Goal: Task Accomplishment & Management: Use online tool/utility

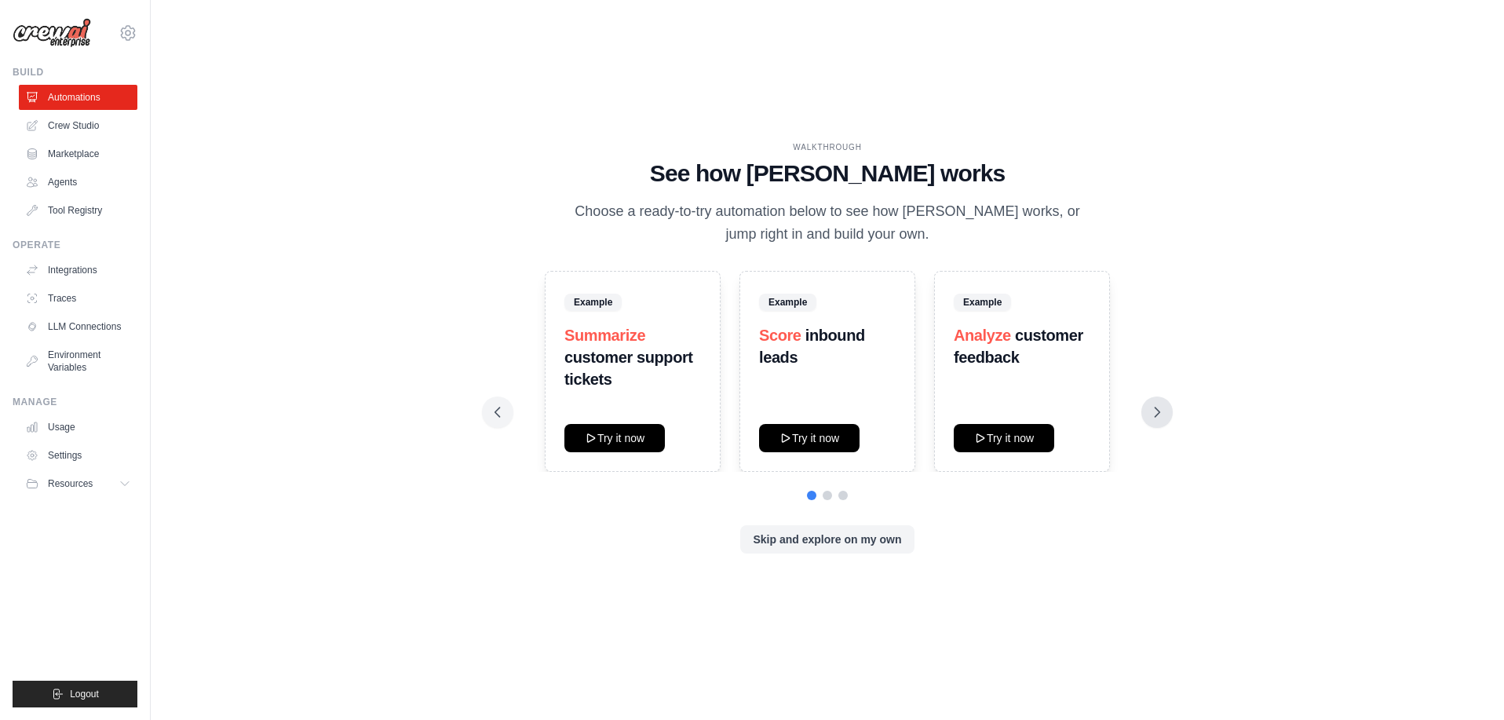
click at [1141, 405] on button at bounding box center [1156, 411] width 31 height 31
click at [385, 138] on div "WALKTHROUGH See how CrewAI works Choose a ready-to-try automation below to see …" at bounding box center [827, 360] width 1303 height 688
click at [126, 31] on icon at bounding box center [128, 33] width 5 height 5
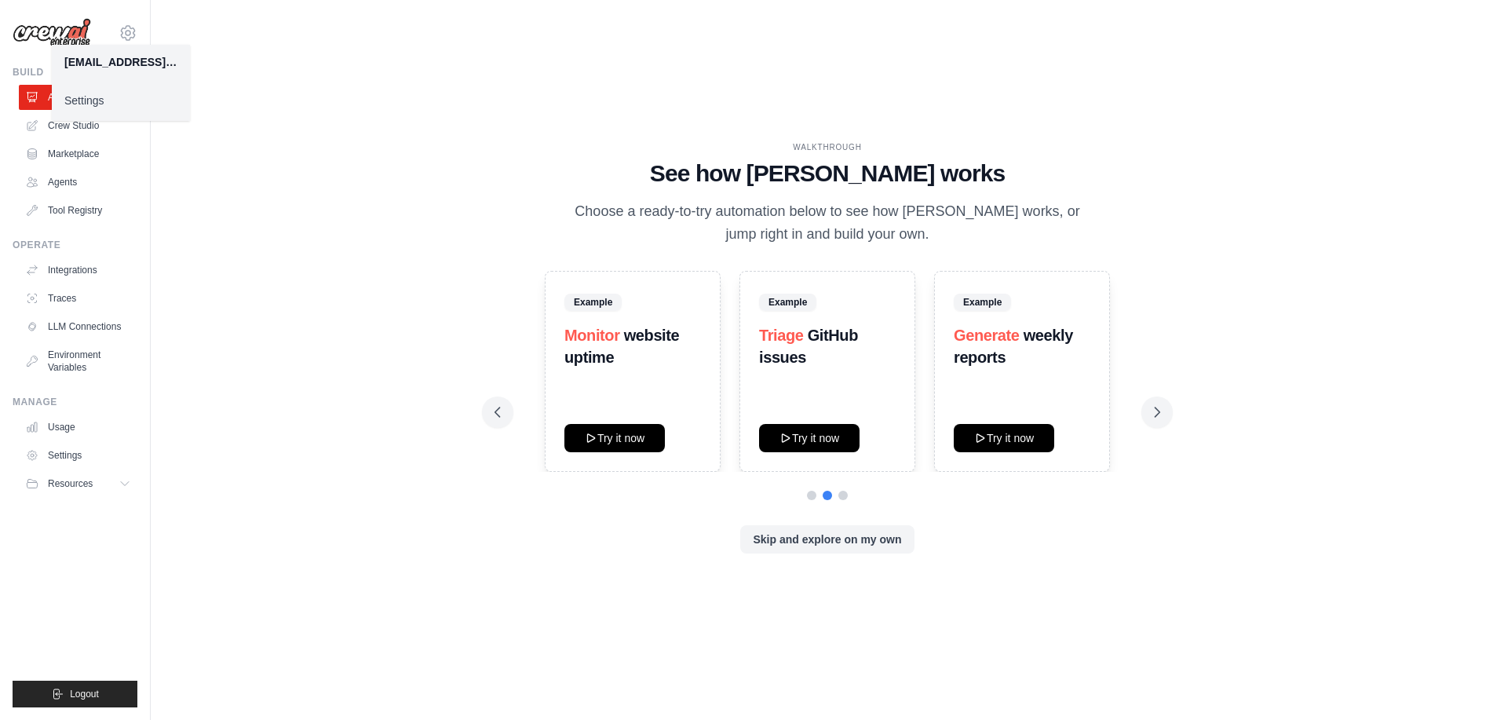
click at [107, 103] on link "Settings" at bounding box center [121, 100] width 138 height 28
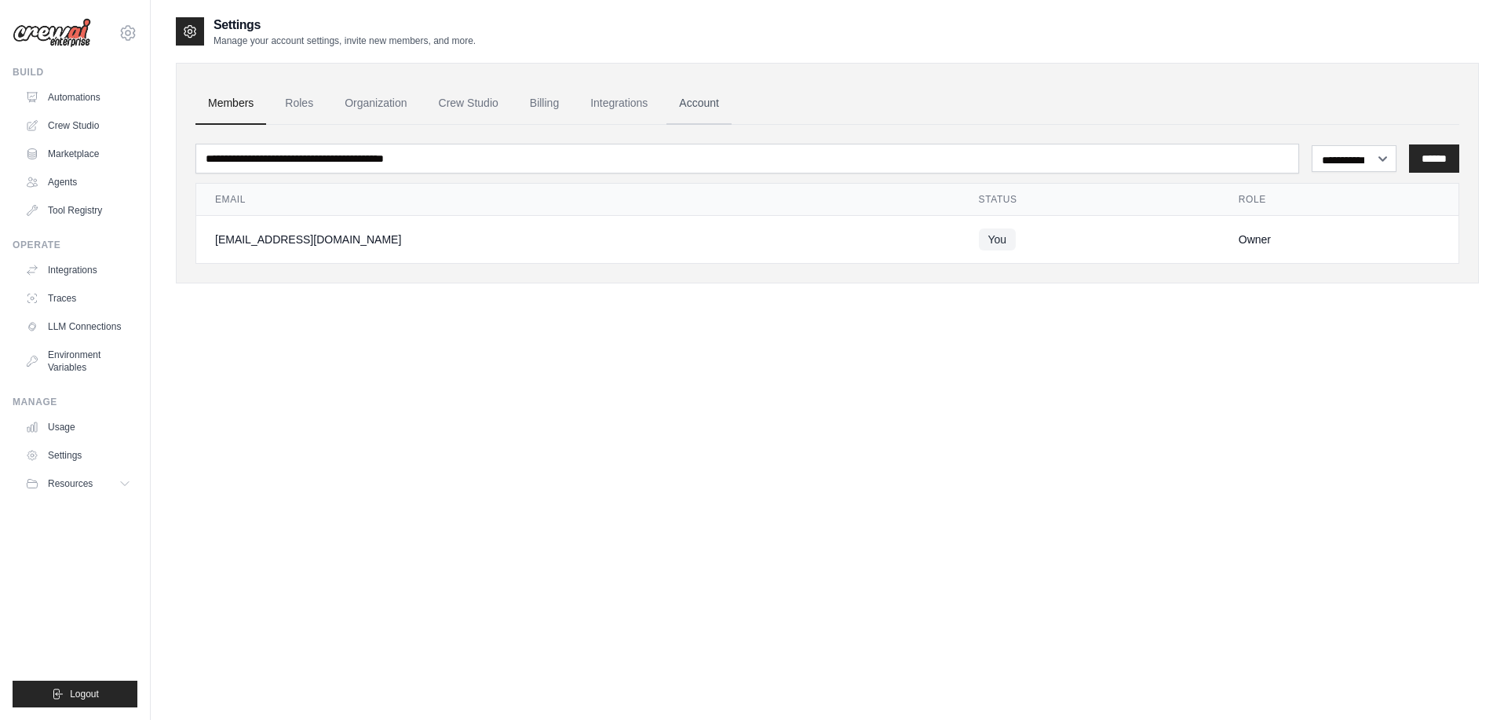
click at [666, 92] on link "Account" at bounding box center [698, 103] width 65 height 42
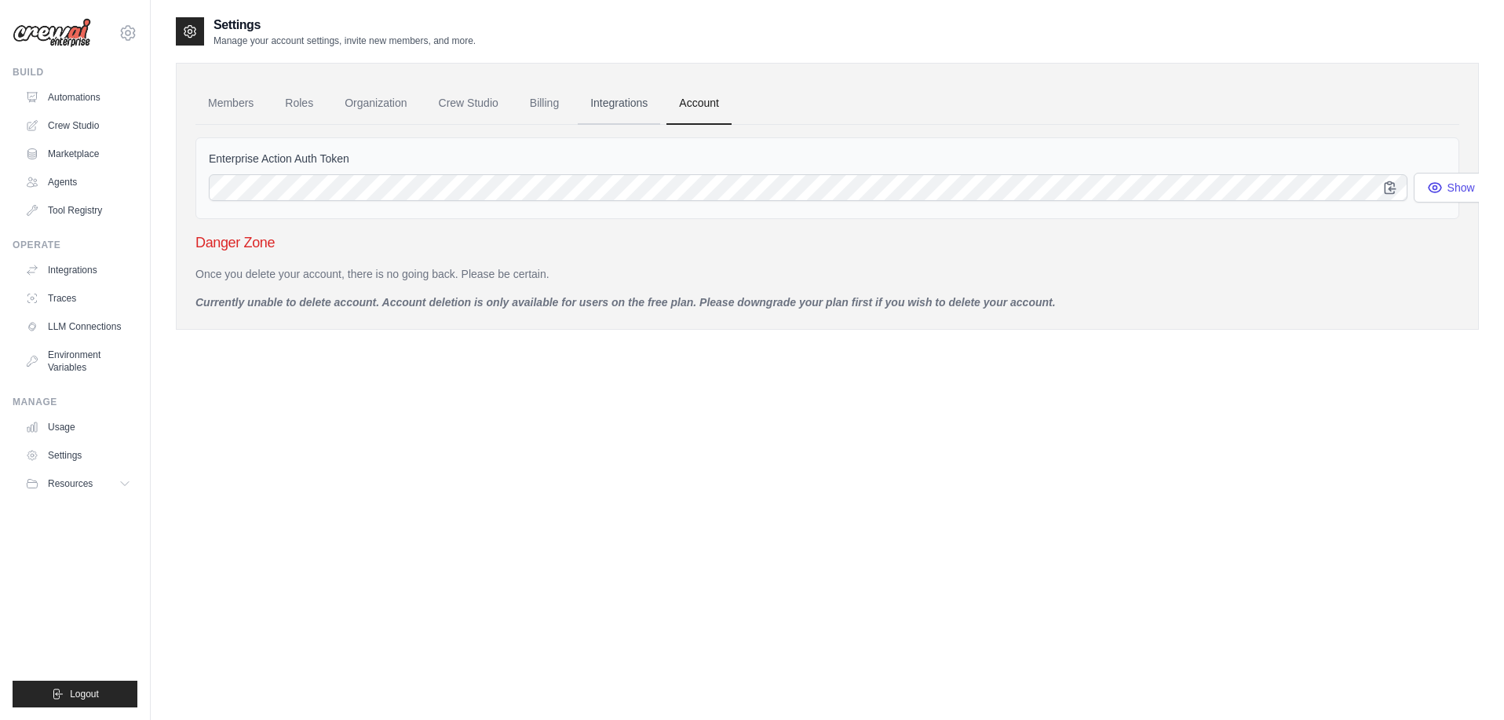
click at [578, 97] on link "Integrations" at bounding box center [619, 103] width 82 height 42
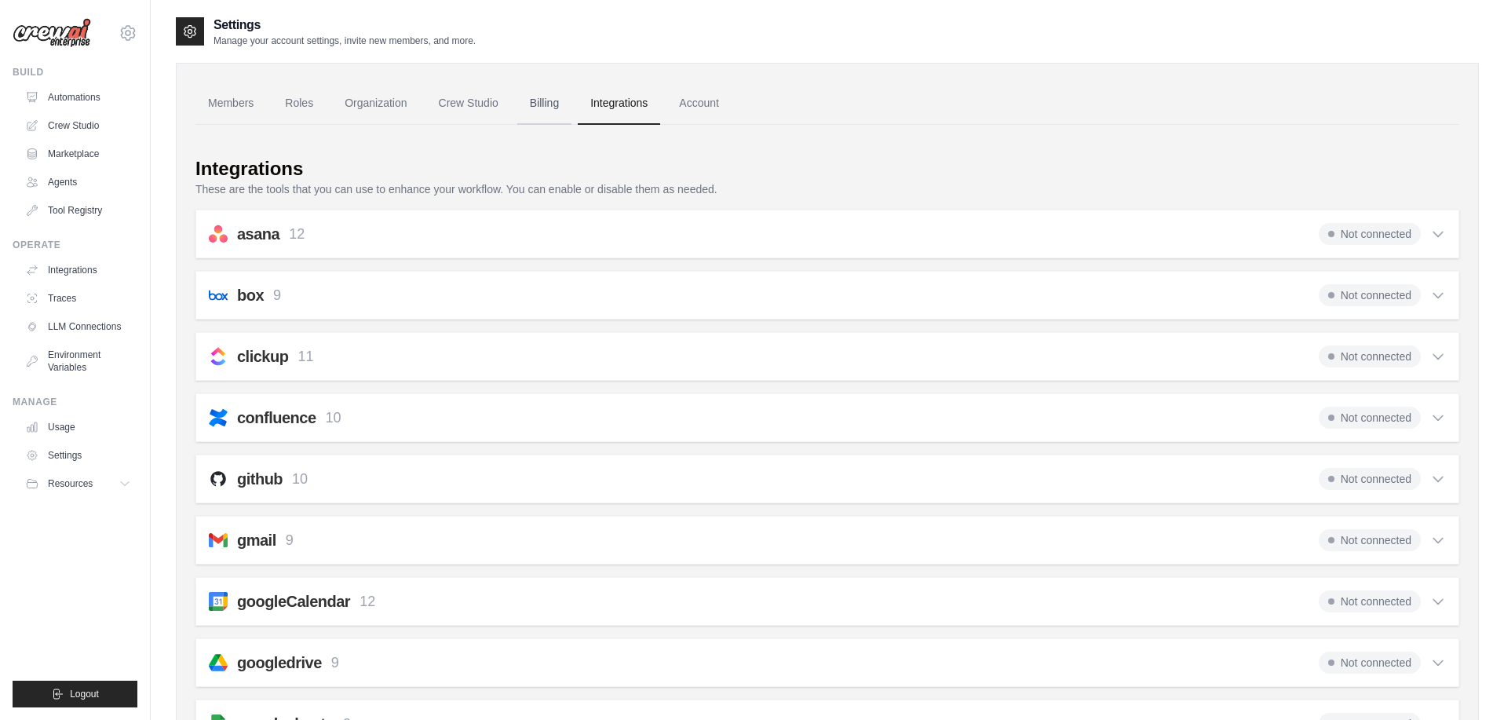
click at [517, 93] on link "Billing" at bounding box center [544, 103] width 54 height 42
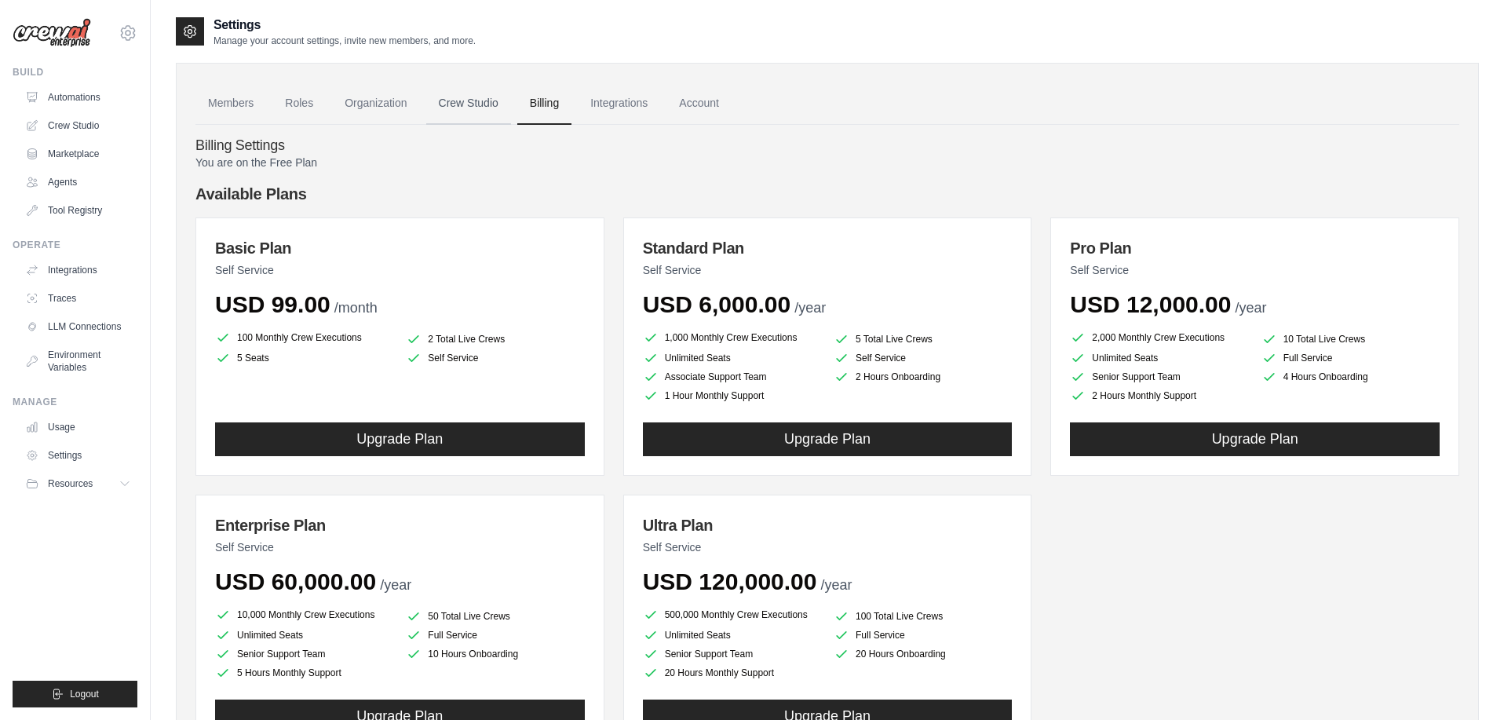
click at [427, 92] on link "Crew Studio" at bounding box center [468, 103] width 85 height 42
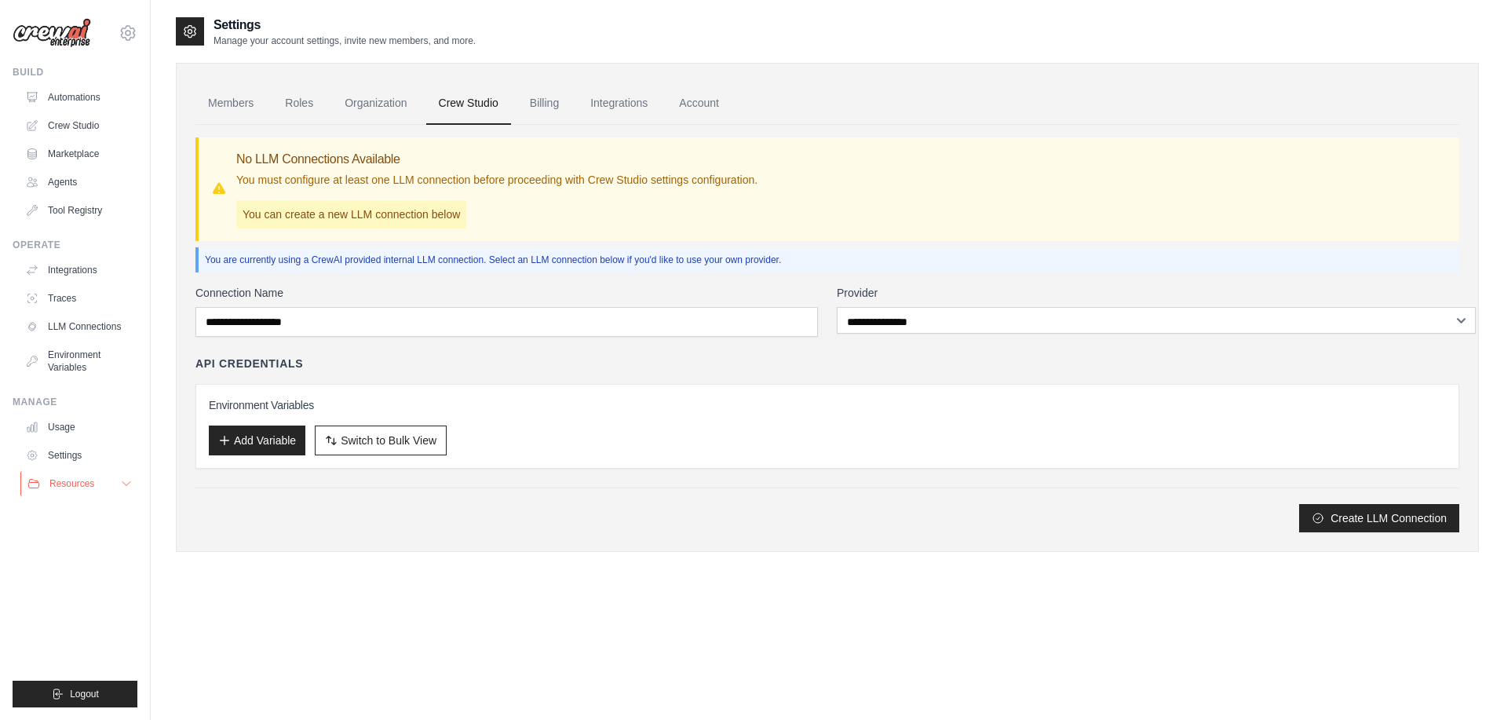
click at [102, 471] on button "Resources" at bounding box center [79, 483] width 119 height 25
click at [83, 443] on link "Settings" at bounding box center [79, 455] width 119 height 25
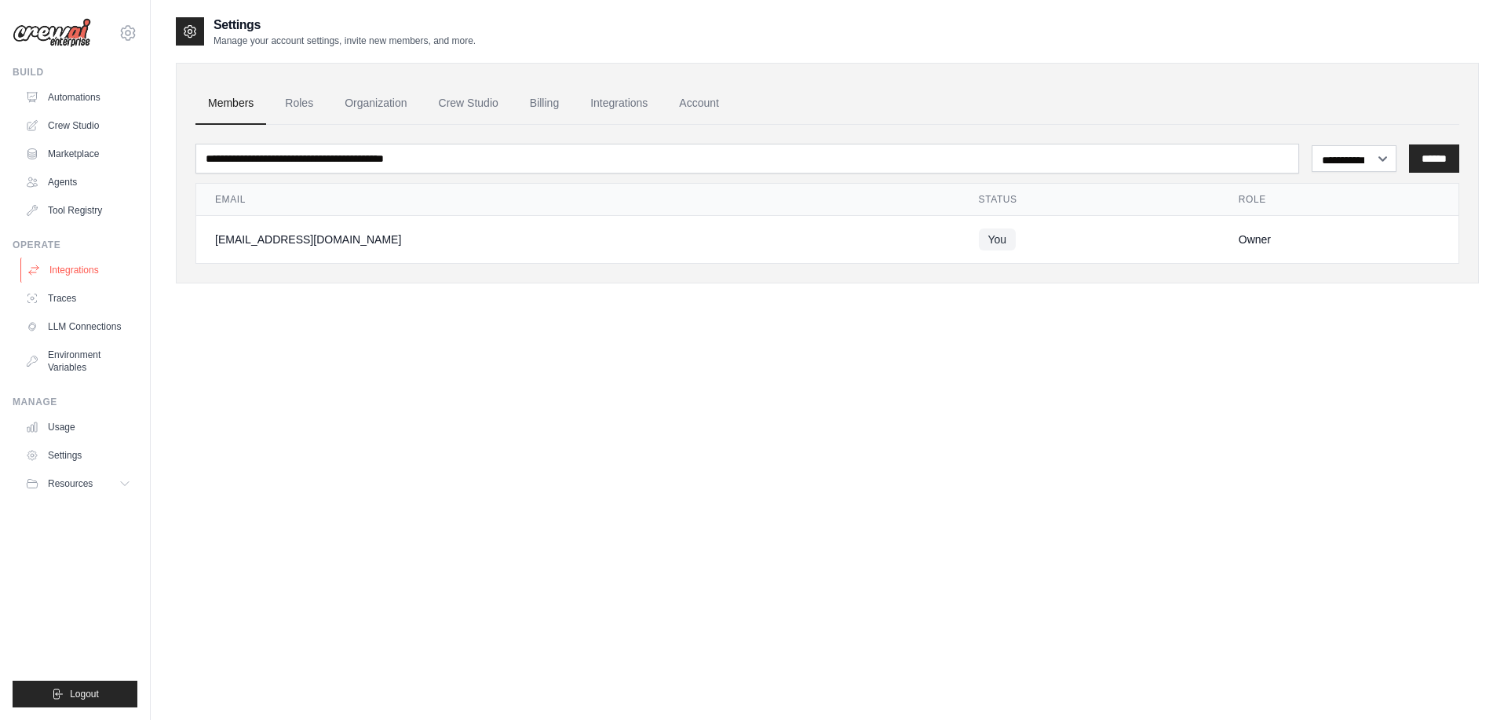
click at [74, 257] on link "Integrations" at bounding box center [79, 269] width 119 height 25
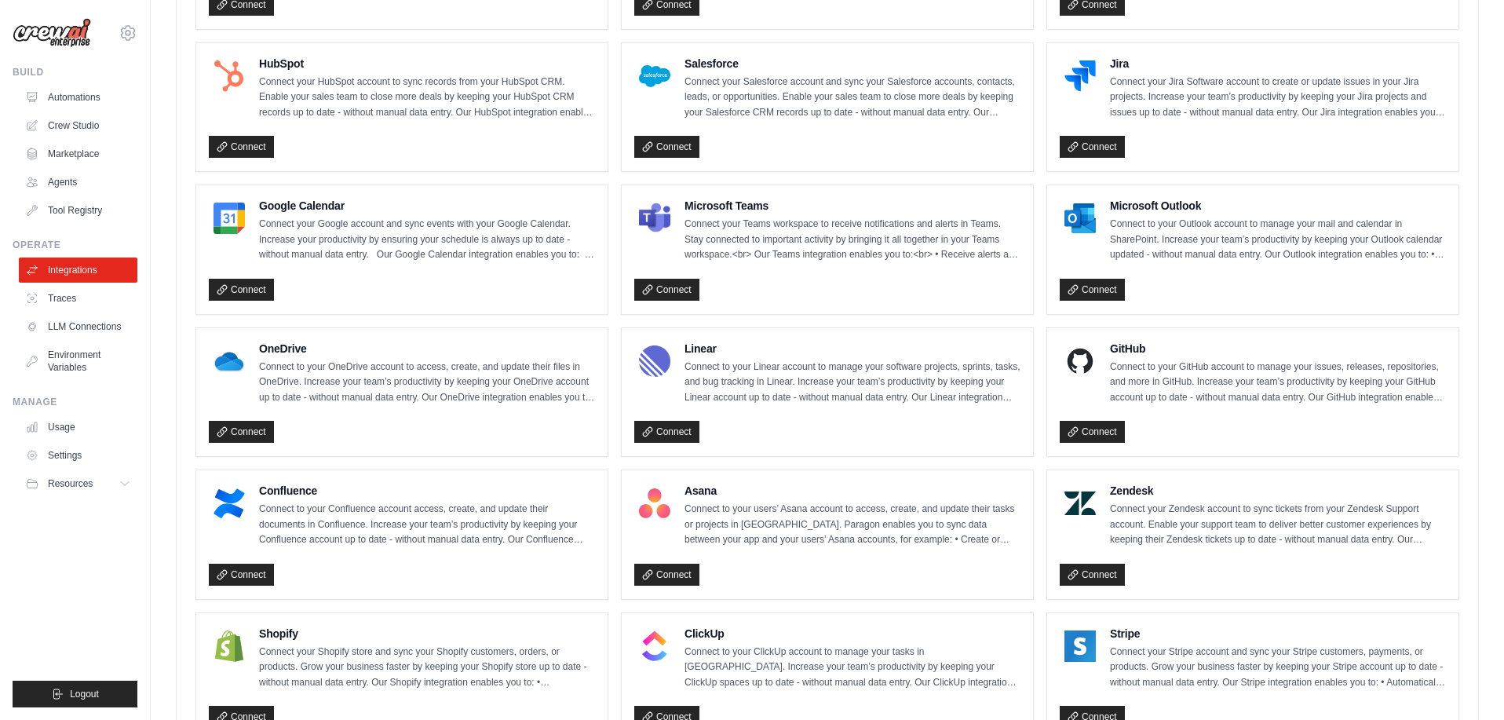
scroll to position [604, 0]
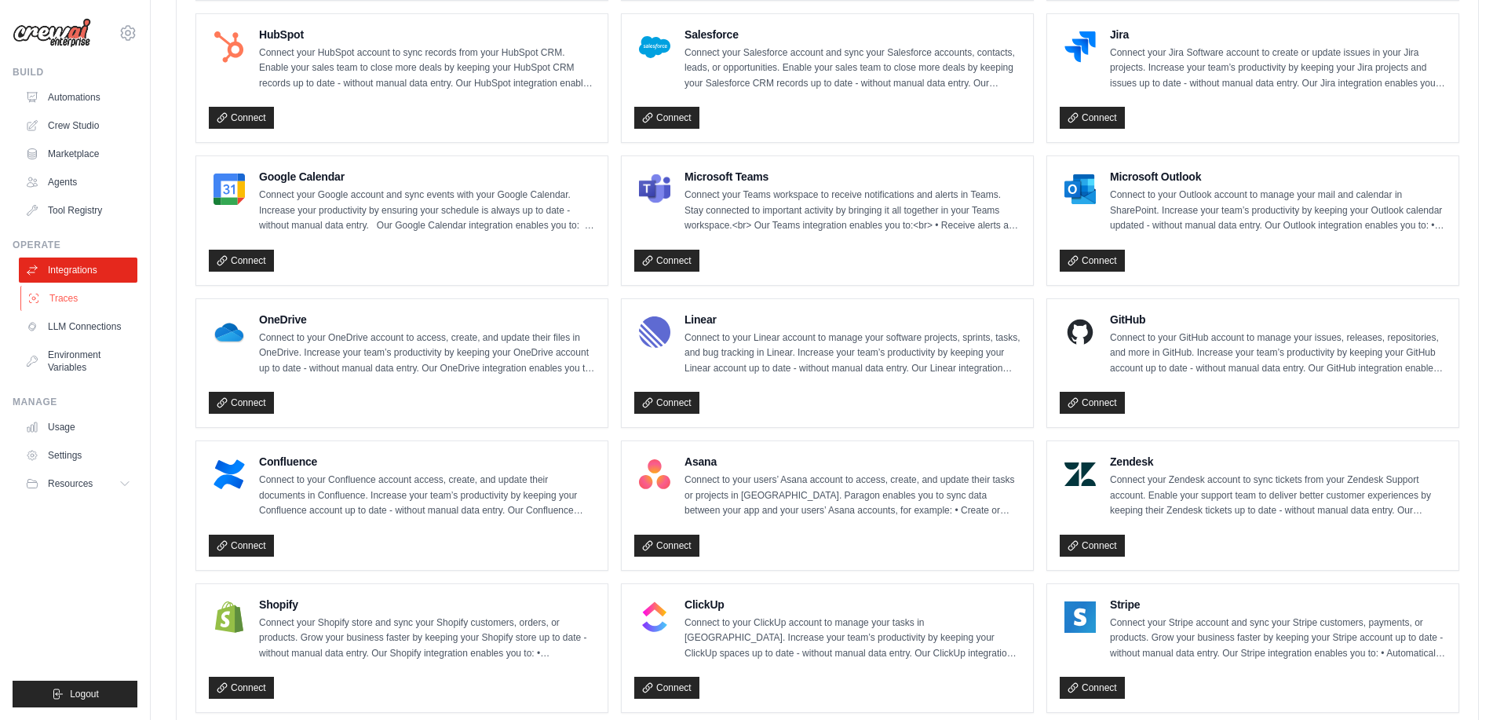
click at [83, 286] on link "Traces" at bounding box center [79, 298] width 119 height 25
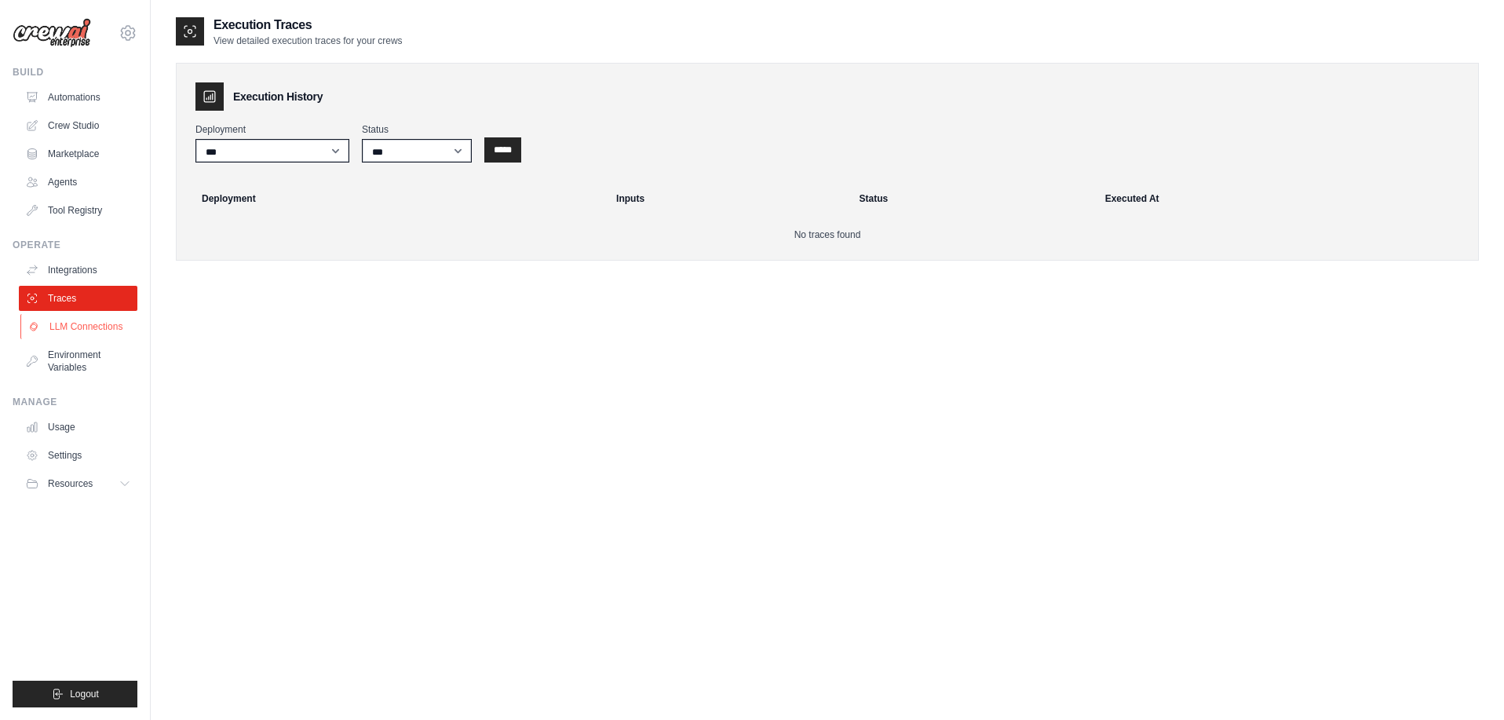
click at [87, 314] on link "LLM Connections" at bounding box center [79, 326] width 119 height 25
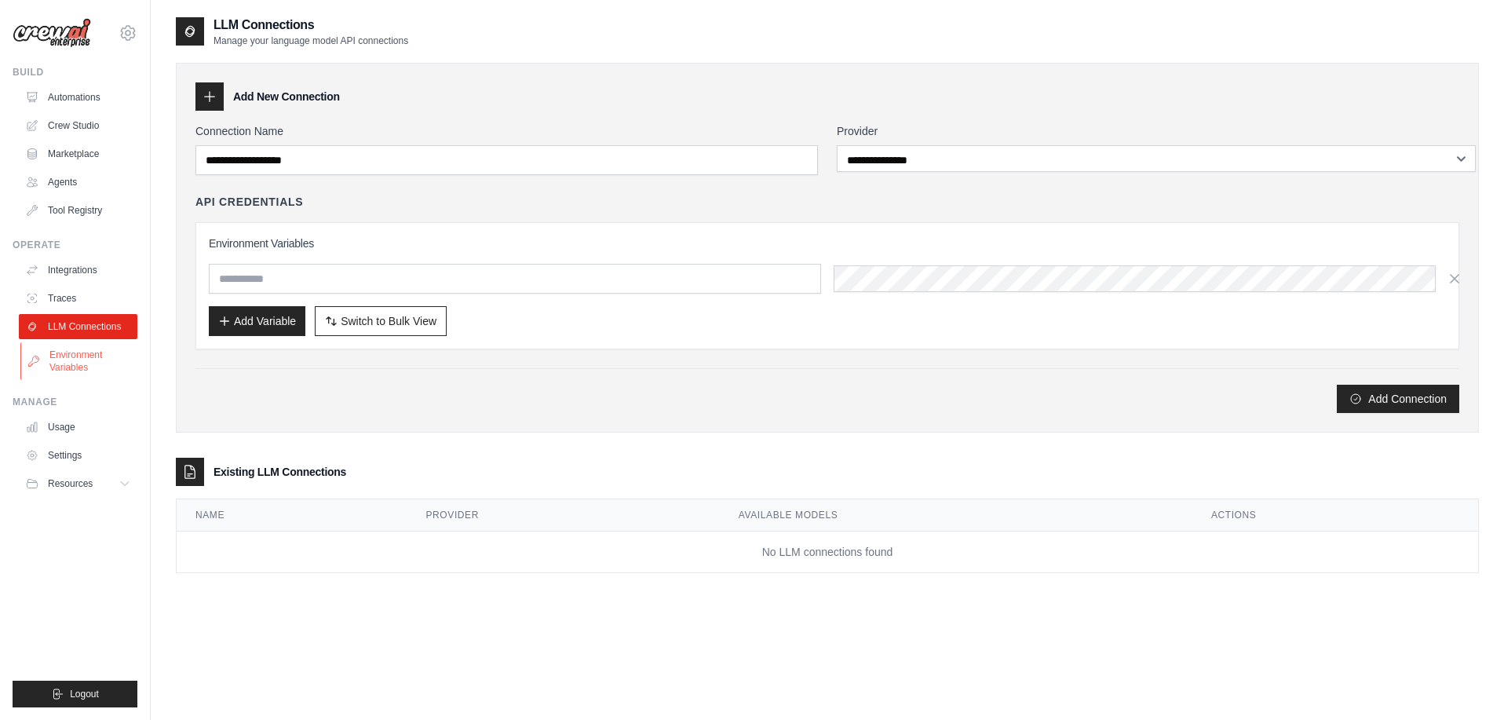
click at [79, 342] on link "Environment Variables" at bounding box center [79, 361] width 119 height 38
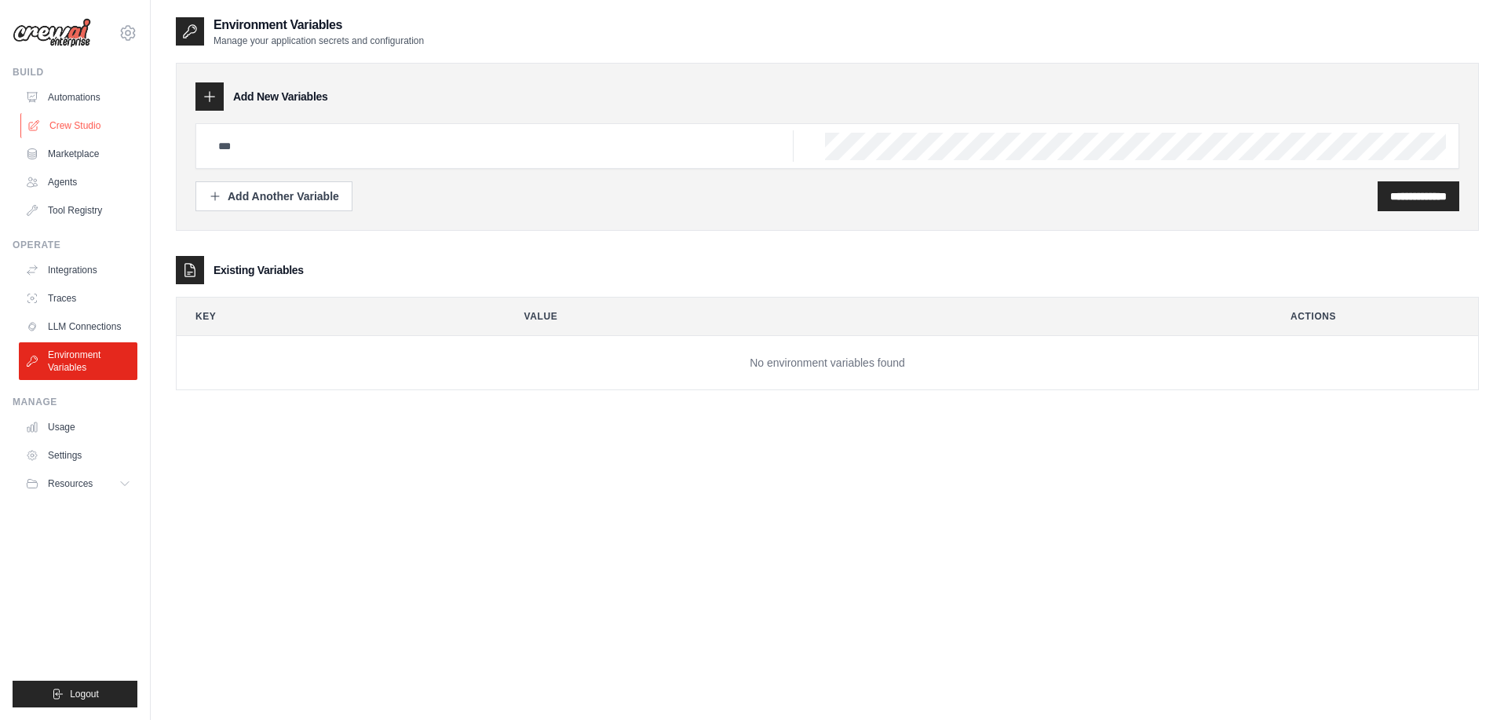
click at [78, 113] on link "Crew Studio" at bounding box center [79, 125] width 119 height 25
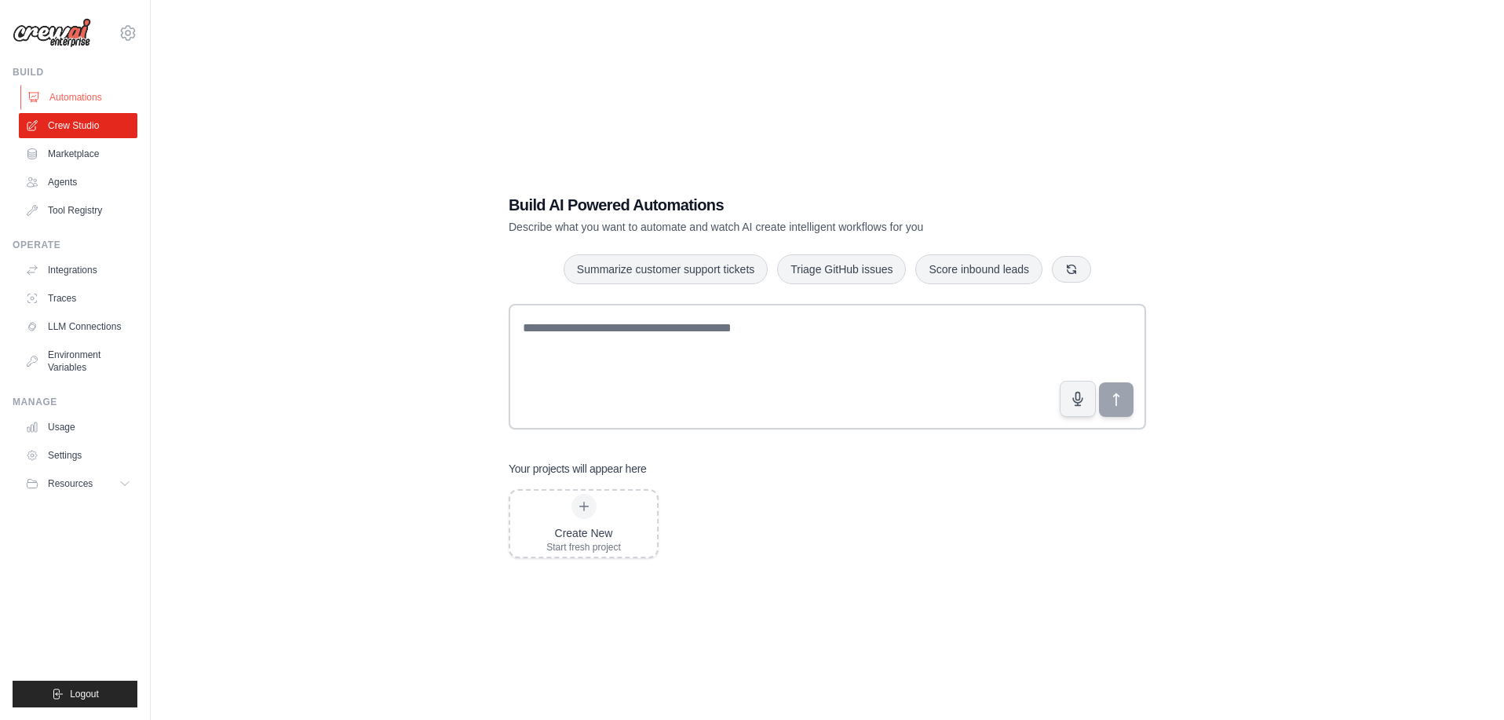
click at [64, 90] on link "Automations" at bounding box center [79, 97] width 119 height 25
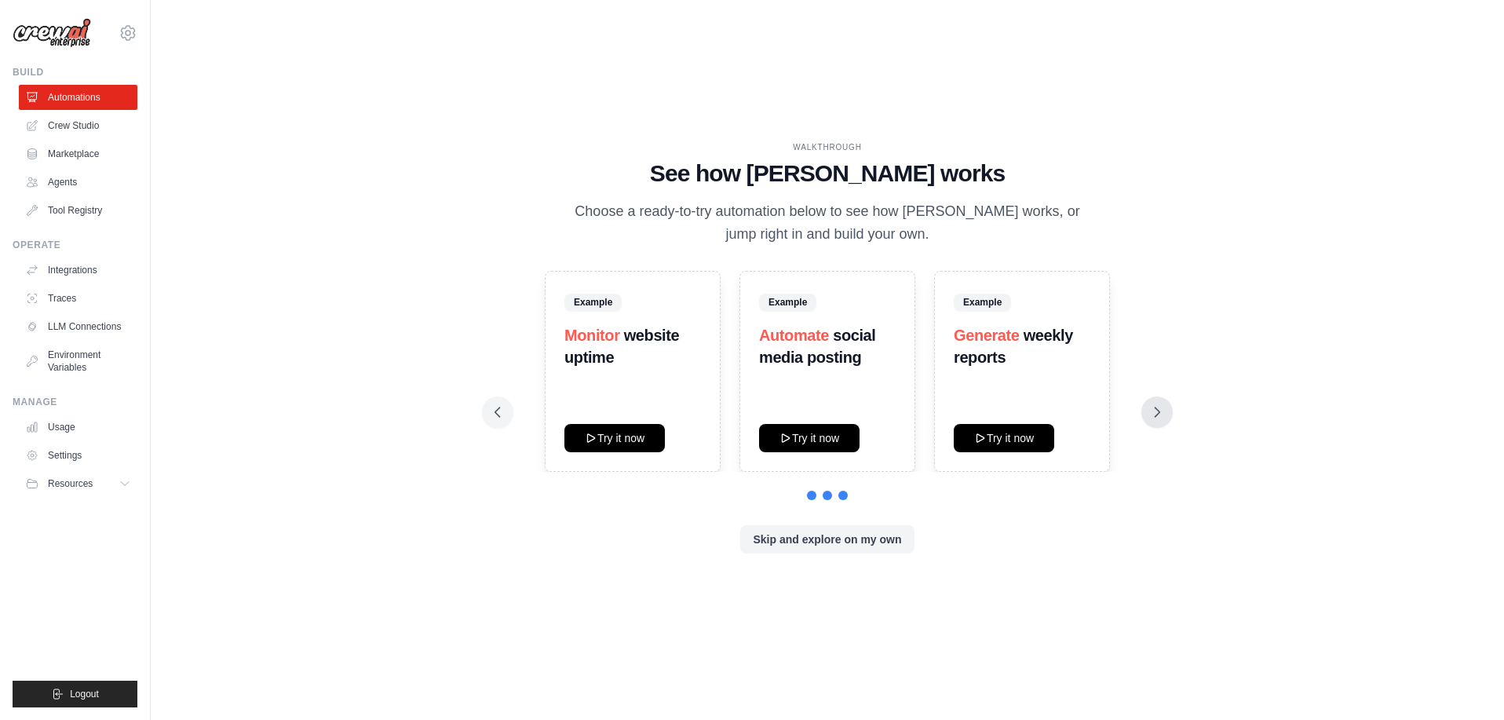
click at [1141, 407] on button at bounding box center [1156, 411] width 31 height 31
click at [505, 404] on icon at bounding box center [498, 412] width 16 height 16
click at [1149, 407] on icon at bounding box center [1157, 412] width 16 height 16
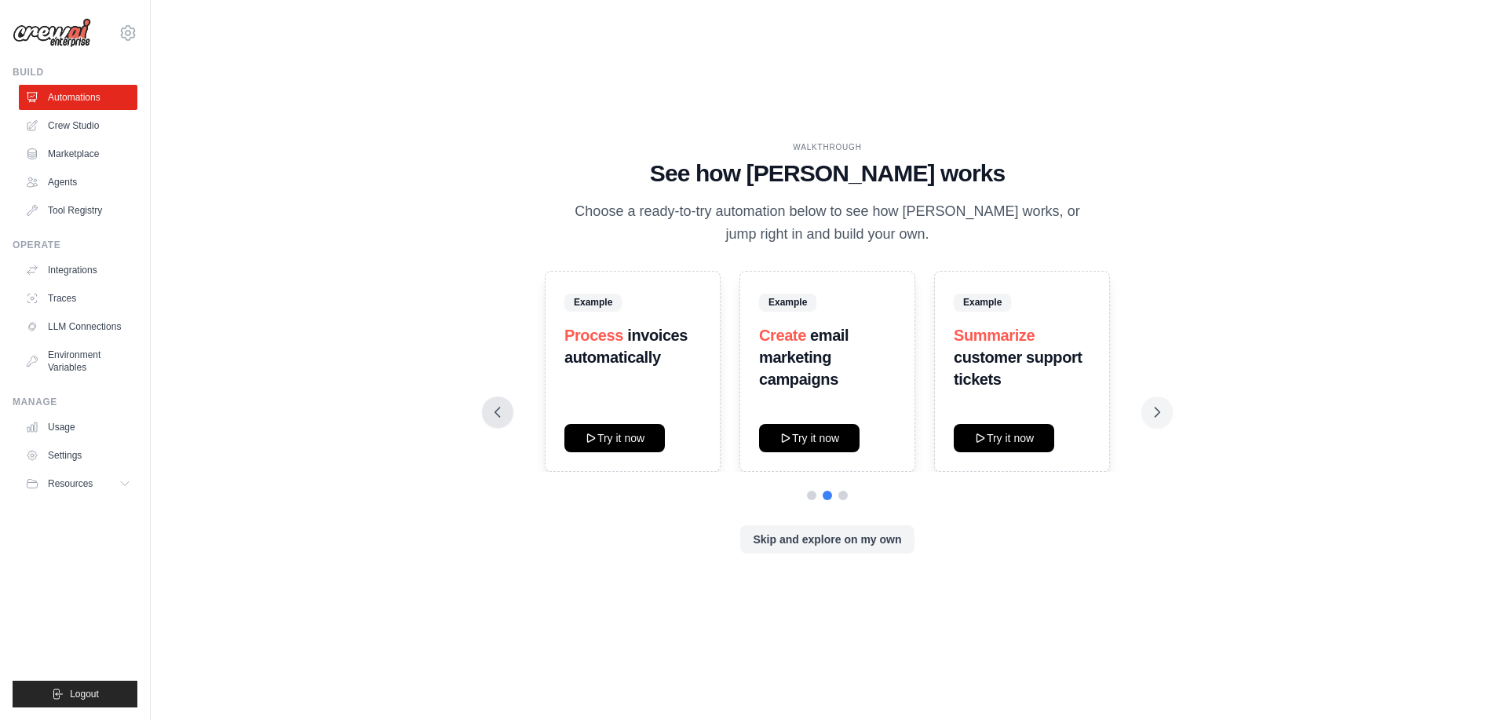
click at [513, 413] on button at bounding box center [497, 411] width 31 height 31
click at [1149, 411] on icon at bounding box center [1157, 412] width 16 height 16
click at [505, 406] on icon at bounding box center [498, 412] width 16 height 16
click at [1149, 404] on icon at bounding box center [1157, 412] width 16 height 16
click at [1149, 405] on icon at bounding box center [1157, 412] width 16 height 16
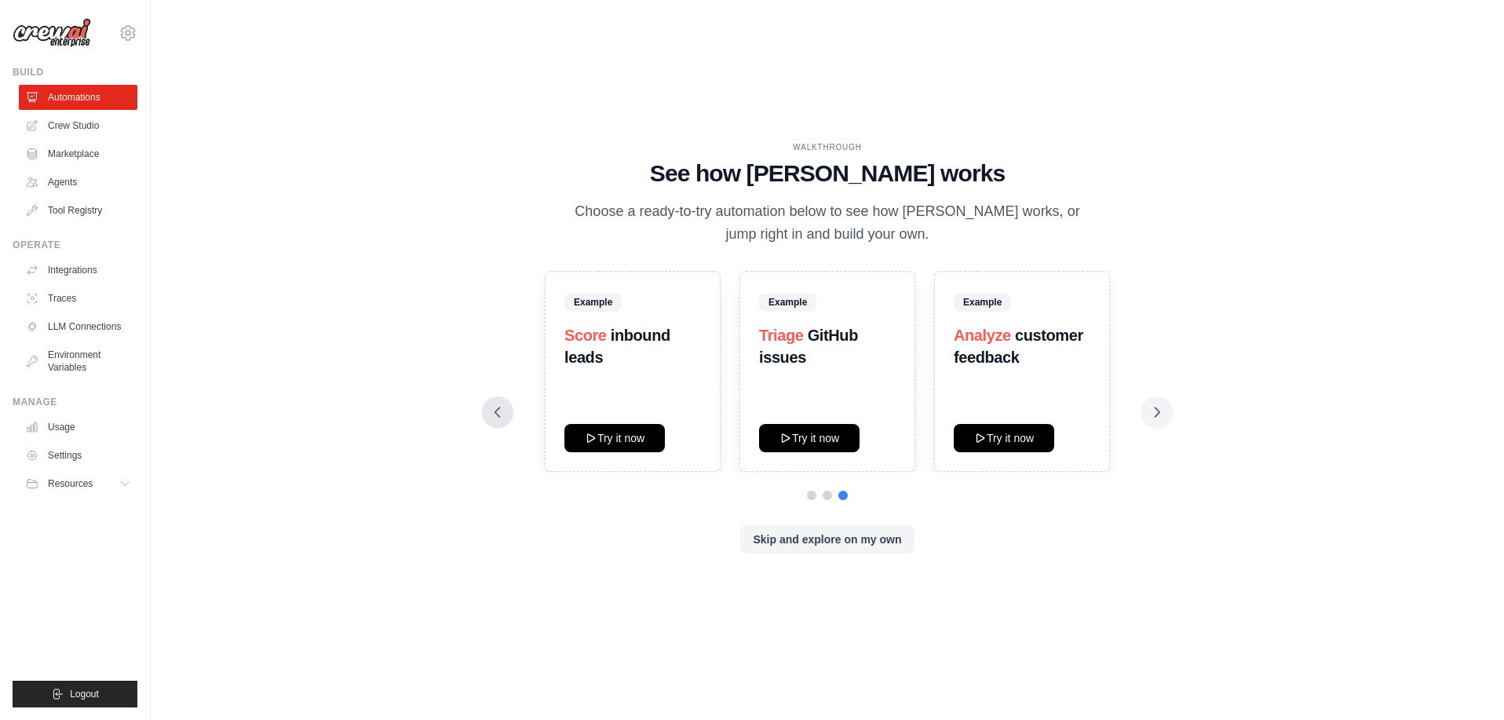
click at [505, 407] on icon at bounding box center [498, 412] width 16 height 16
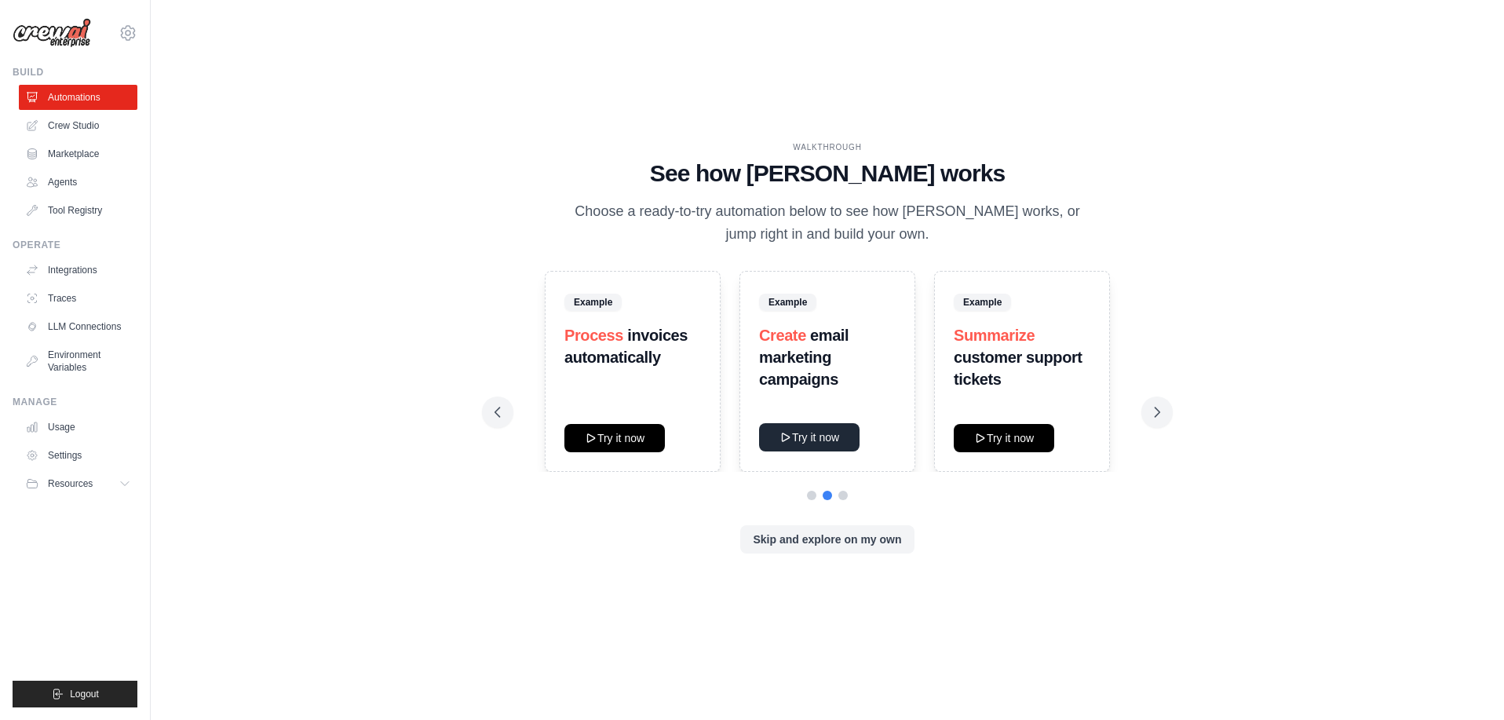
click at [808, 428] on button "Try it now" at bounding box center [809, 437] width 100 height 28
click at [1149, 404] on icon at bounding box center [1157, 412] width 16 height 16
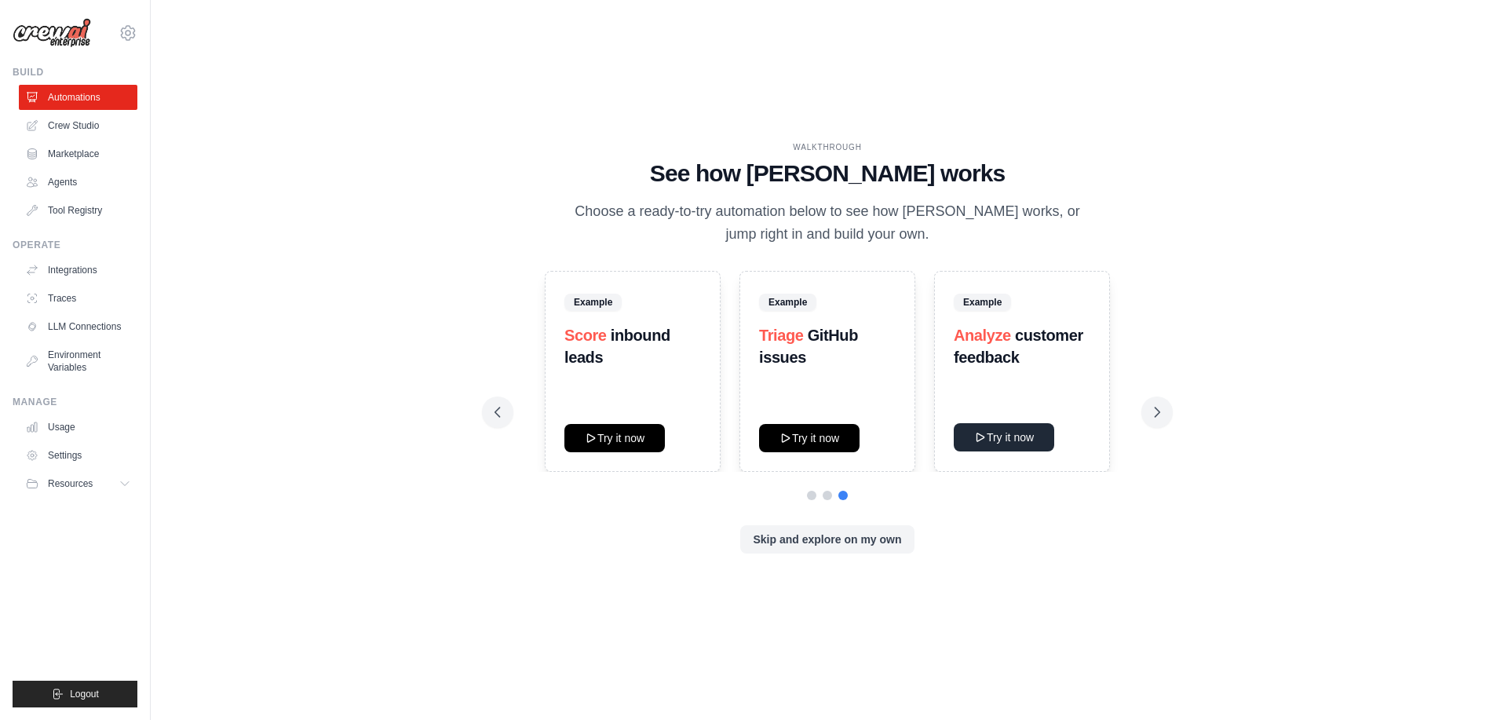
click at [990, 428] on button "Try it now" at bounding box center [1004, 437] width 100 height 28
click at [1035, 137] on div "WALKTHROUGH See how CrewAI works Choose a ready-to-try automation below to see …" at bounding box center [827, 360] width 1303 height 688
click at [1230, 310] on div "WALKTHROUGH See how CrewAI works Choose a ready-to-try automation below to see …" at bounding box center [827, 360] width 1303 height 688
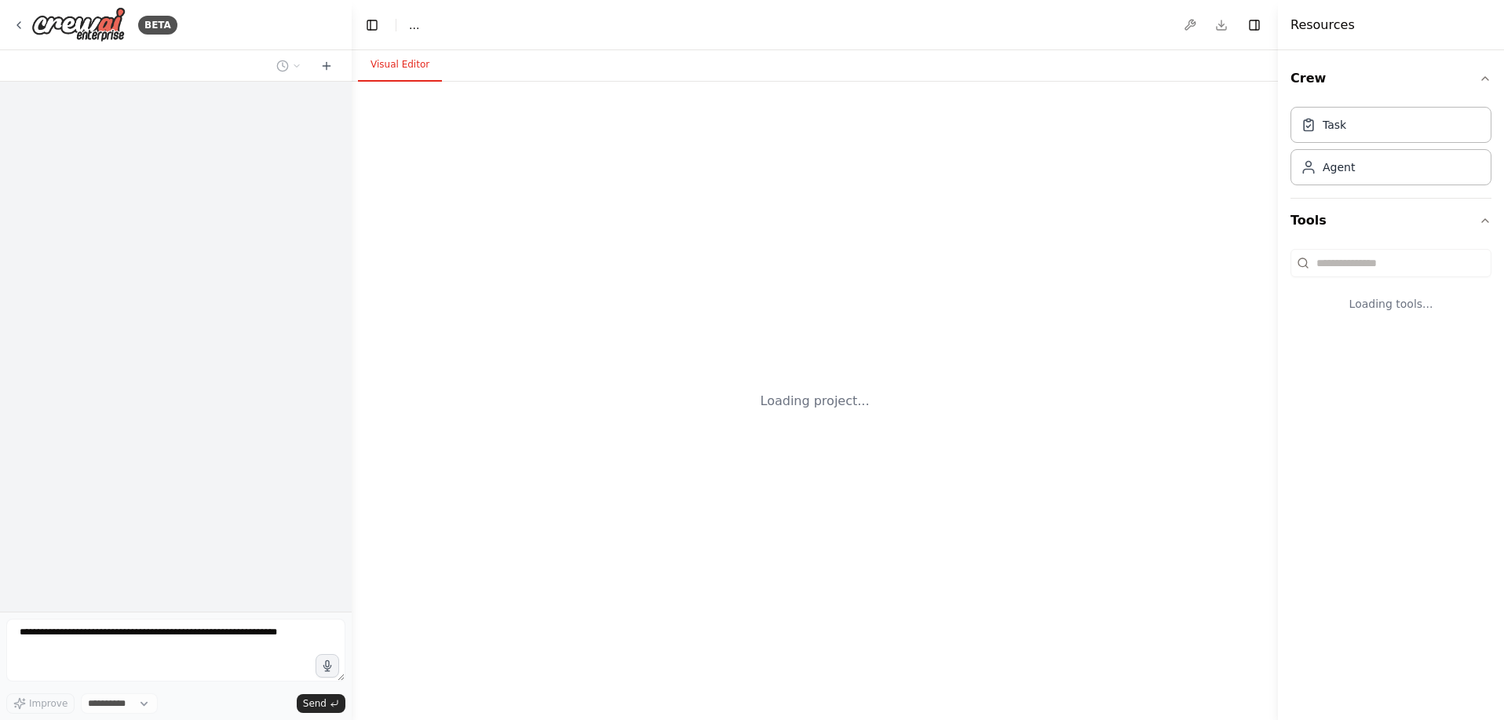
select select "****"
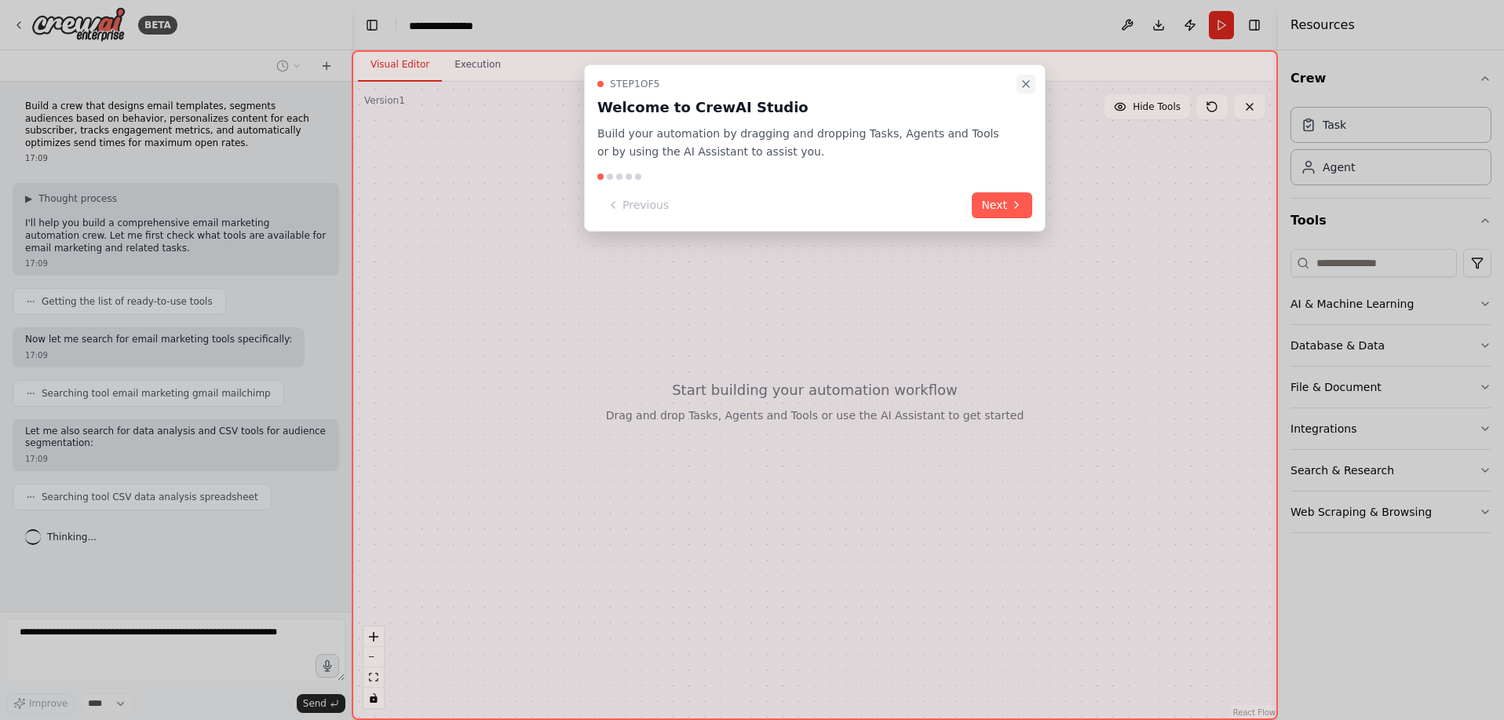
click at [1024, 78] on icon "Close walkthrough" at bounding box center [1025, 84] width 13 height 13
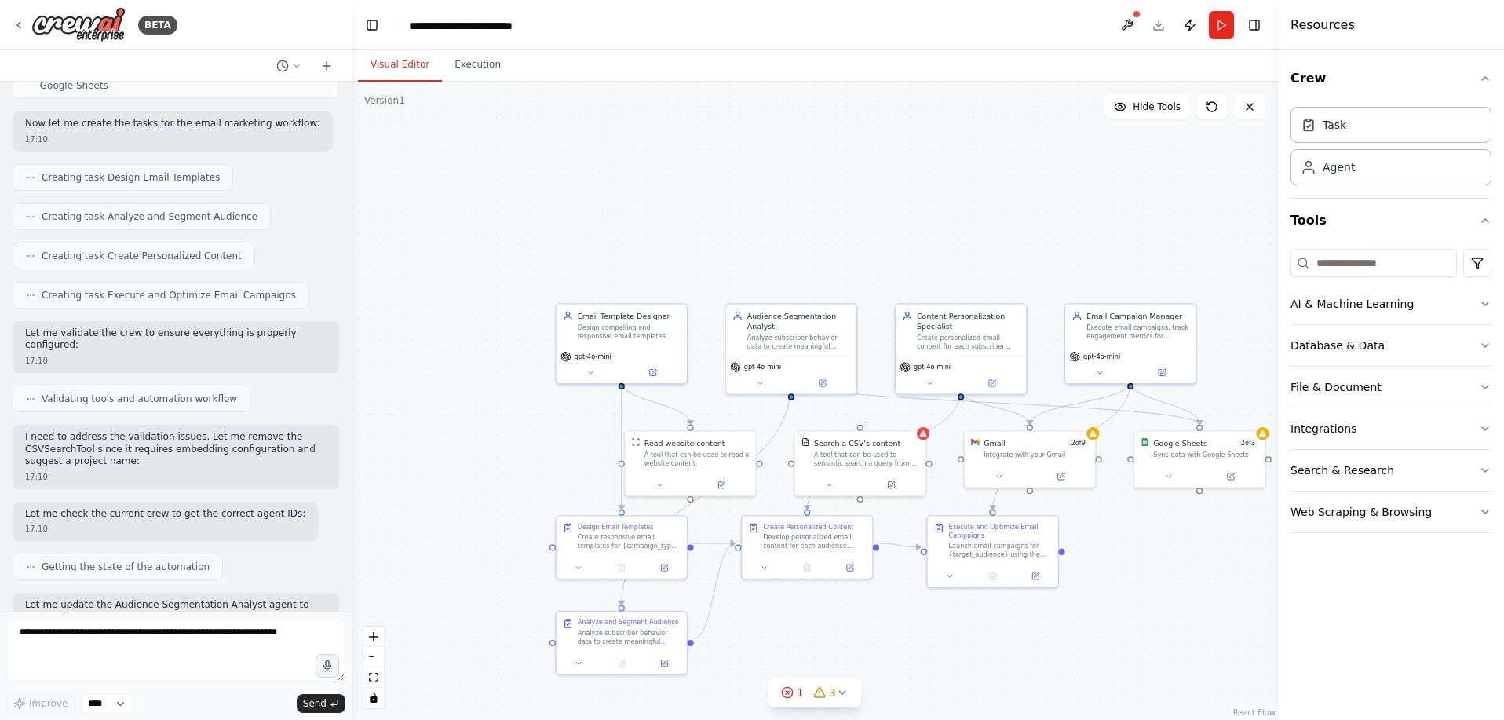
scroll to position [764, 0]
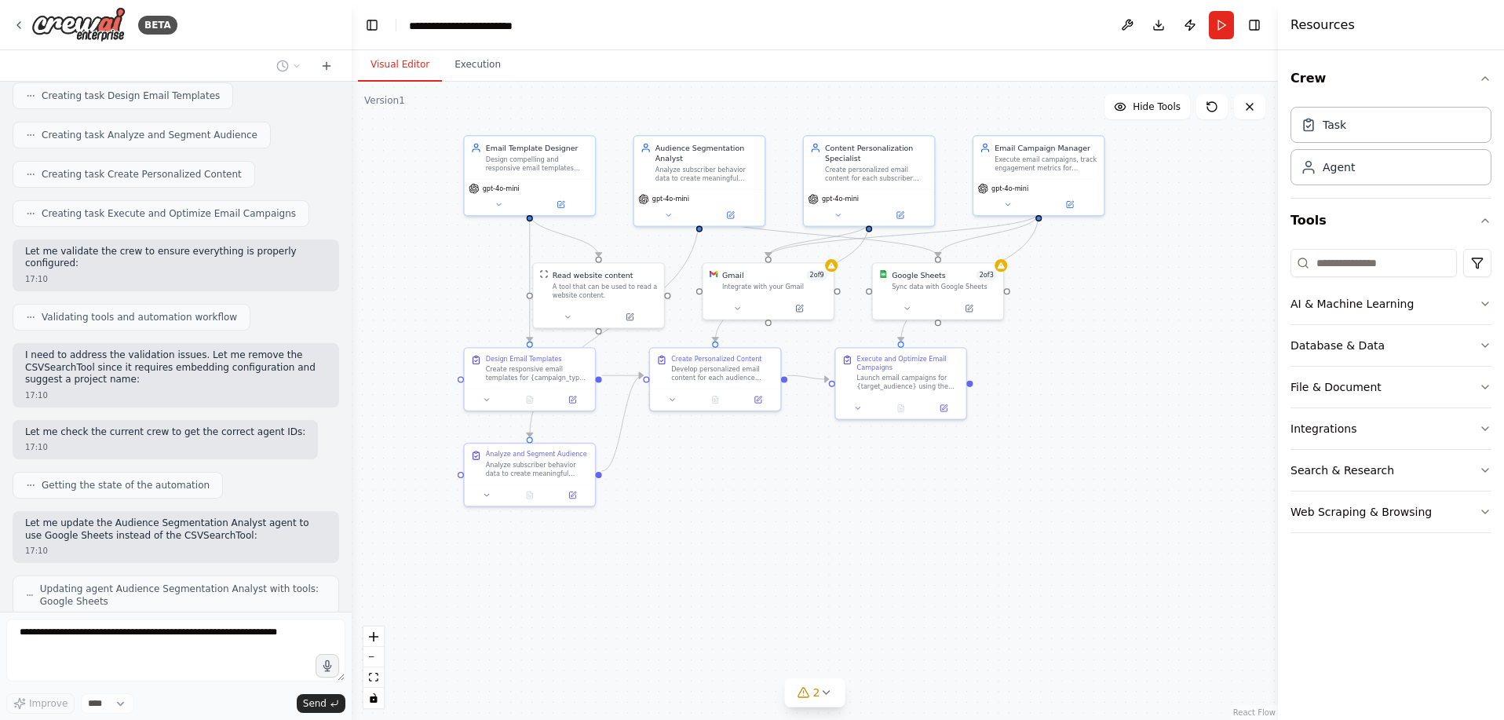
drag, startPoint x: 1004, startPoint y: 641, endPoint x: 912, endPoint y: 474, distance: 190.7
click at [912, 473] on div ".deletable-edge-delete-btn { width: 20px; height: 20px; border: 0px solid #ffff…" at bounding box center [815, 401] width 926 height 638
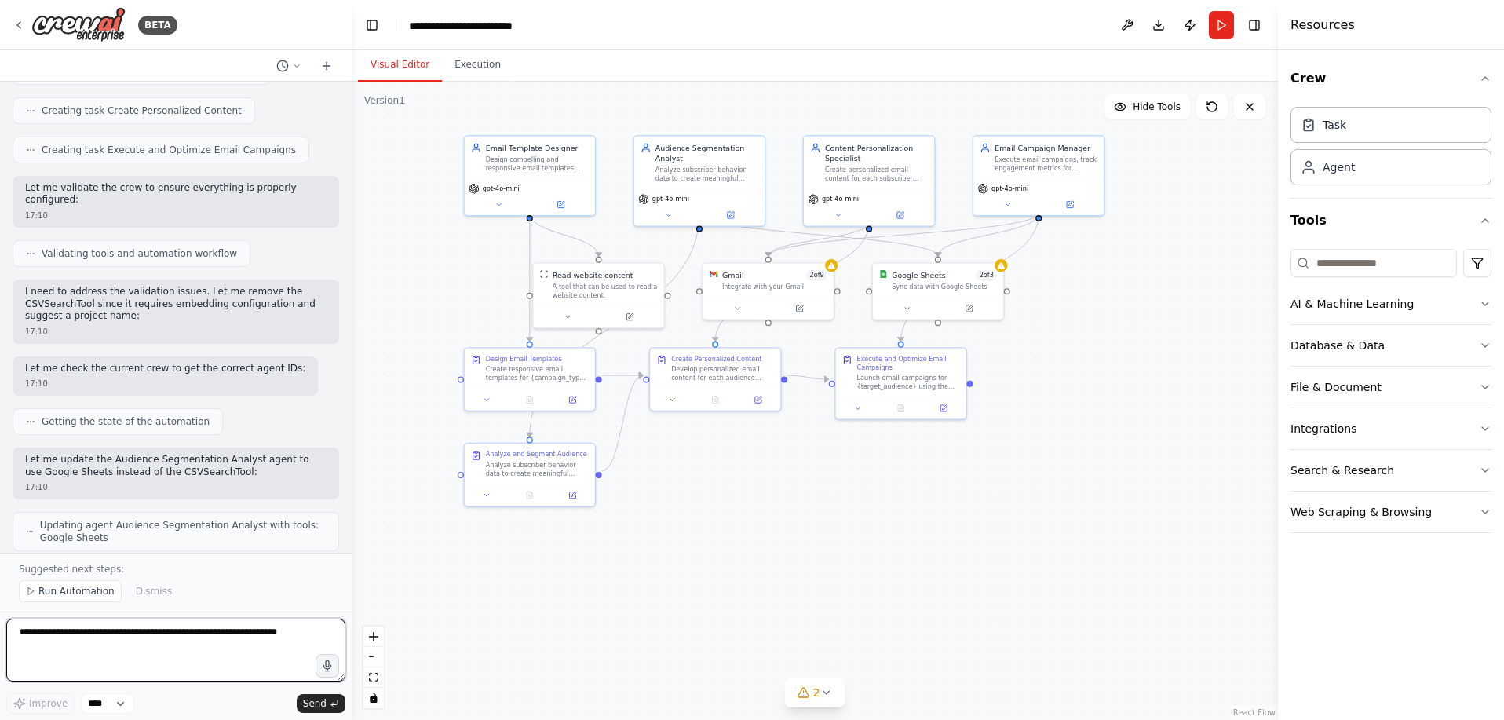
scroll to position [828, 0]
click at [62, 597] on span "Run Automation" at bounding box center [76, 591] width 76 height 13
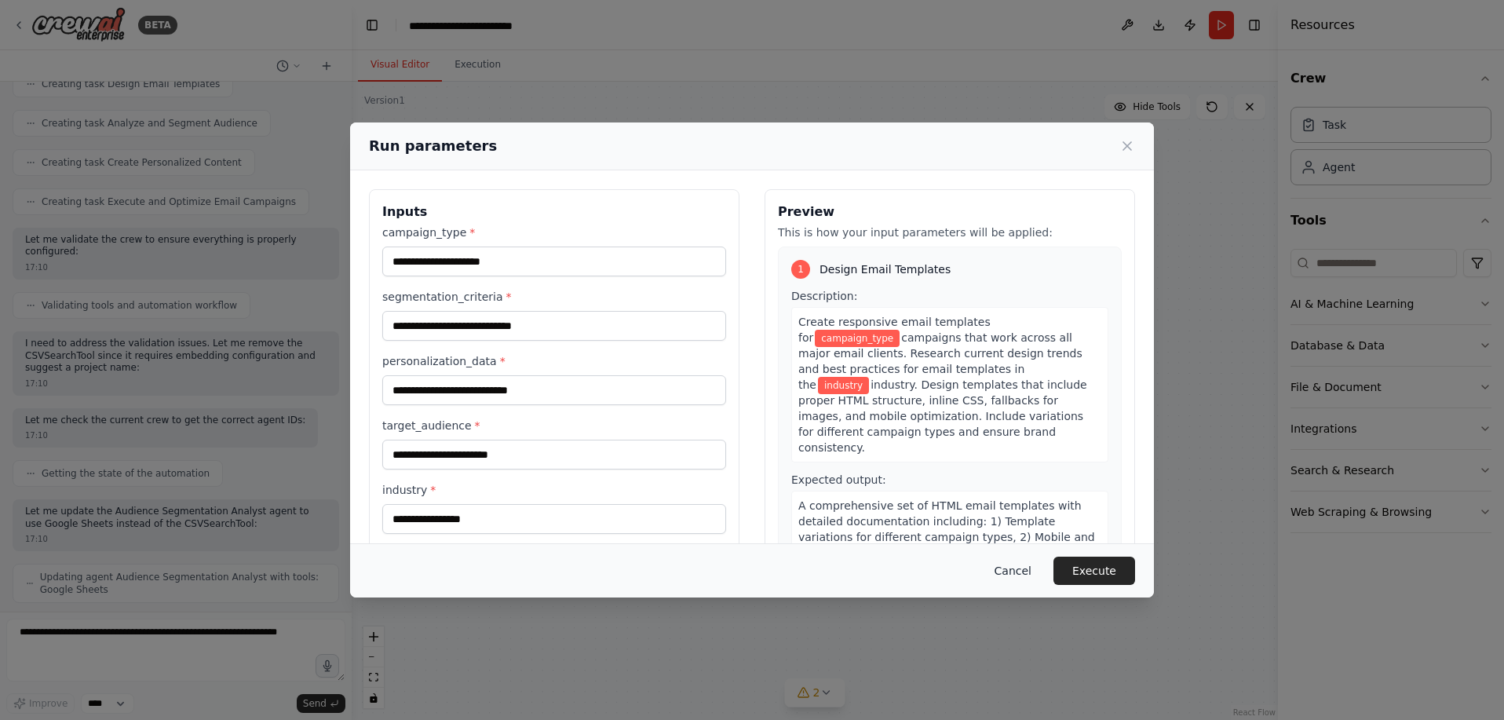
click at [982, 578] on button "Cancel" at bounding box center [1013, 570] width 62 height 28
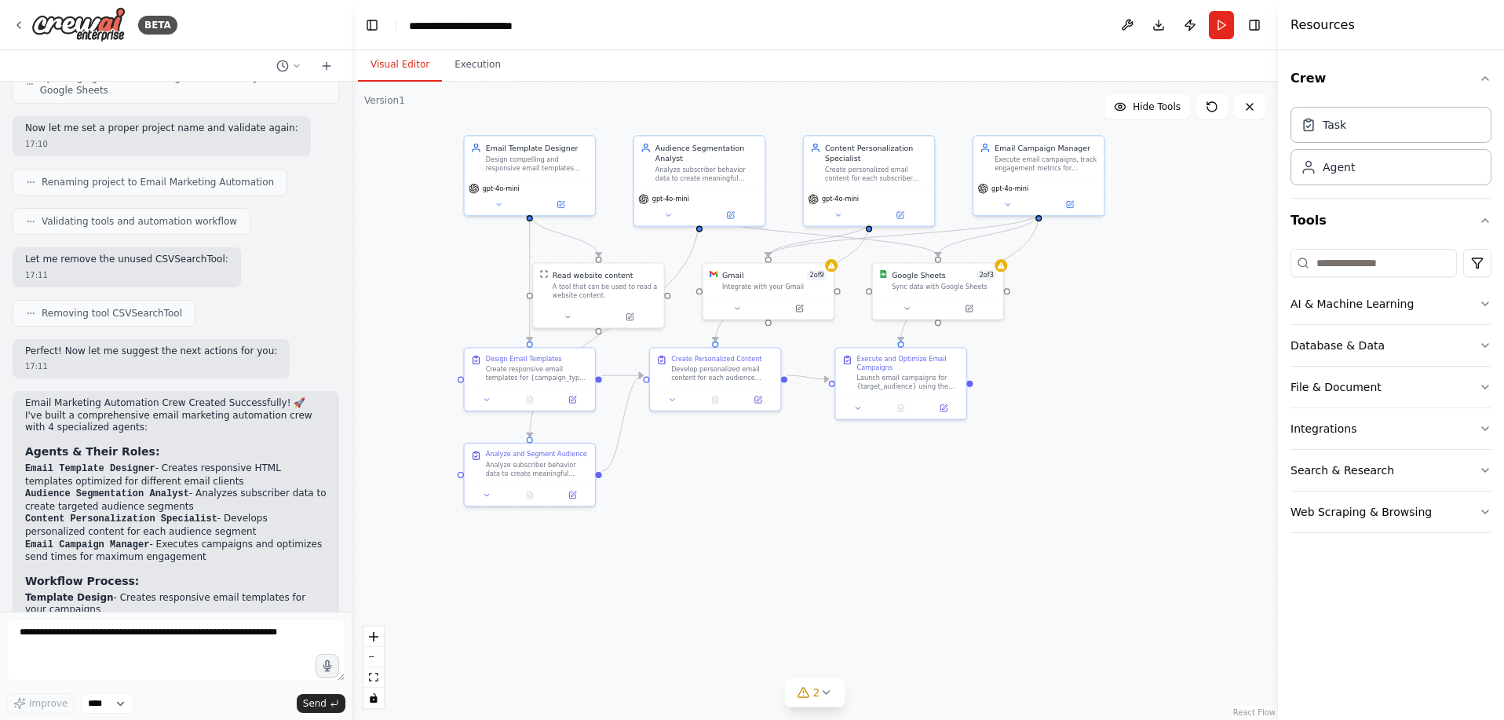
scroll to position [1286, 0]
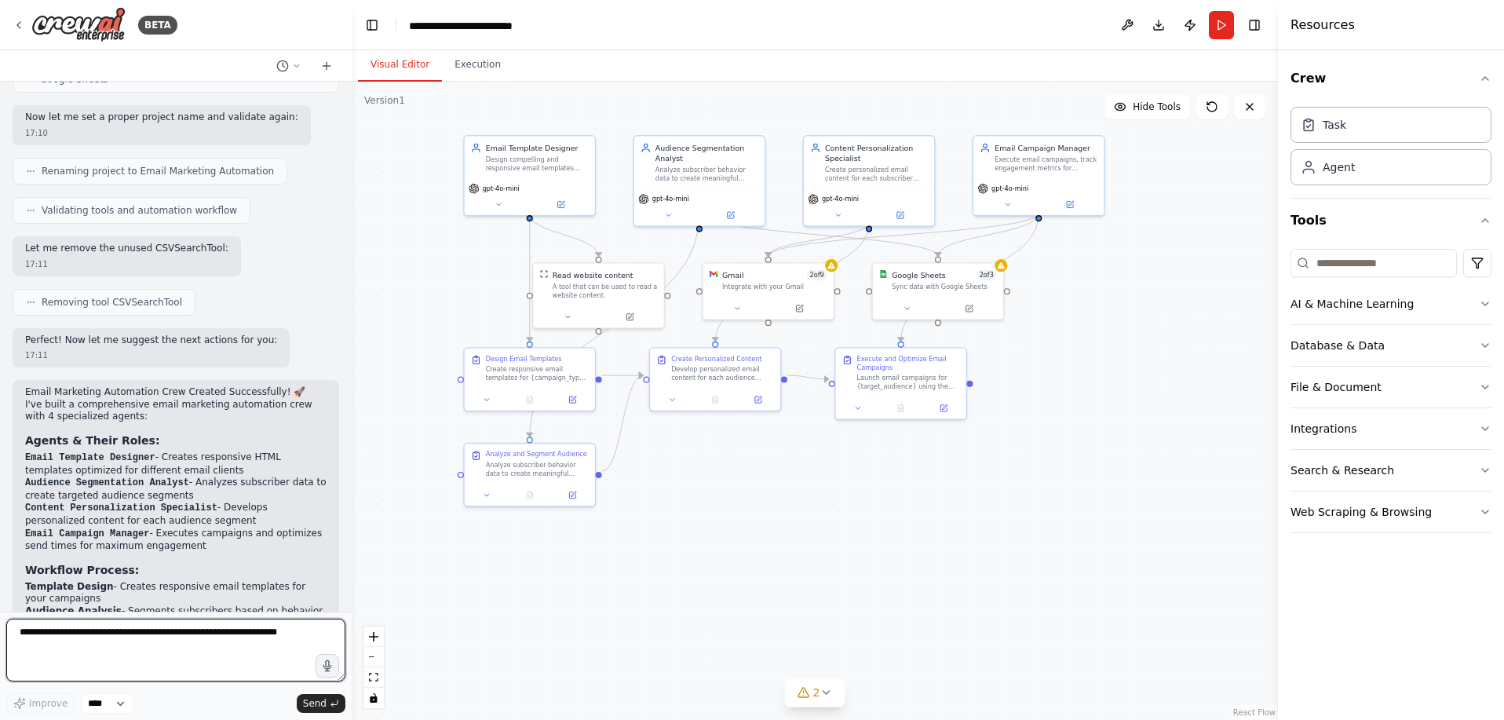
click at [162, 666] on textarea at bounding box center [175, 649] width 339 height 63
click at [167, 652] on textarea at bounding box center [175, 649] width 339 height 63
click at [465, 64] on button "Execution" at bounding box center [477, 65] width 71 height 33
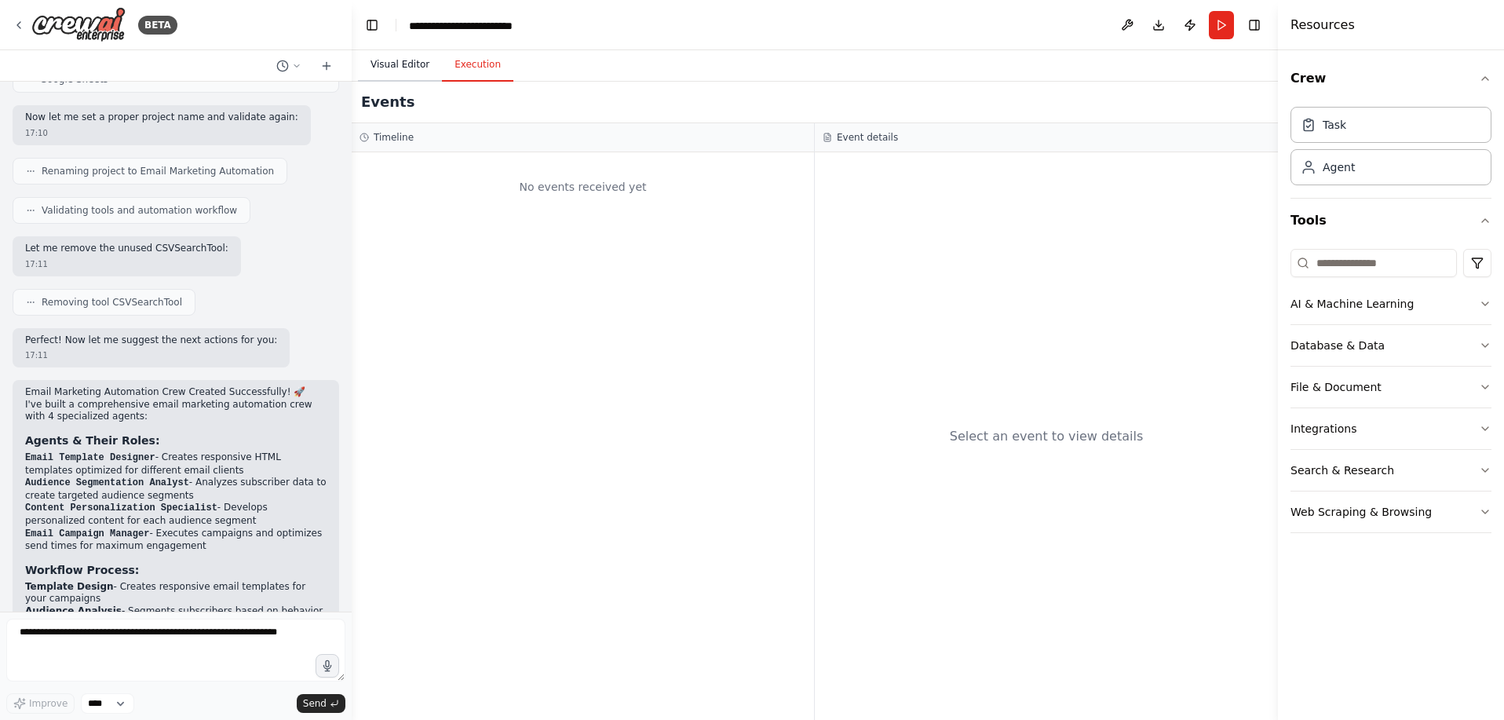
click at [388, 66] on button "Visual Editor" at bounding box center [400, 65] width 84 height 33
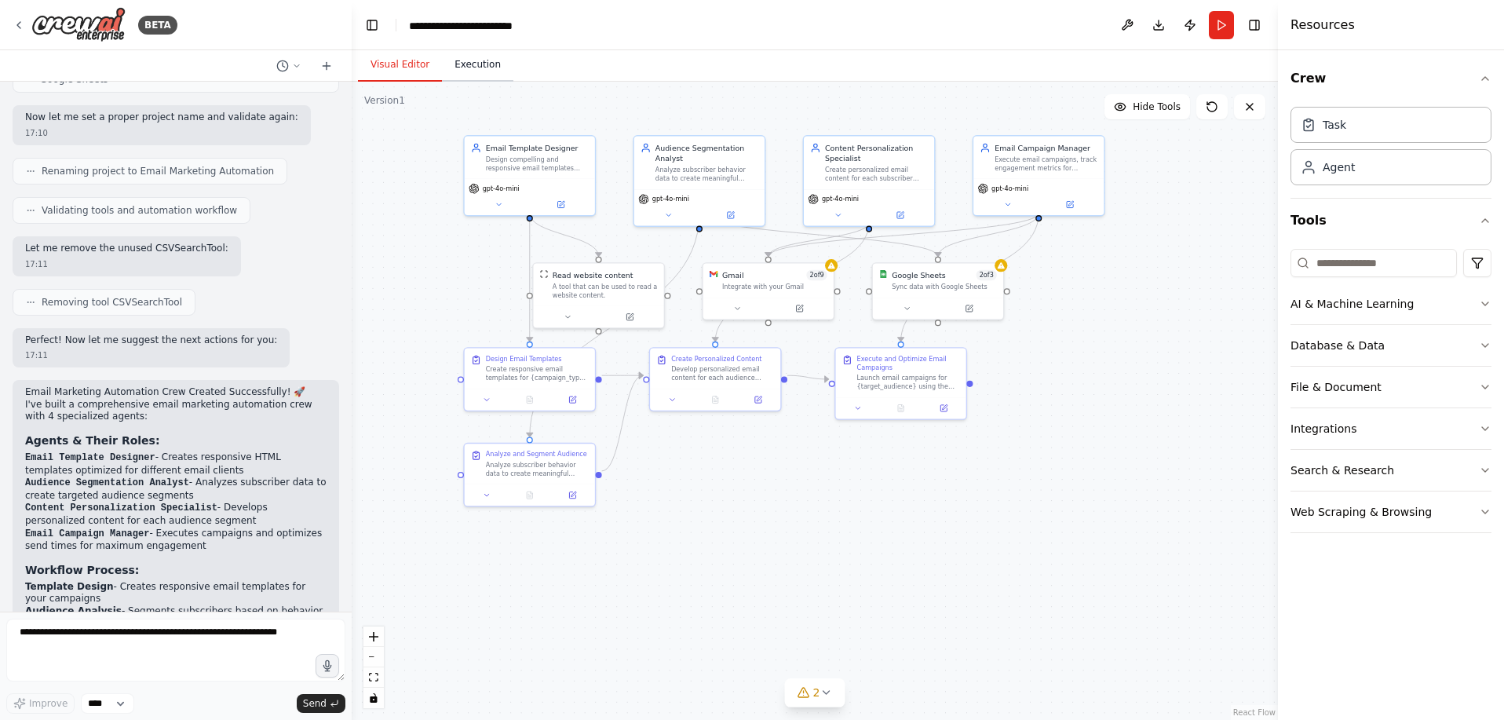
click at [454, 55] on button "Execution" at bounding box center [477, 65] width 71 height 33
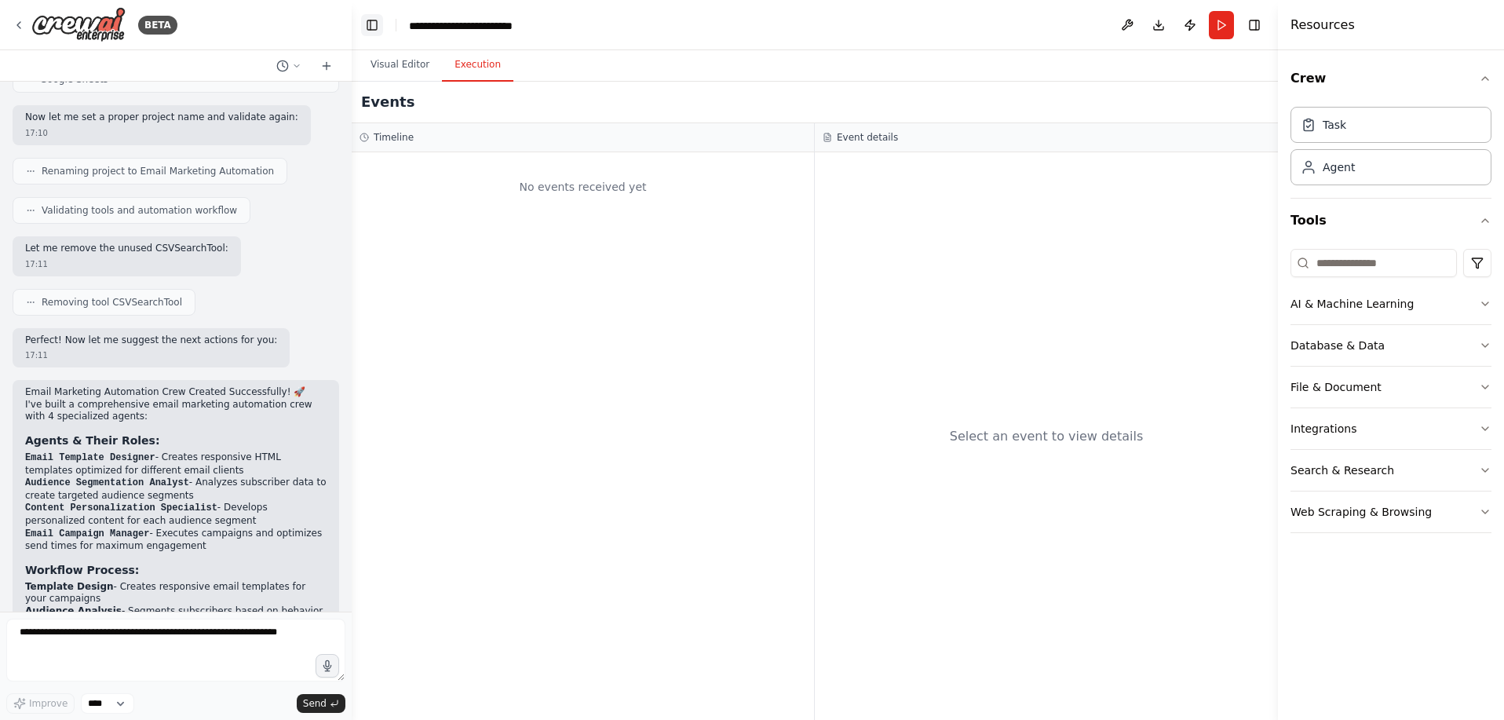
click at [371, 19] on button "Toggle Left Sidebar" at bounding box center [372, 25] width 22 height 22
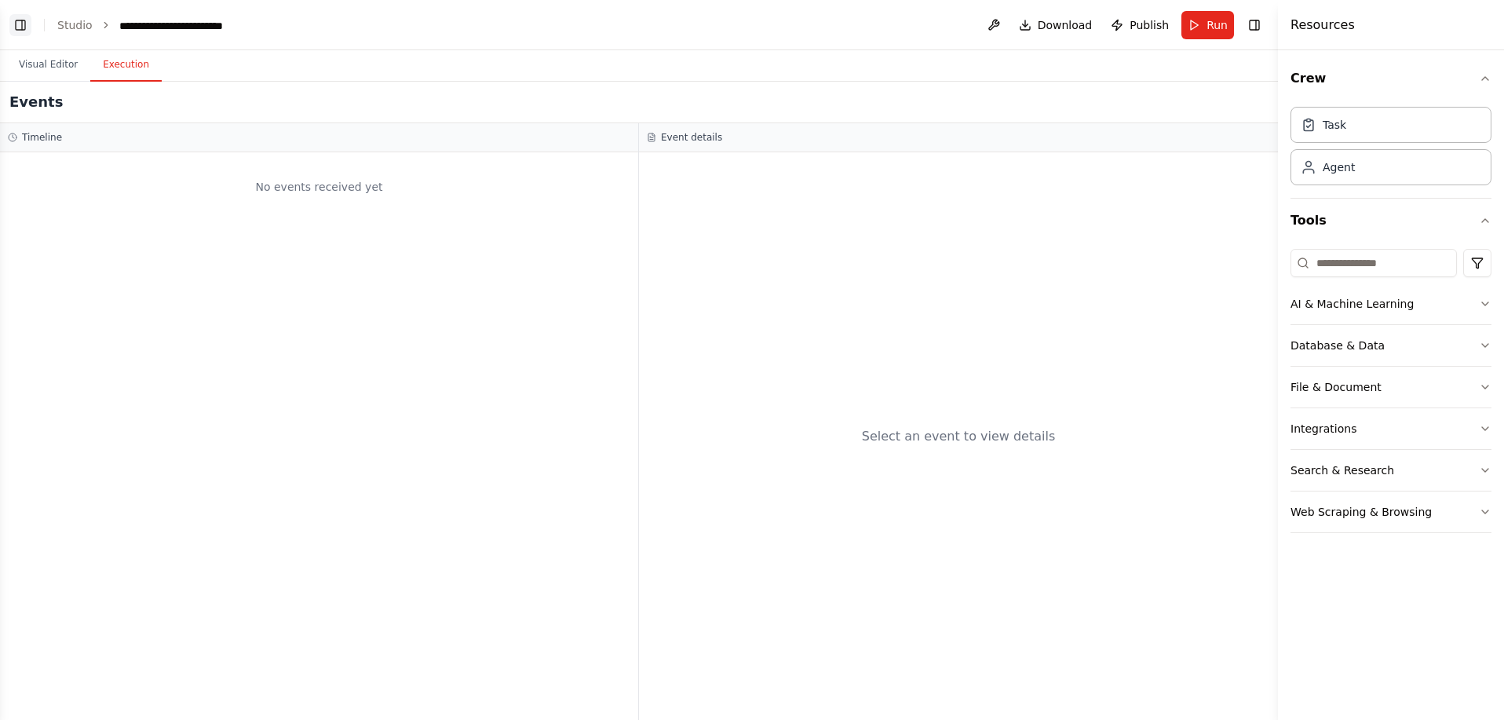
click at [18, 18] on button "Toggle Left Sidebar" at bounding box center [20, 25] width 22 height 22
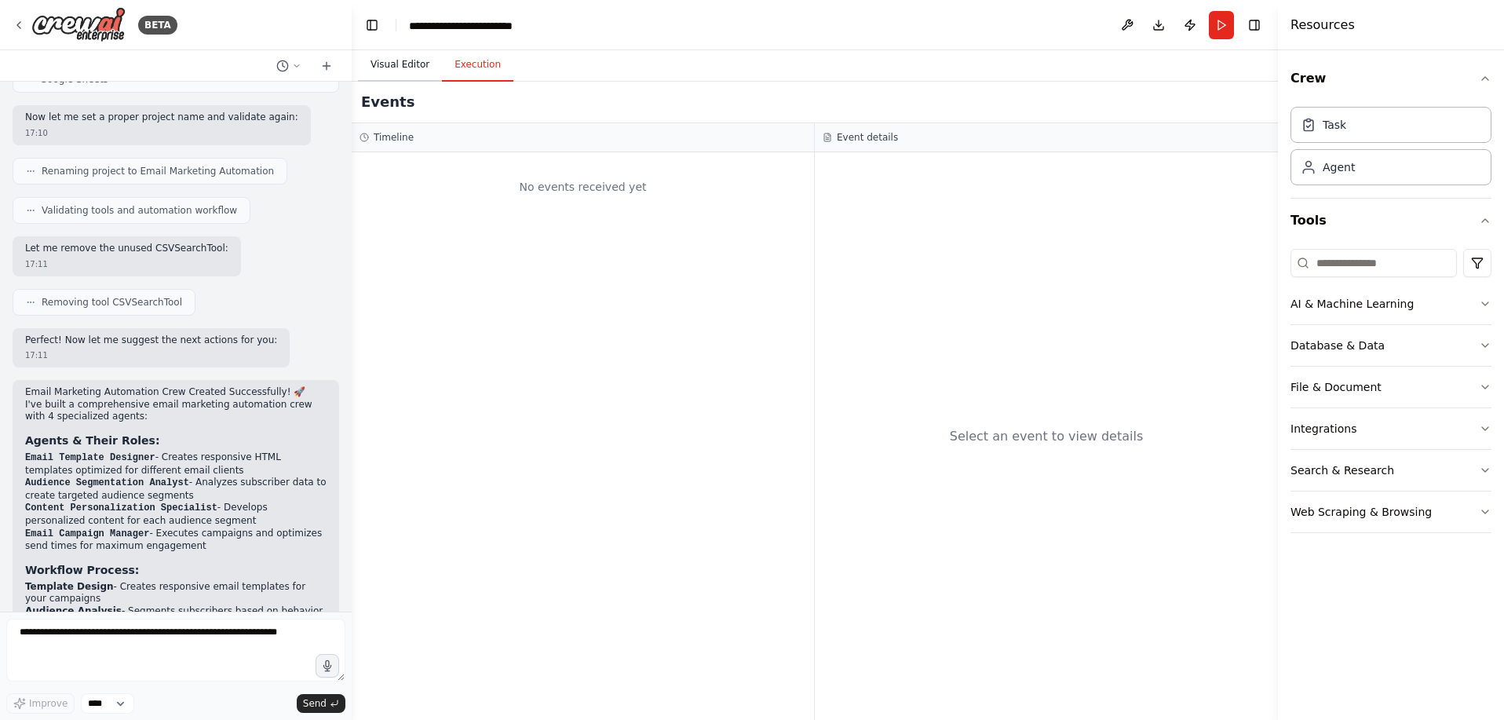
click at [393, 57] on button "Visual Editor" at bounding box center [400, 65] width 84 height 33
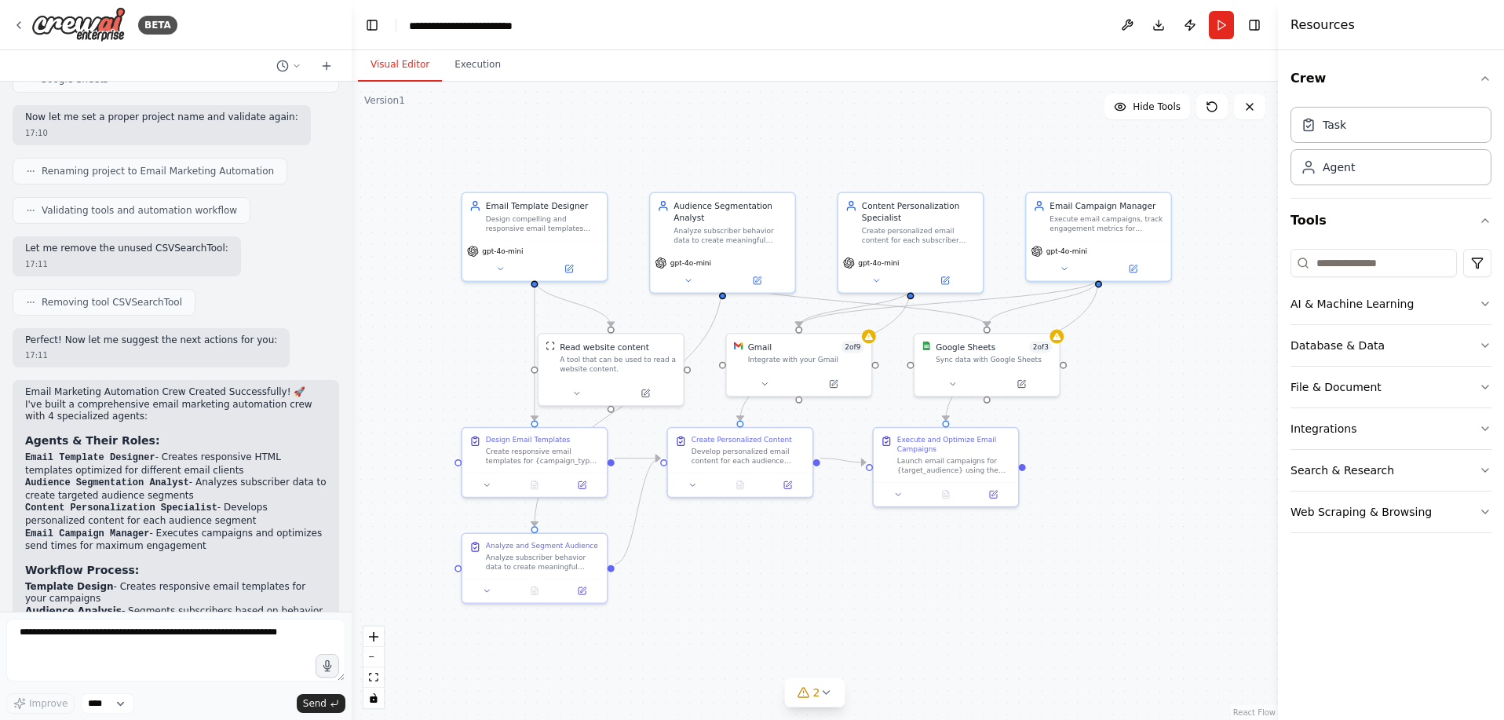
drag, startPoint x: 682, startPoint y: 479, endPoint x: 702, endPoint y: 587, distance: 110.2
click at [702, 587] on div ".deletable-edge-delete-btn { width: 20px; height: 20px; border: 0px solid #ffff…" at bounding box center [815, 401] width 926 height 638
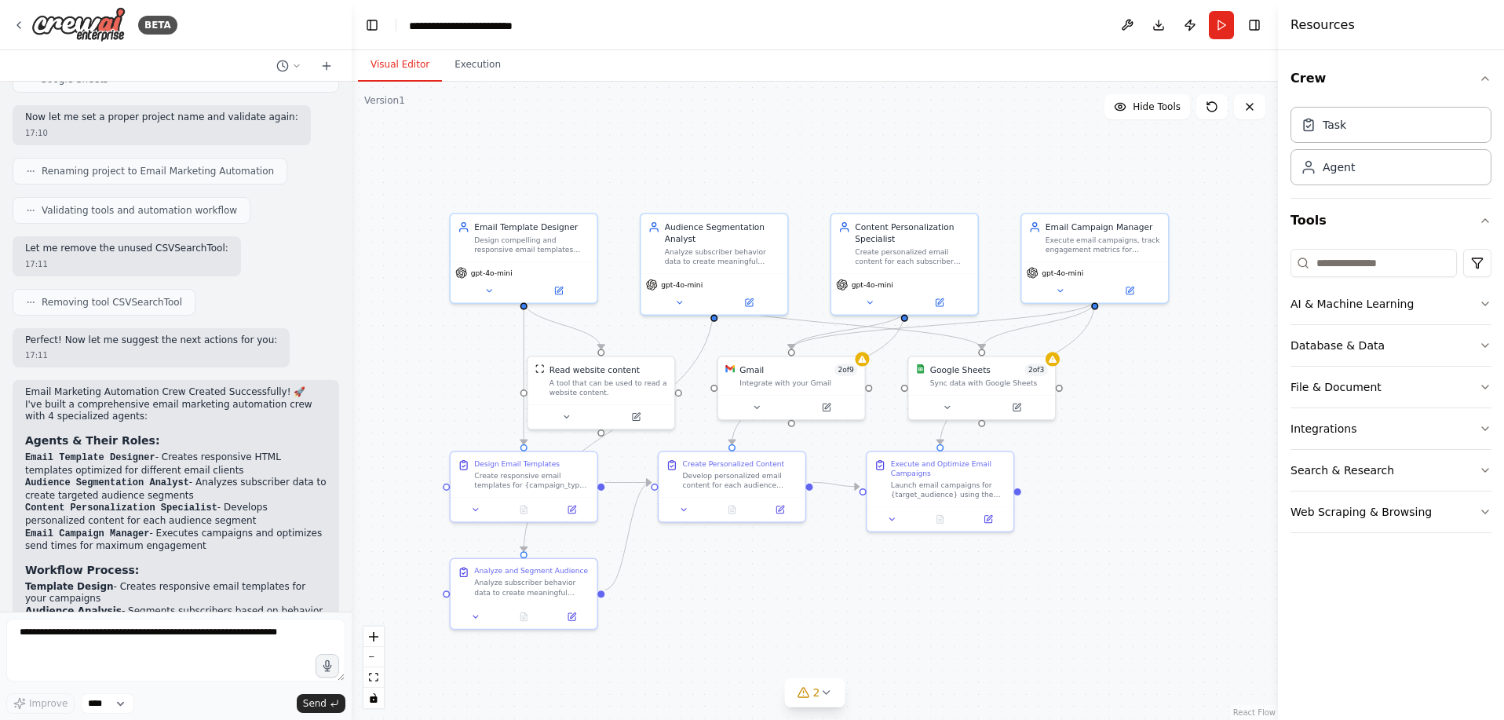
drag, startPoint x: 702, startPoint y: 552, endPoint x: 695, endPoint y: 571, distance: 19.9
click at [695, 571] on div ".deletable-edge-delete-btn { width: 20px; height: 20px; border: 0px solid #ffff…" at bounding box center [815, 401] width 926 height 638
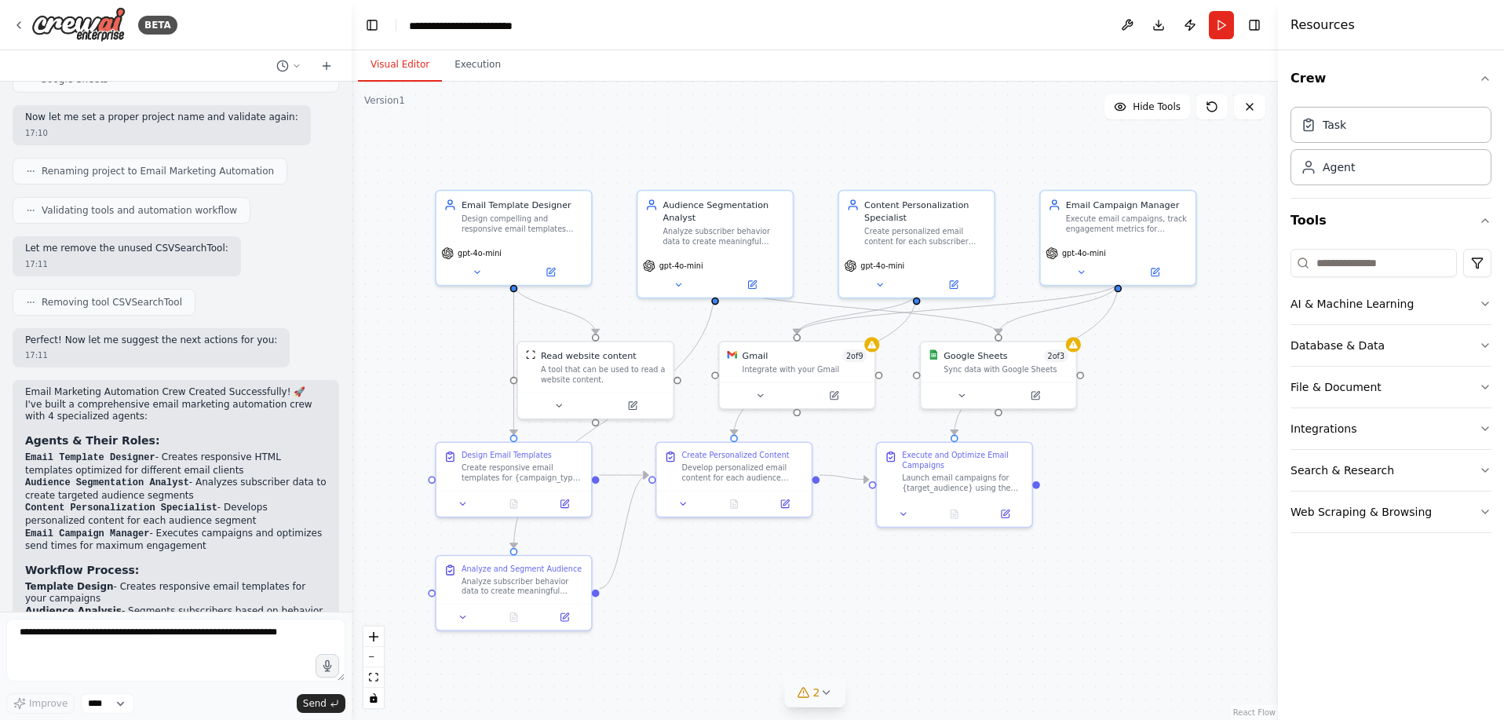
click at [824, 694] on icon at bounding box center [825, 692] width 6 height 3
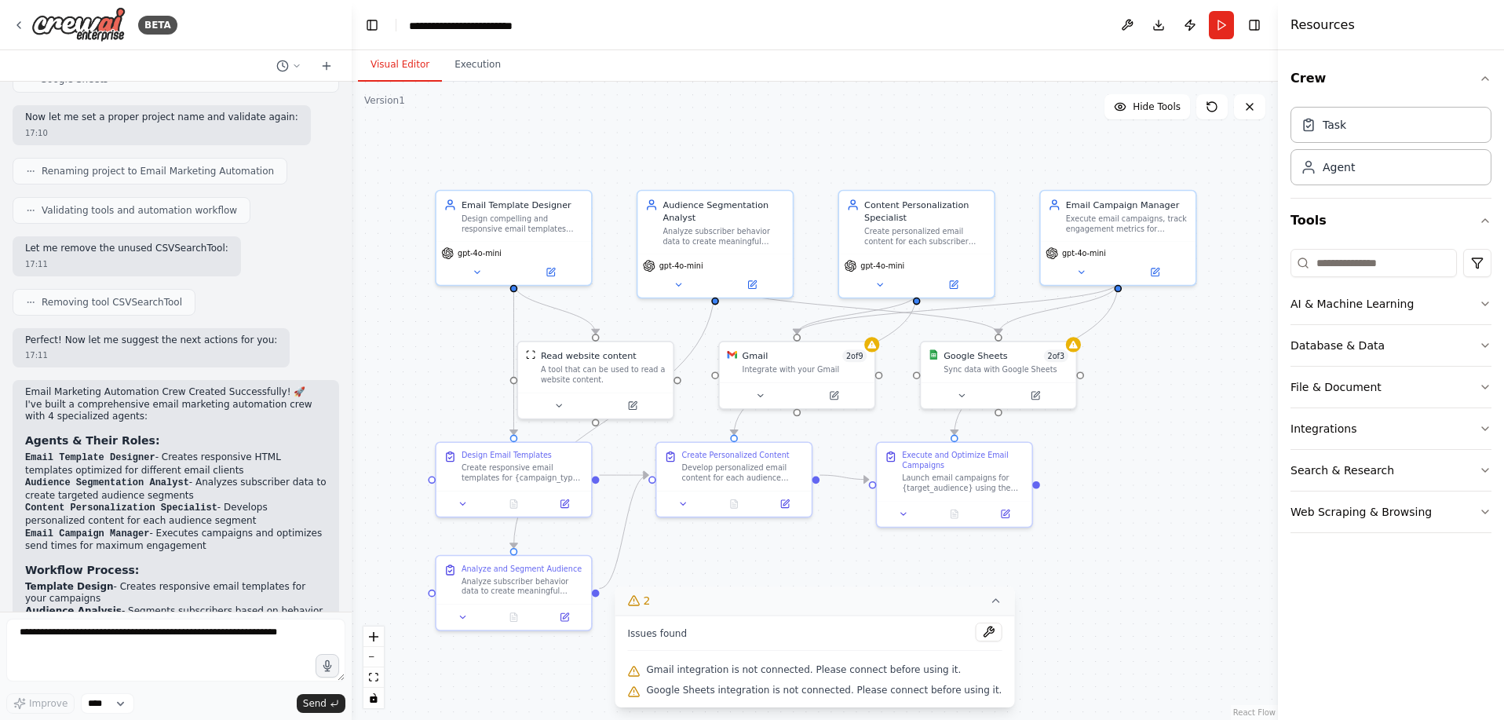
click at [989, 607] on icon at bounding box center [995, 600] width 13 height 13
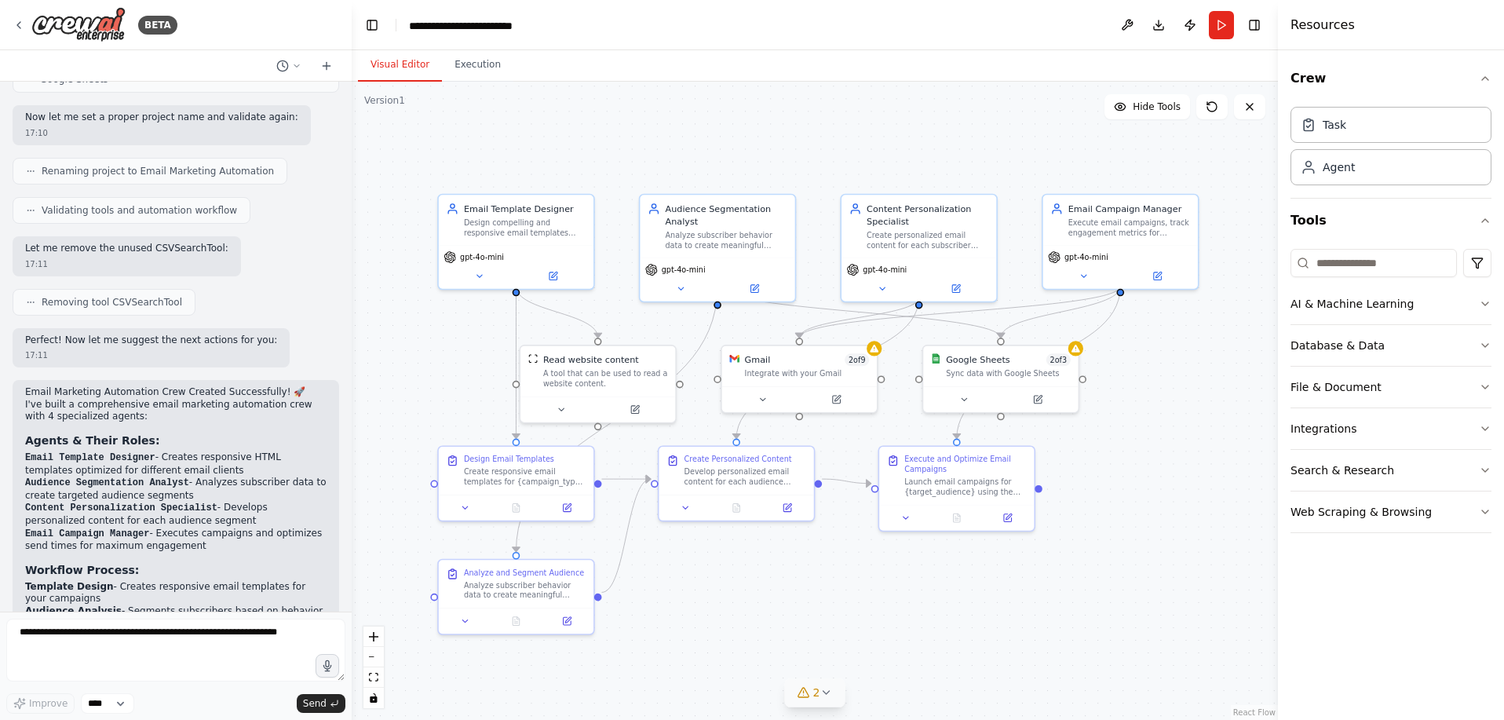
click at [801, 602] on div ".deletable-edge-delete-btn { width: 20px; height: 20px; border: 0px solid #ffff…" at bounding box center [815, 401] width 926 height 638
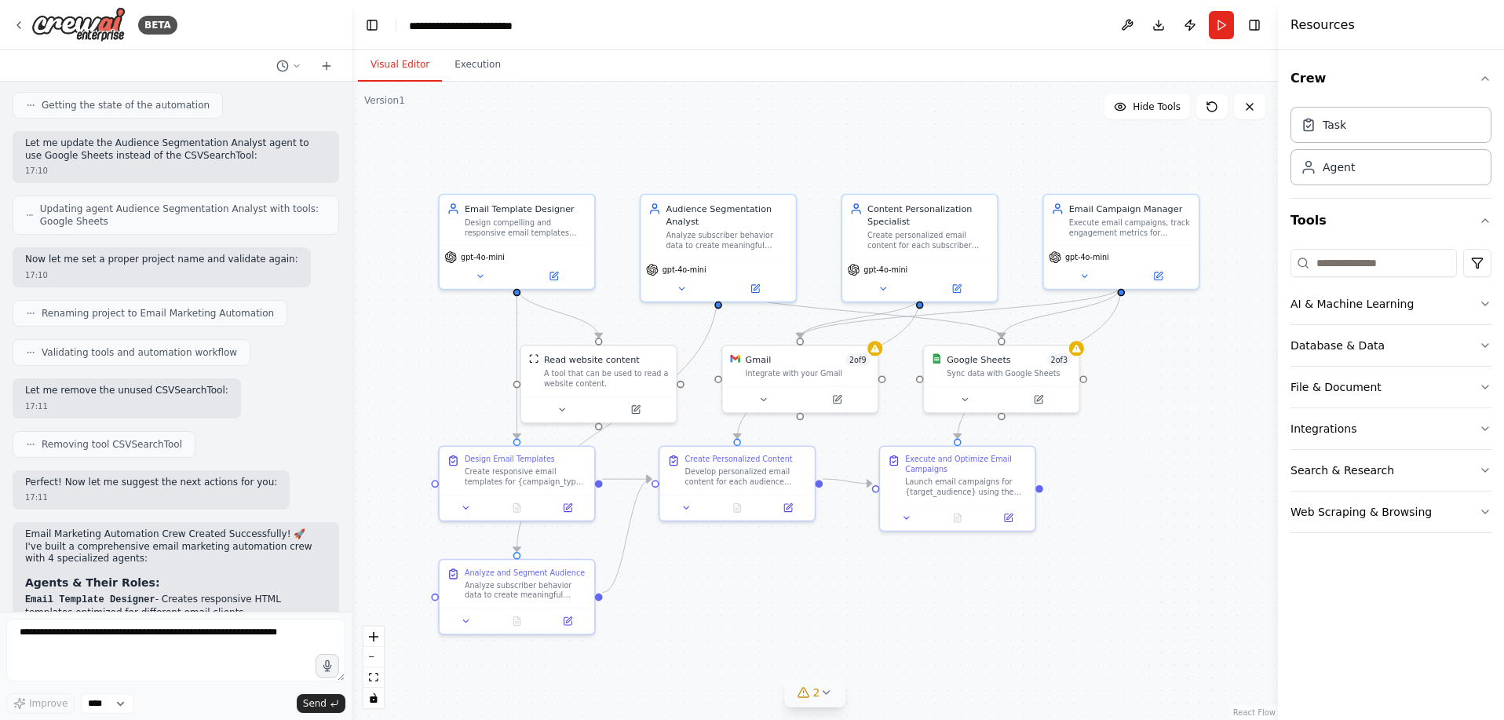
scroll to position [1140, 0]
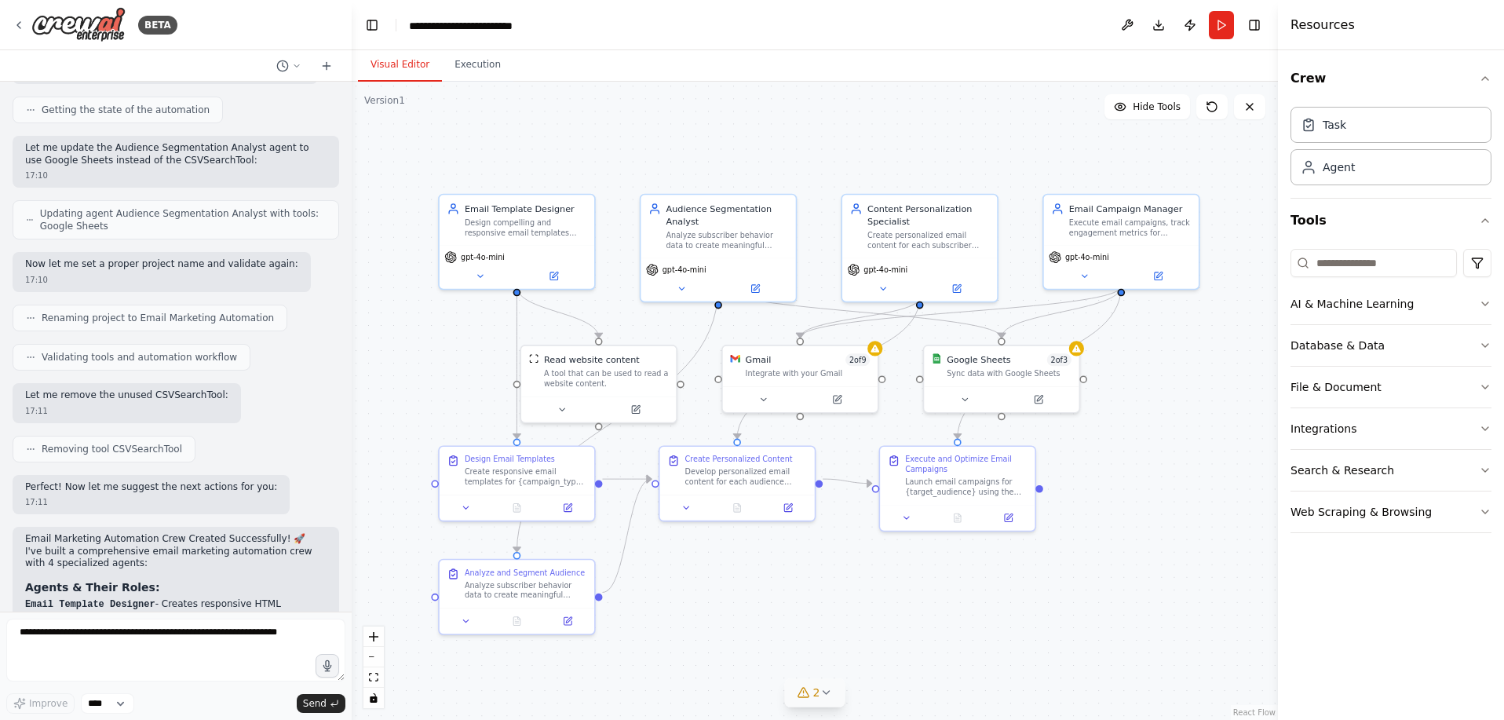
click at [197, 598] on li "Email Template Designer - Creates responsive HTML templates optimized for diffe…" at bounding box center [175, 610] width 301 height 25
click at [181, 545] on p "I've built a comprehensive email marketing automation crew with 4 specialized a…" at bounding box center [175, 557] width 301 height 24
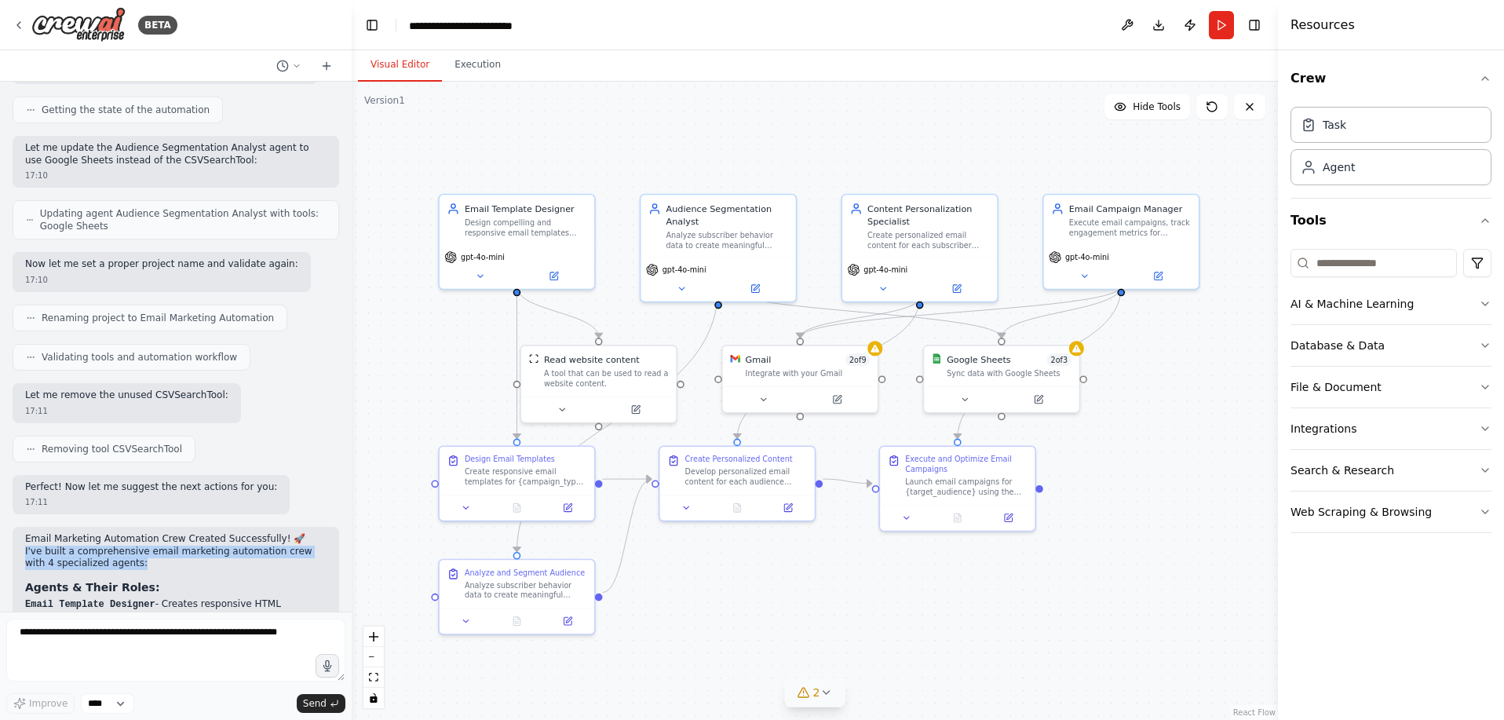
click at [181, 545] on p "I've built a comprehensive email marketing automation crew with 4 specialized a…" at bounding box center [175, 557] width 301 height 24
click at [187, 649] on code "Content Personalization Specialist" at bounding box center [121, 654] width 192 height 11
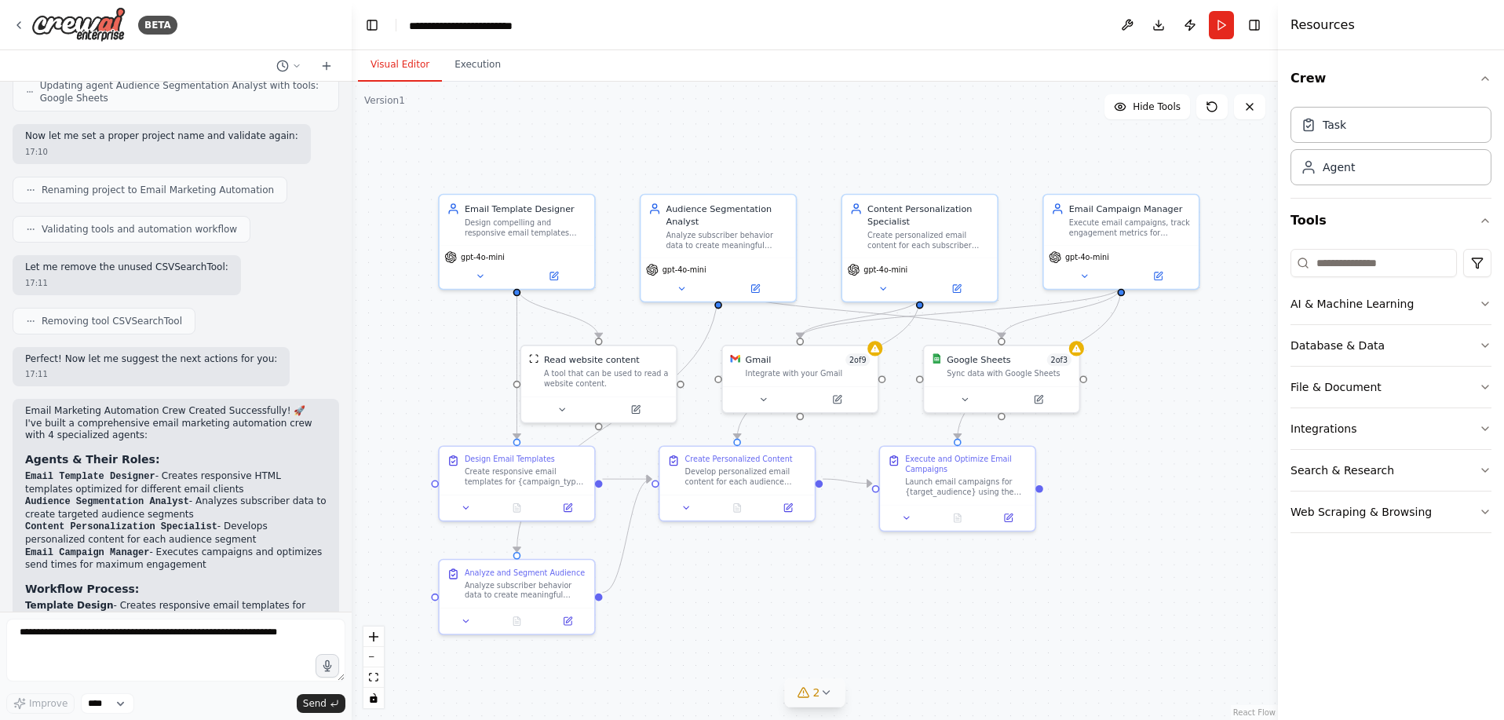
scroll to position [1286, 0]
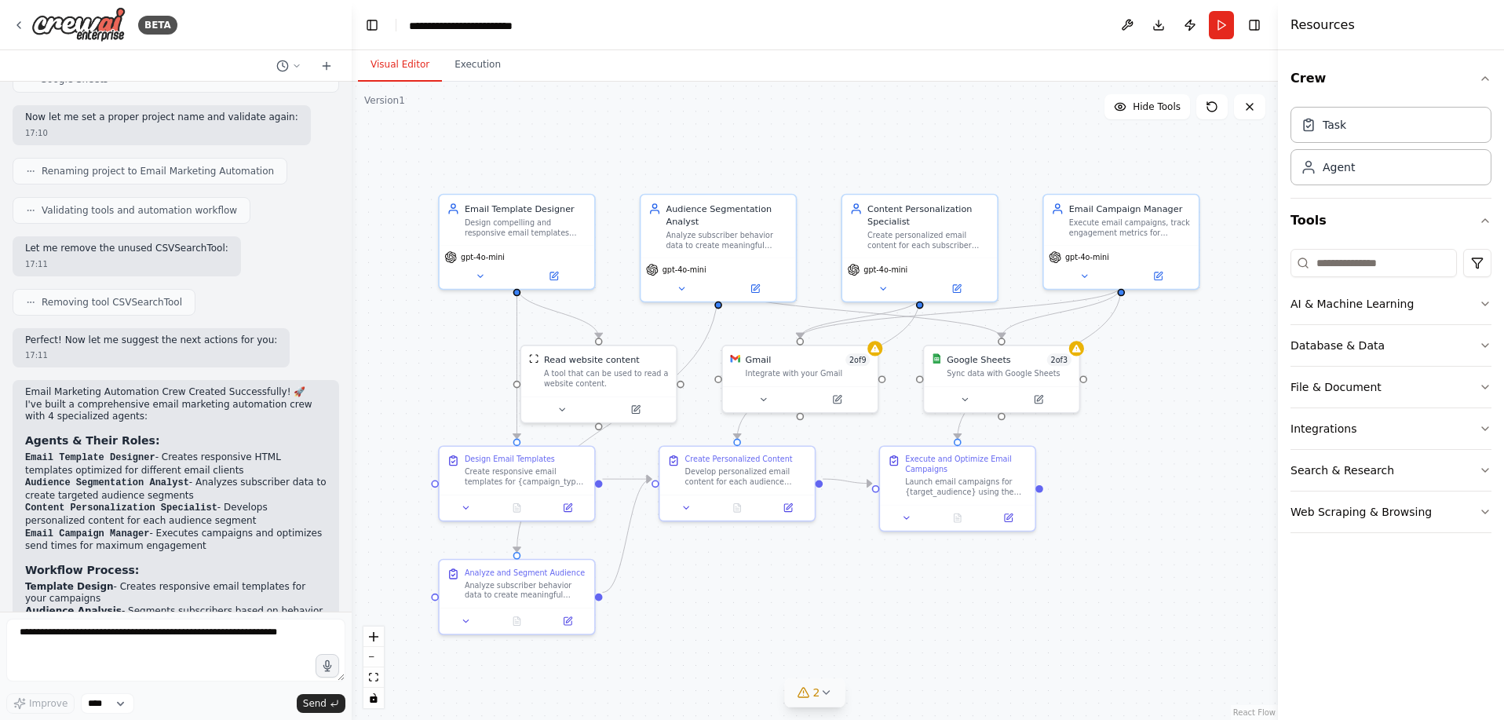
click at [1493, 266] on div "Crew Task Agent Tools AI & Machine Learning Database & Data File & Document Int…" at bounding box center [1391, 384] width 226 height 669
click at [1482, 297] on icon "button" at bounding box center [1485, 303] width 13 height 13
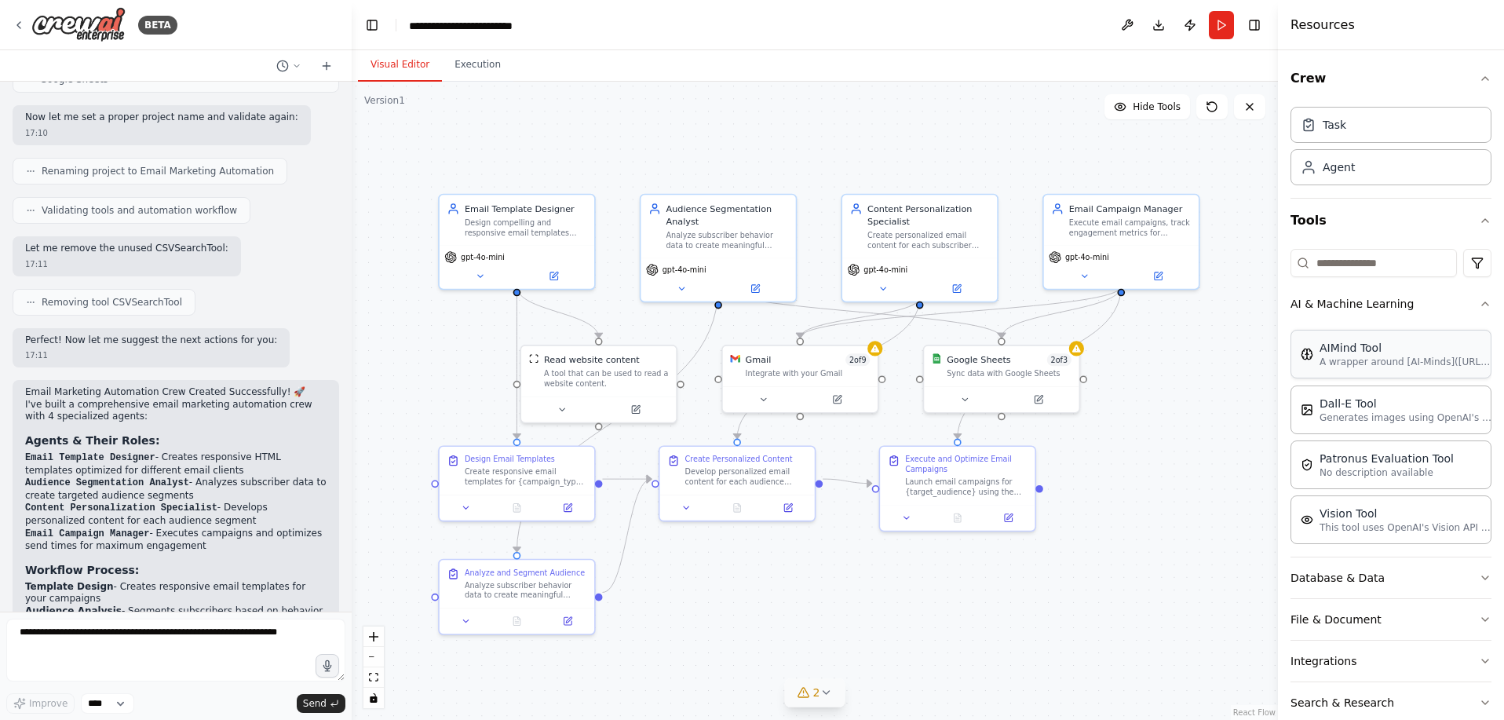
click at [1440, 340] on div "AIMind Tool" at bounding box center [1405, 348] width 173 height 16
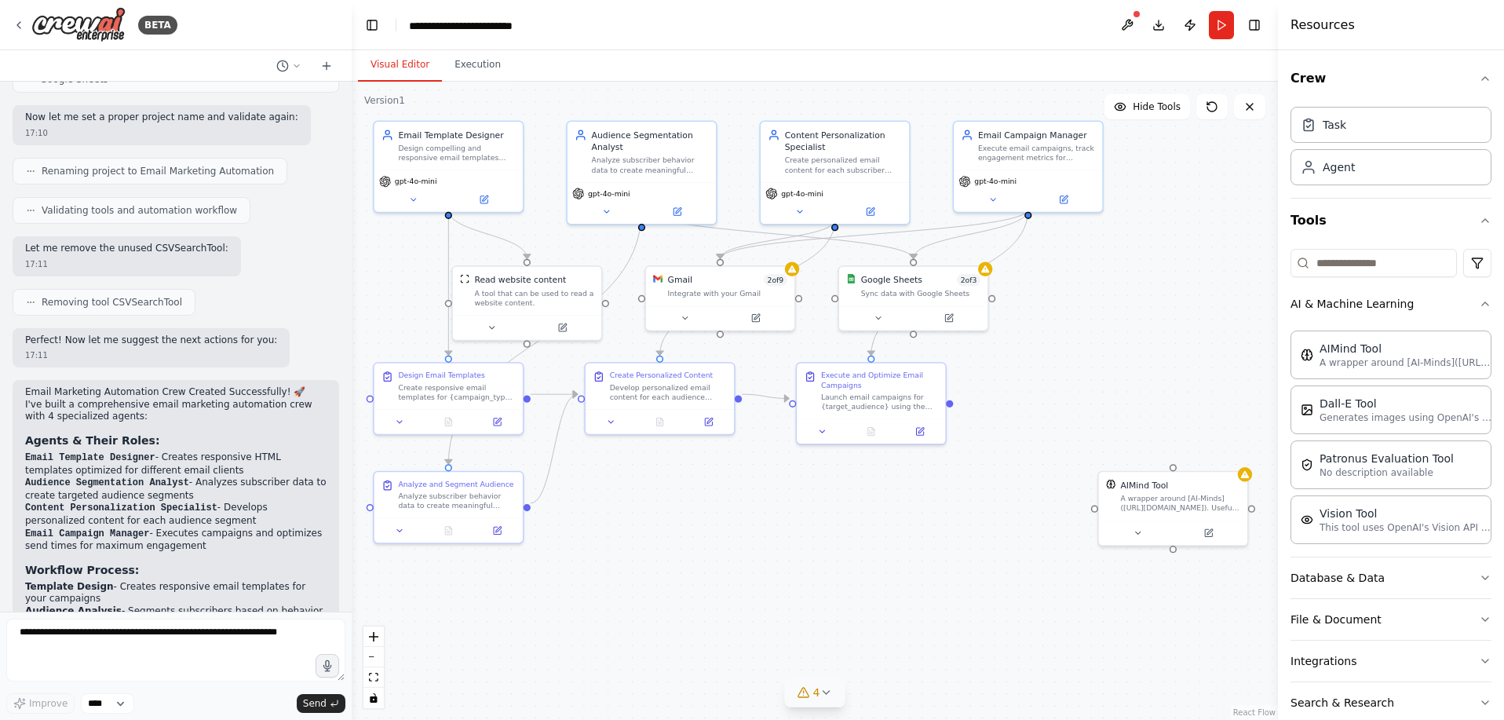
drag, startPoint x: 1096, startPoint y: 593, endPoint x: 1001, endPoint y: 505, distance: 130.0
click at [1001, 505] on div ".deletable-edge-delete-btn { width: 20px; height: 20px; border: 0px solid #ffff…" at bounding box center [815, 401] width 926 height 638
click at [1488, 576] on icon "button" at bounding box center [1485, 577] width 6 height 3
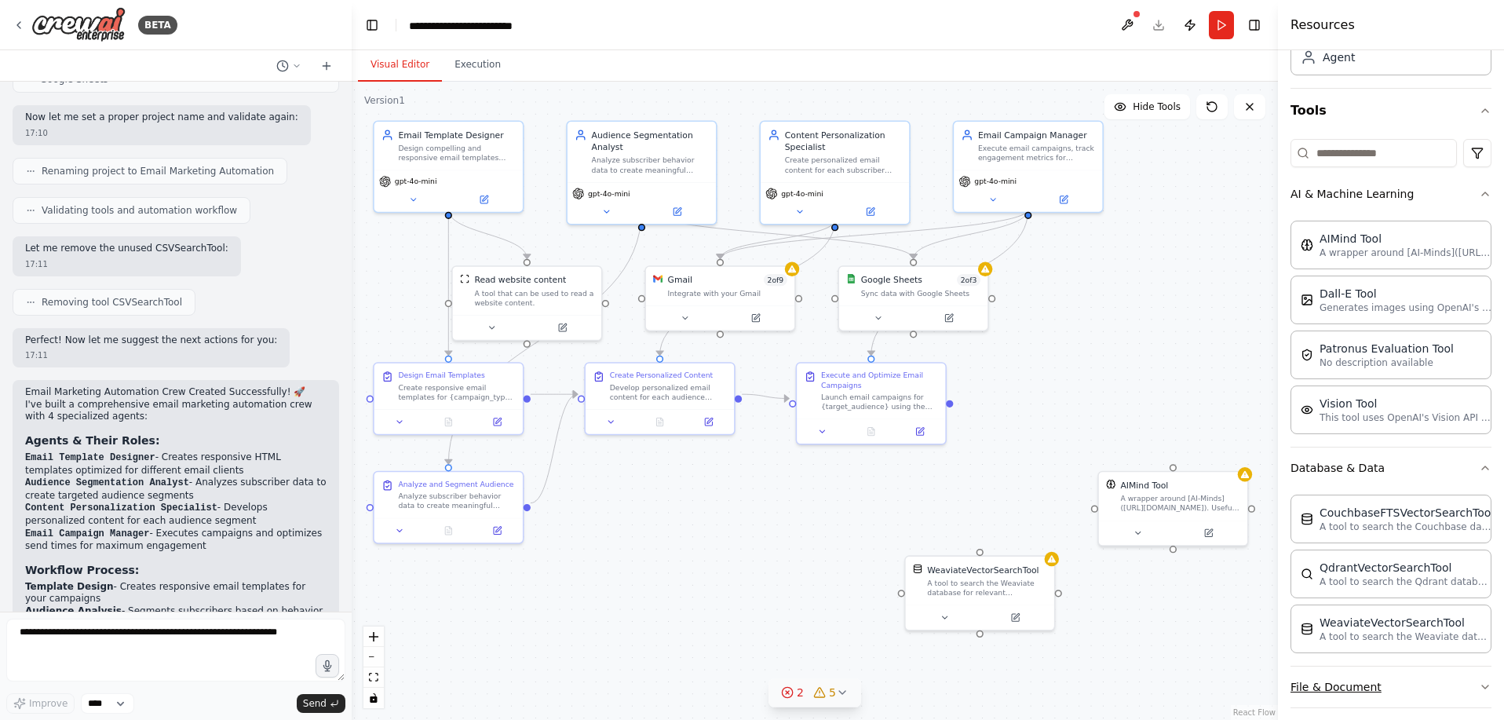
scroll to position [133, 0]
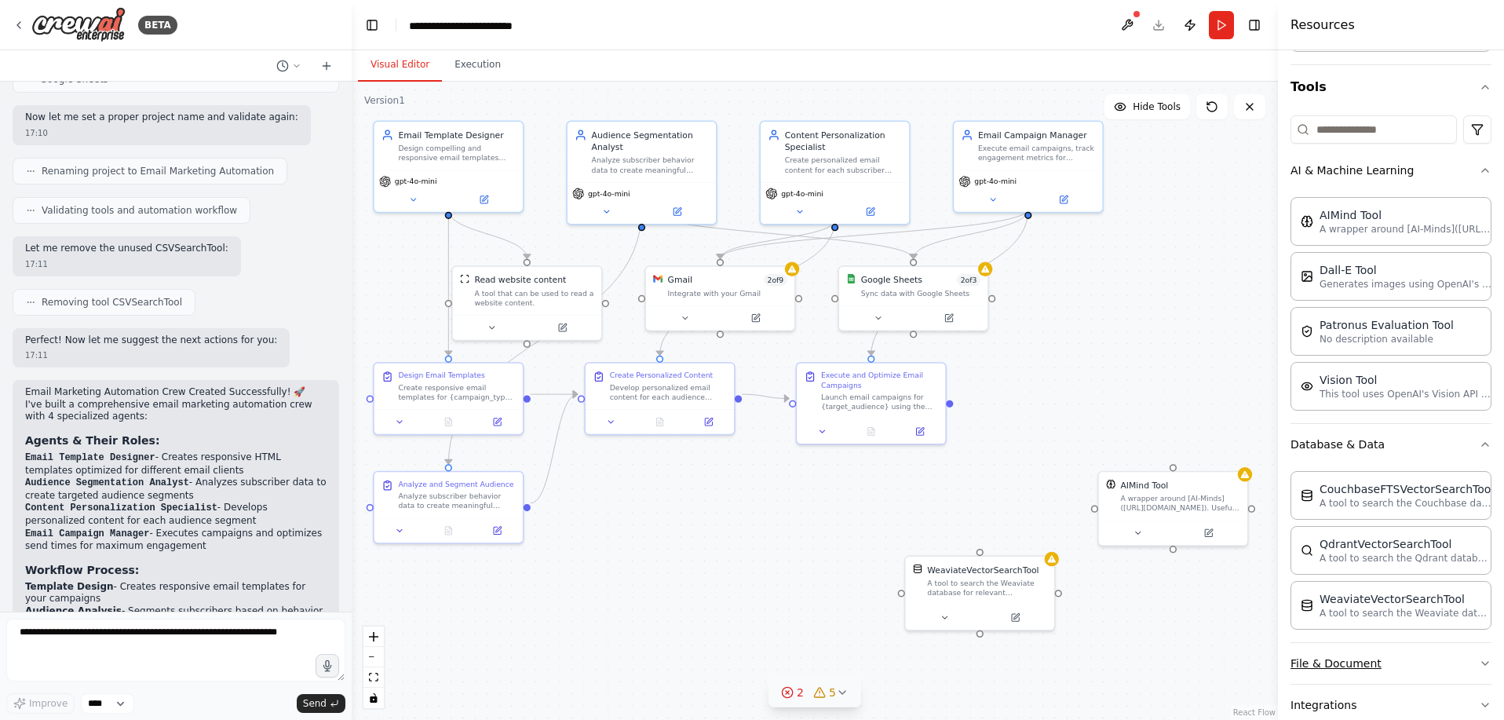
click at [1480, 643] on button "File & Document" at bounding box center [1390, 663] width 201 height 41
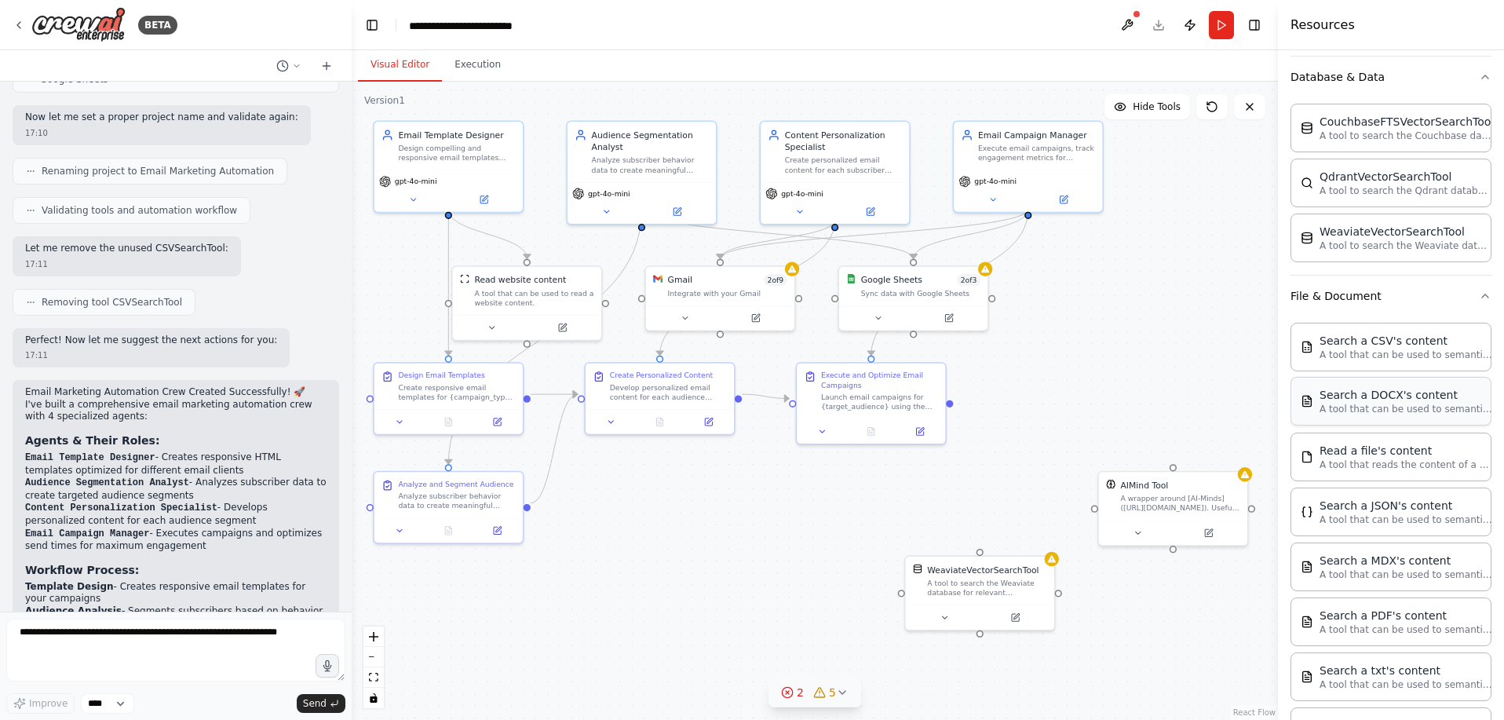
scroll to position [531, 0]
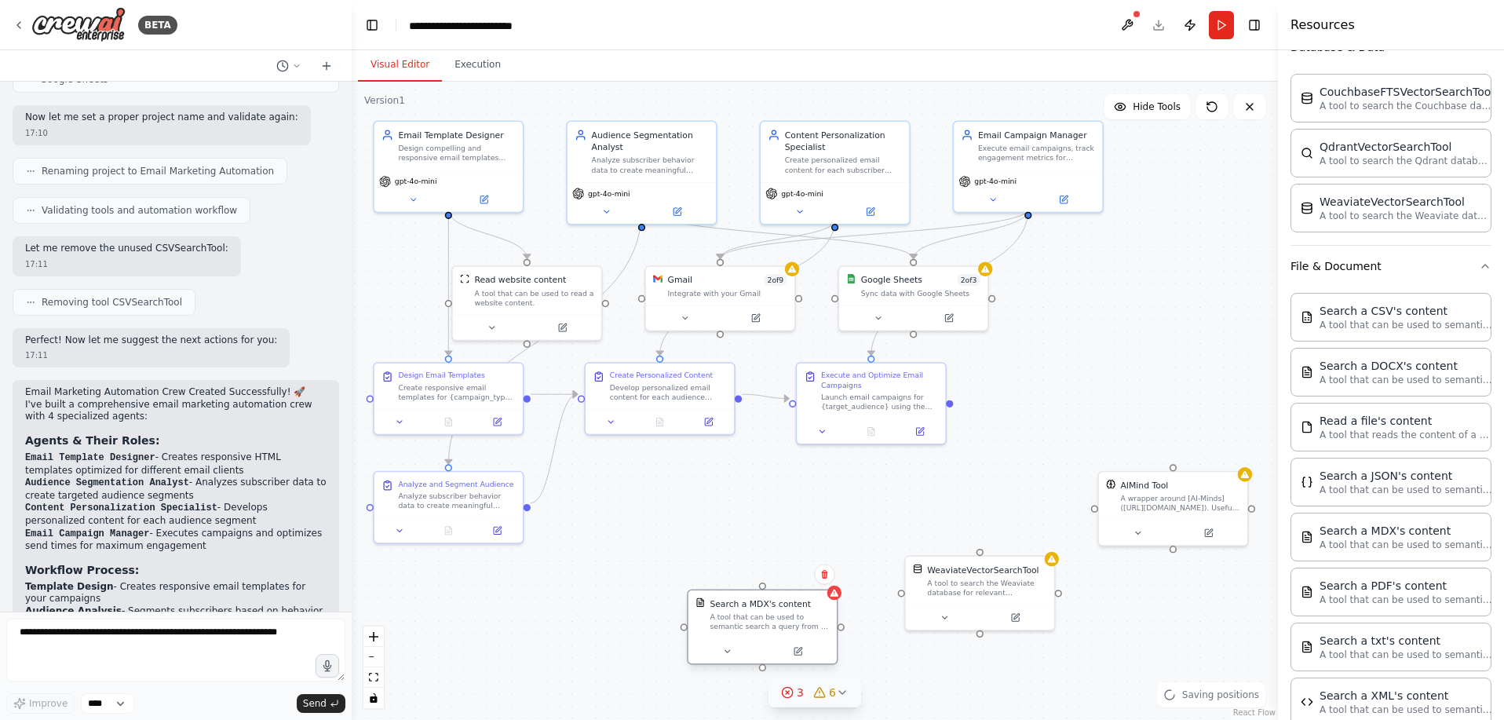
drag, startPoint x: 916, startPoint y: 617, endPoint x: 772, endPoint y: 618, distance: 143.6
click at [772, 618] on div "Search a MDX's content A tool that can be used to semantic search a query from …" at bounding box center [762, 614] width 148 height 49
click at [813, 508] on div ".deletable-edge-delete-btn { width: 20px; height: 20px; border: 0px solid #ffff…" at bounding box center [815, 401] width 926 height 638
drag, startPoint x: 949, startPoint y: 388, endPoint x: 1171, endPoint y: 458, distance: 232.8
click at [1025, 457] on div "Email Template Designer Design compelling and responsive email templates optimi…" at bounding box center [668, 305] width 713 height 491
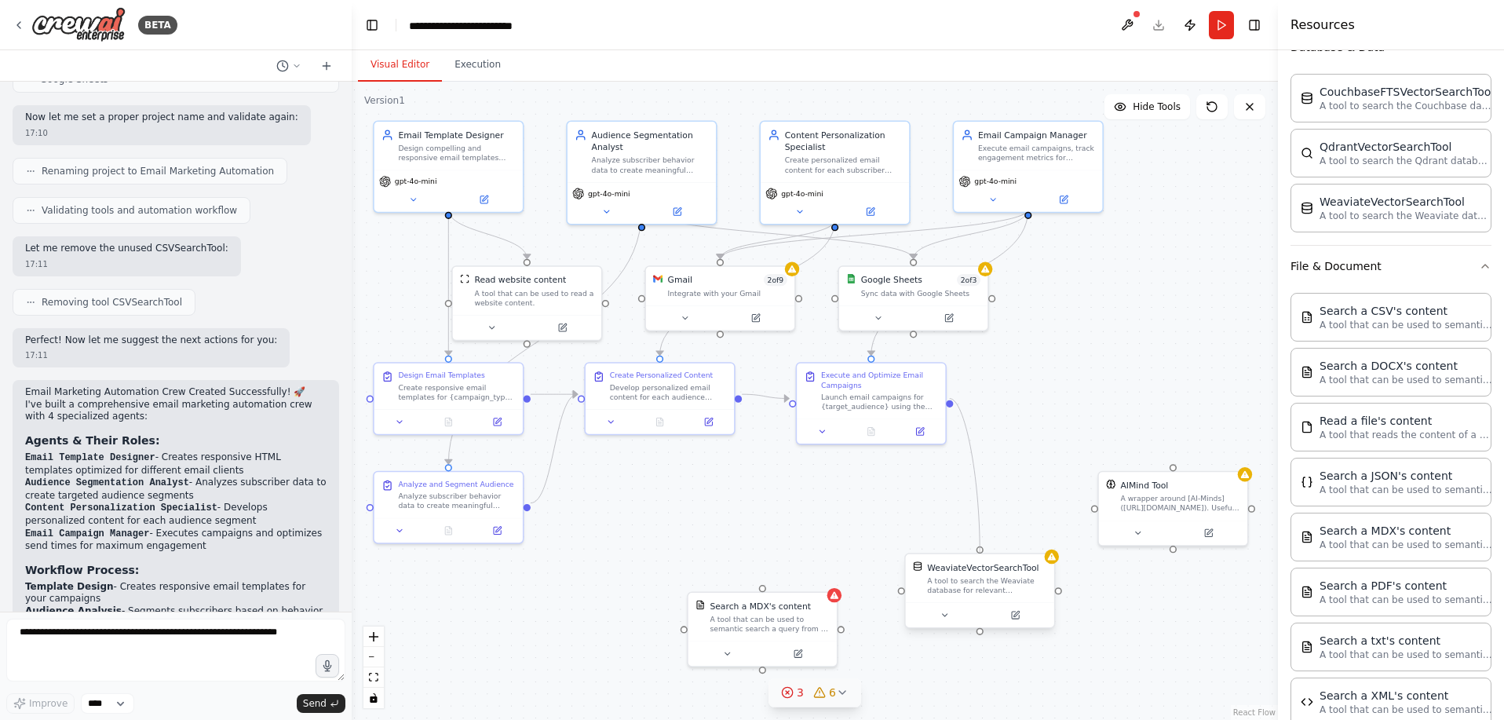
drag, startPoint x: 949, startPoint y: 388, endPoint x: 981, endPoint y: 542, distance: 156.4
click at [981, 542] on div "Email Template Designer Design compelling and responsive email templates optimi…" at bounding box center [668, 305] width 713 height 491
drag, startPoint x: 949, startPoint y: 388, endPoint x: 761, endPoint y: 583, distance: 270.9
click at [761, 551] on div "Email Template Designer Design compelling and responsive email templates optimi…" at bounding box center [668, 305] width 713 height 491
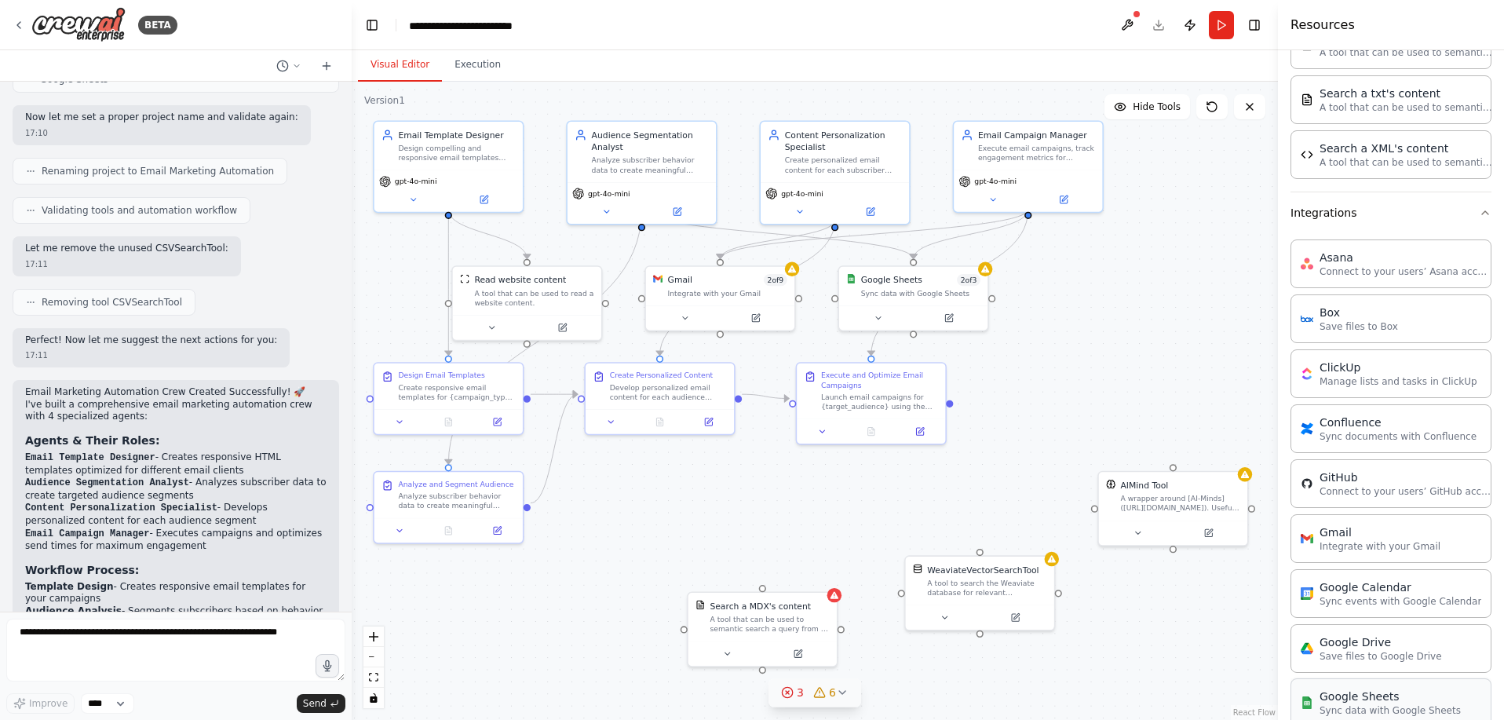
scroll to position [1083, 0]
drag, startPoint x: 950, startPoint y: 388, endPoint x: 1173, endPoint y: 404, distance: 223.5
click at [1025, 404] on div "Email Template Designer Design compelling and responsive email templates optimi…" at bounding box center [668, 305] width 713 height 491
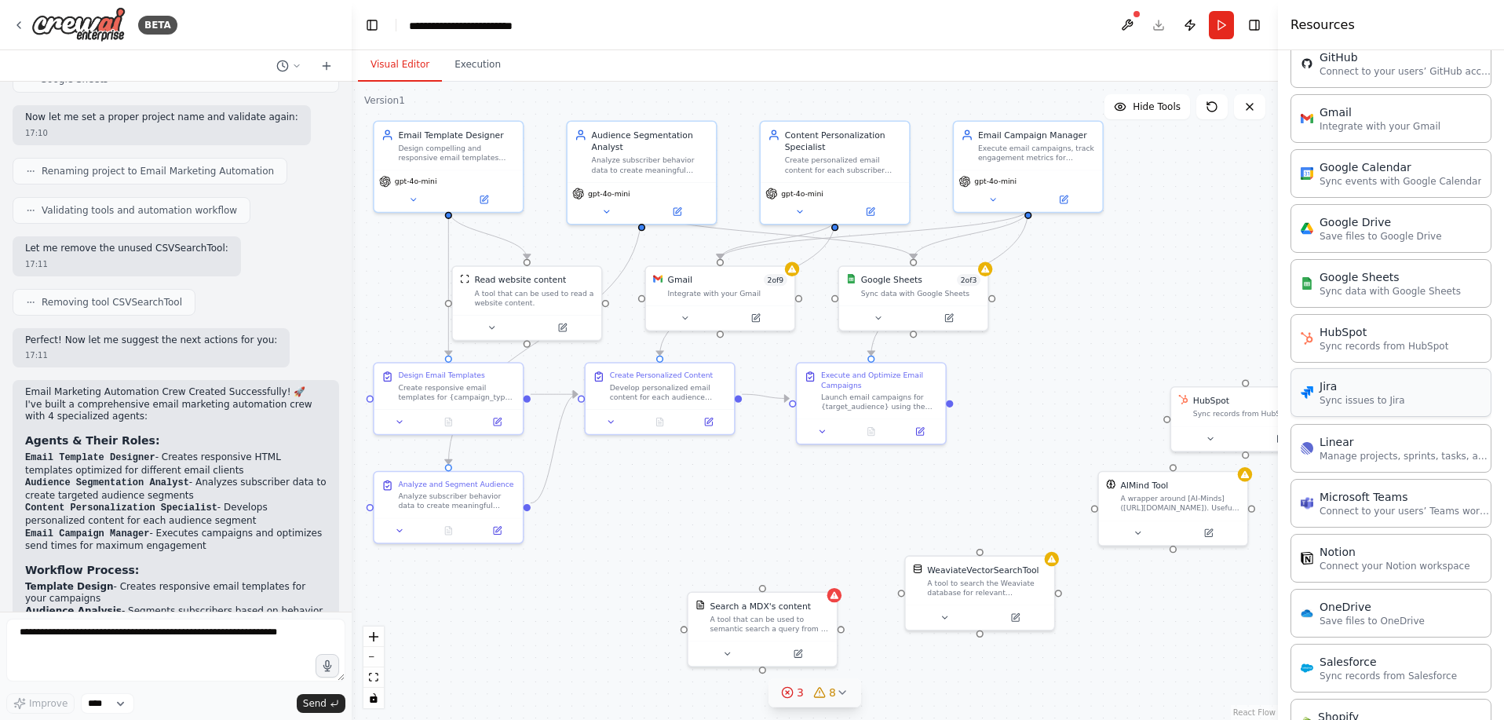
scroll to position [1507, 0]
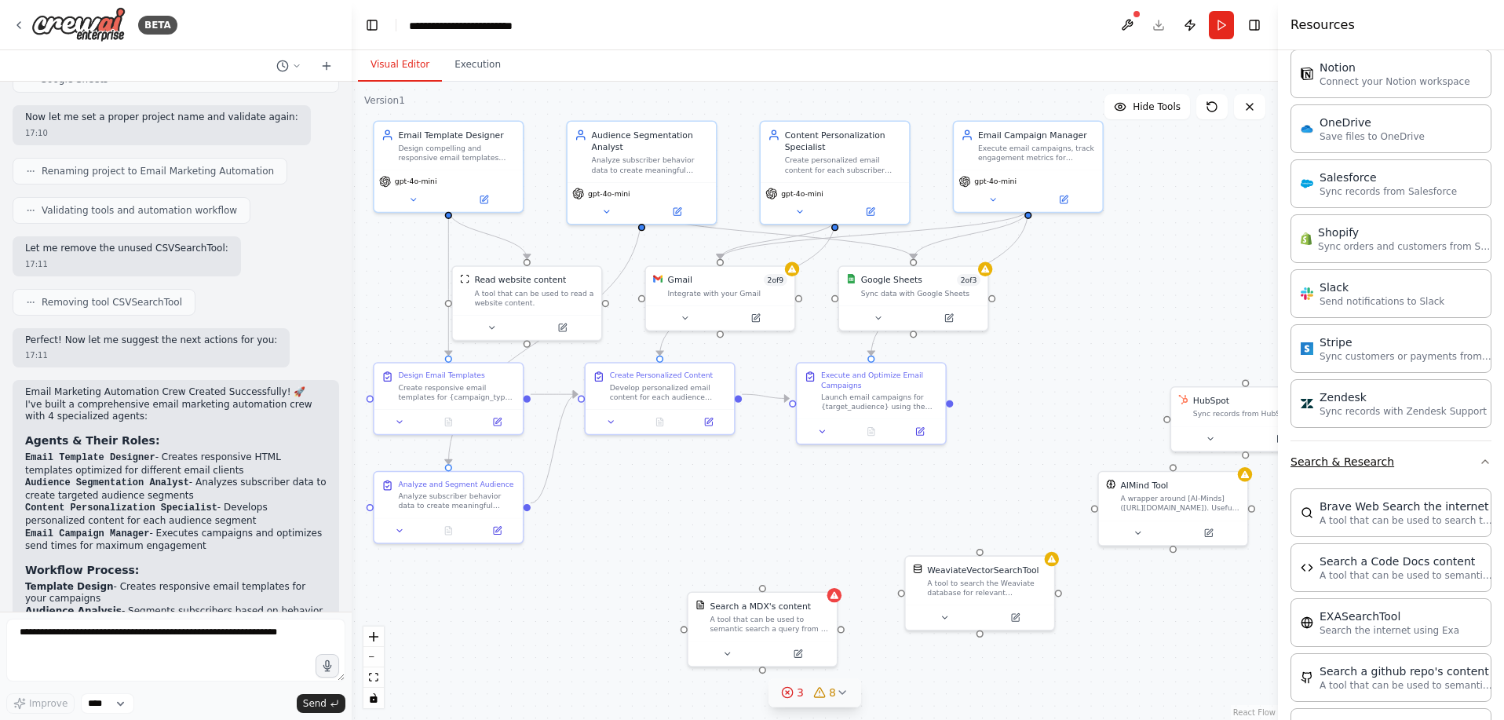
scroll to position [1981, 0]
click at [1488, 442] on button "Search & Research" at bounding box center [1390, 462] width 201 height 41
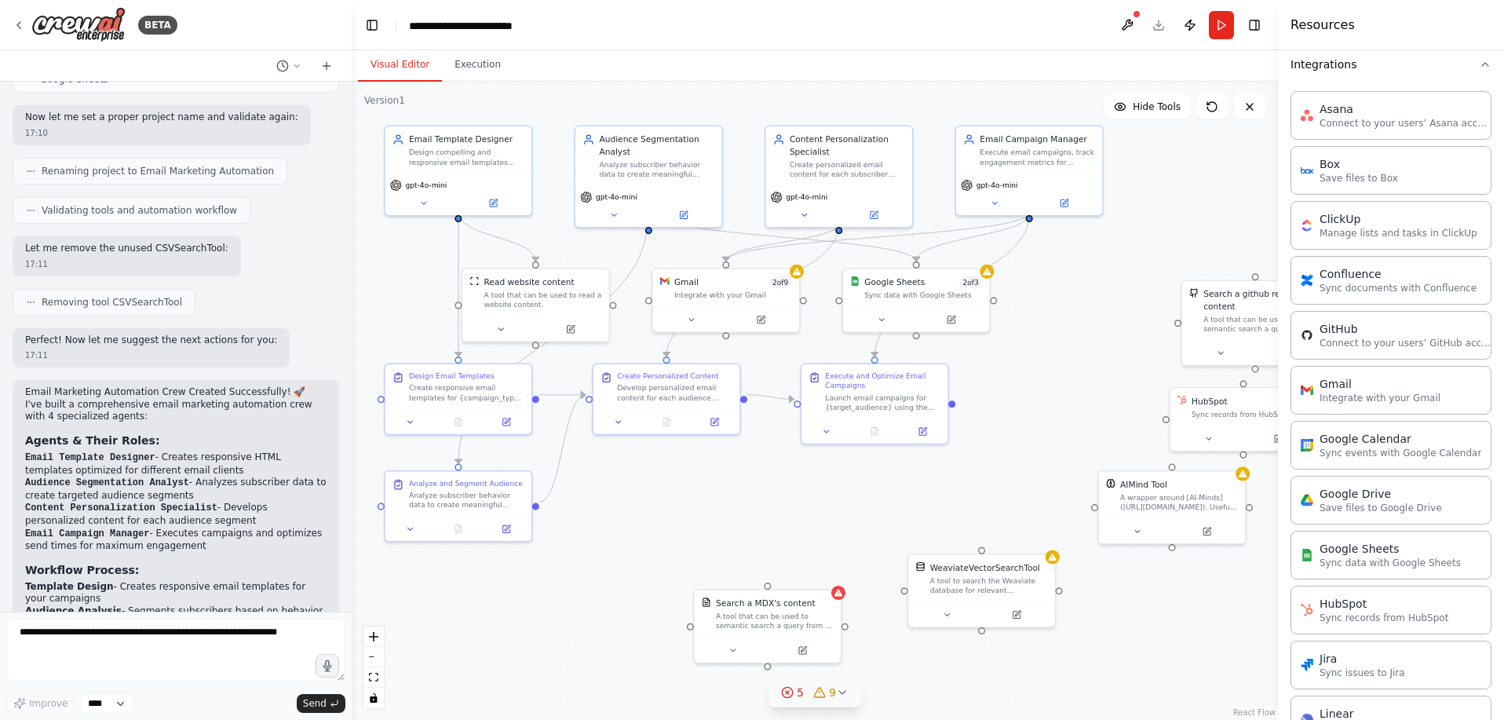
scroll to position [1040, 0]
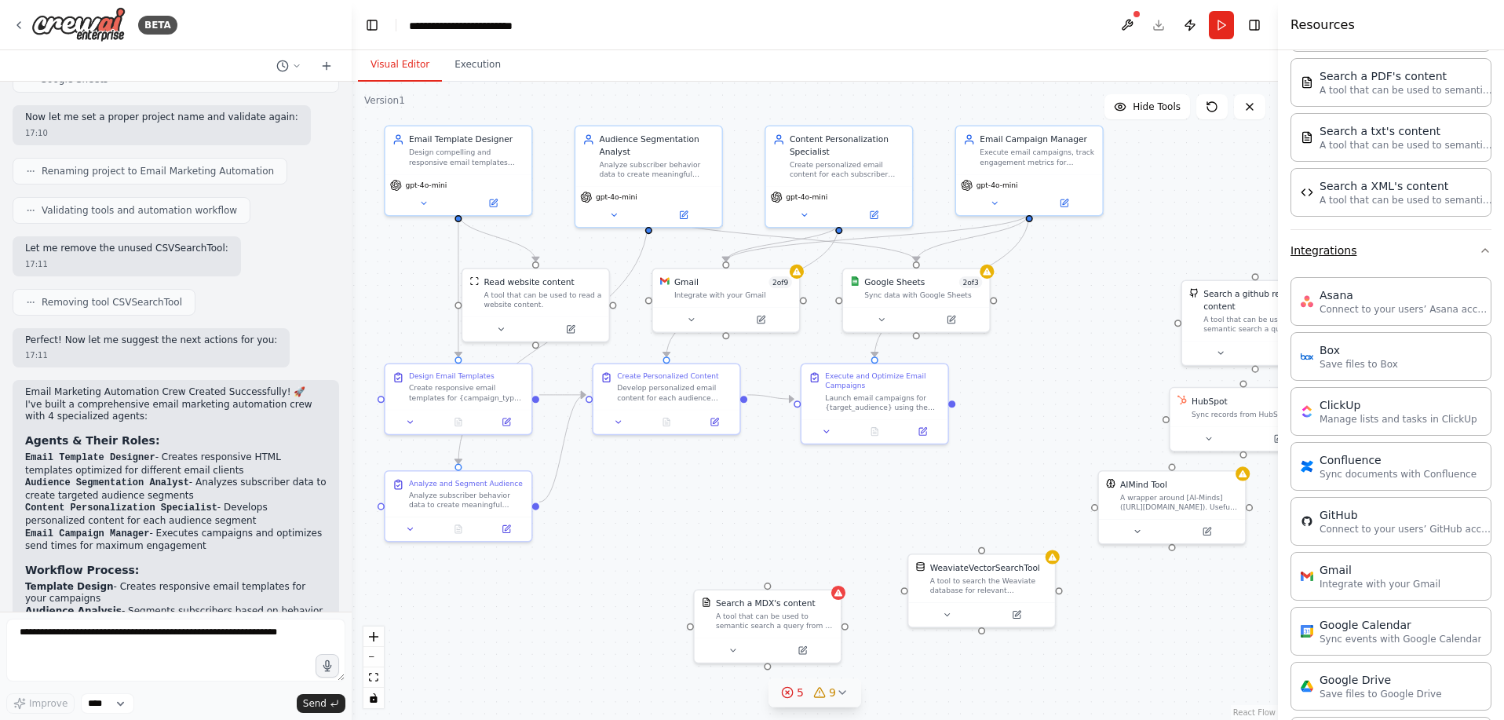
click at [1484, 249] on icon "button" at bounding box center [1485, 250] width 6 height 3
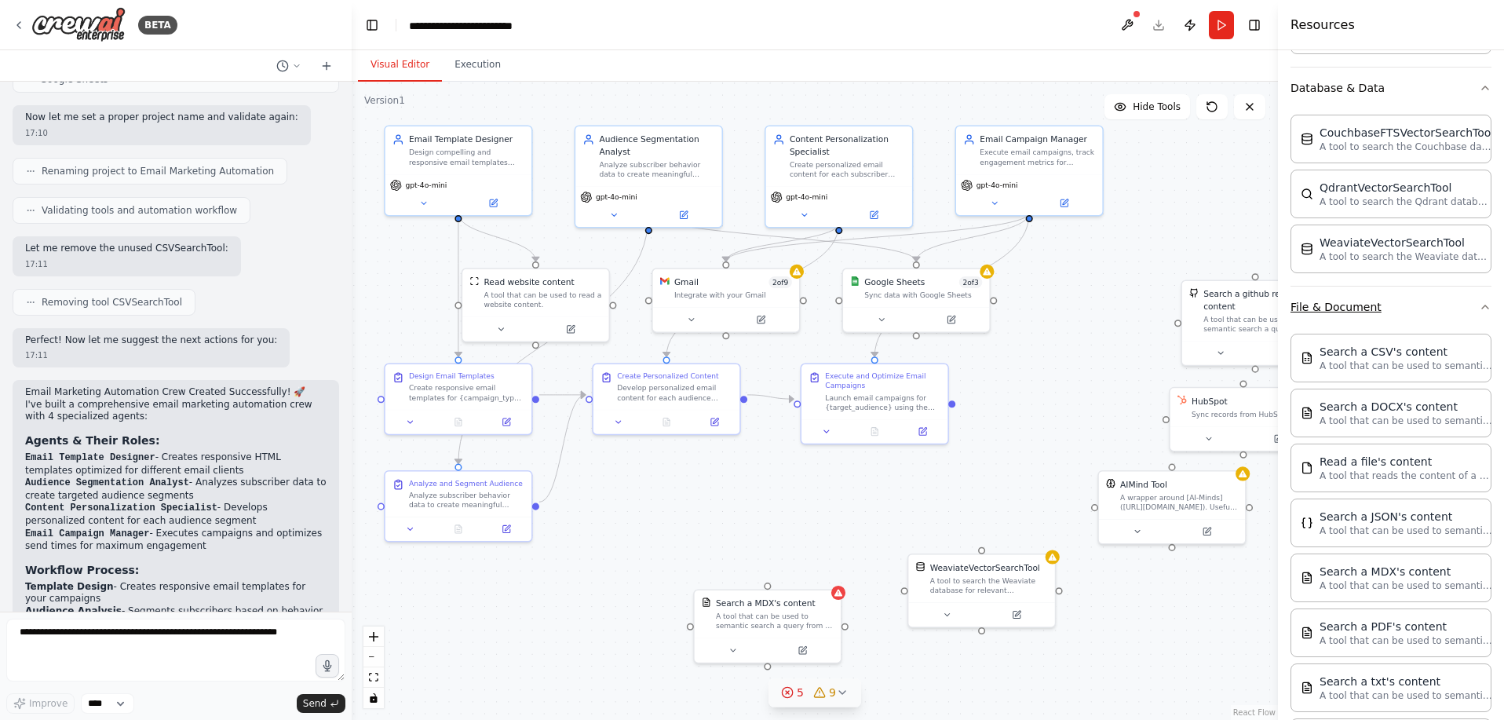
scroll to position [487, 0]
click at [1486, 303] on icon "button" at bounding box center [1485, 309] width 13 height 13
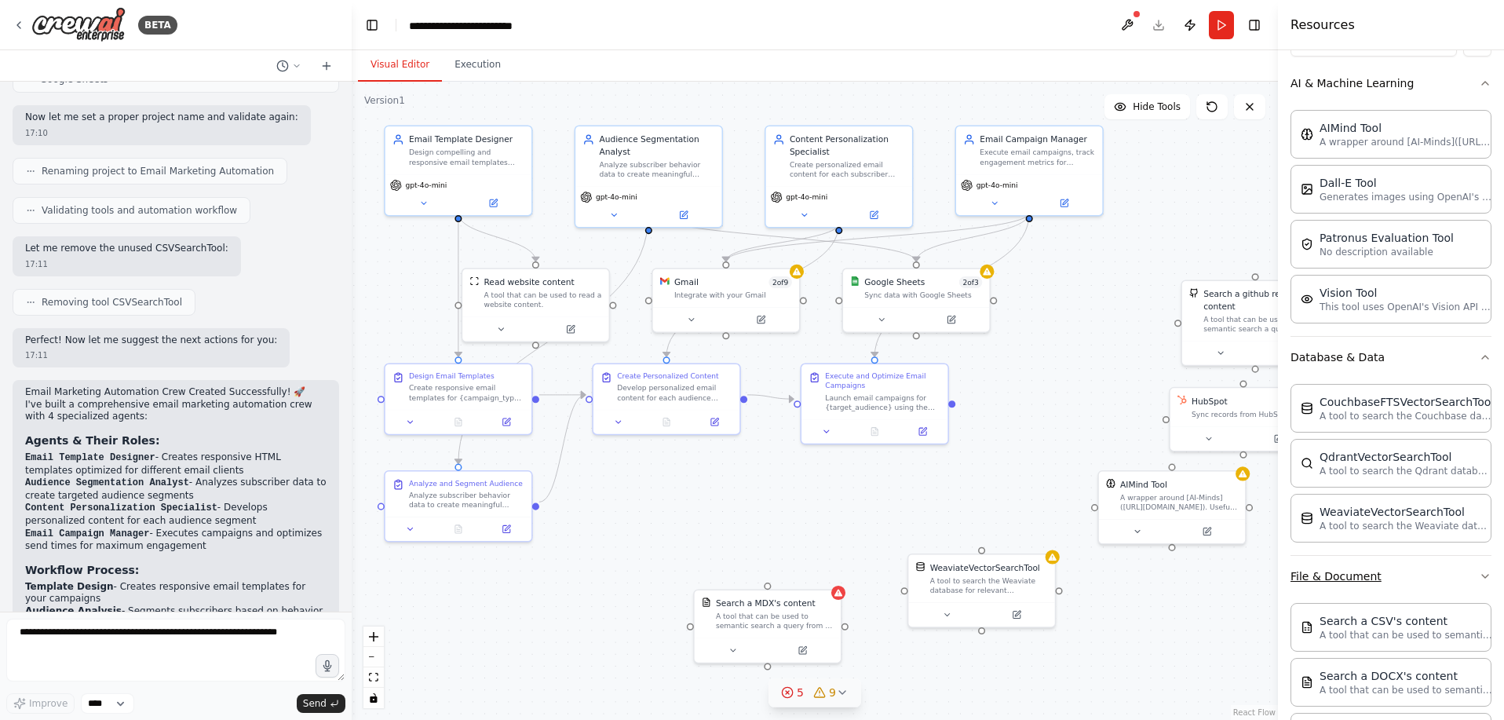
scroll to position [133, 0]
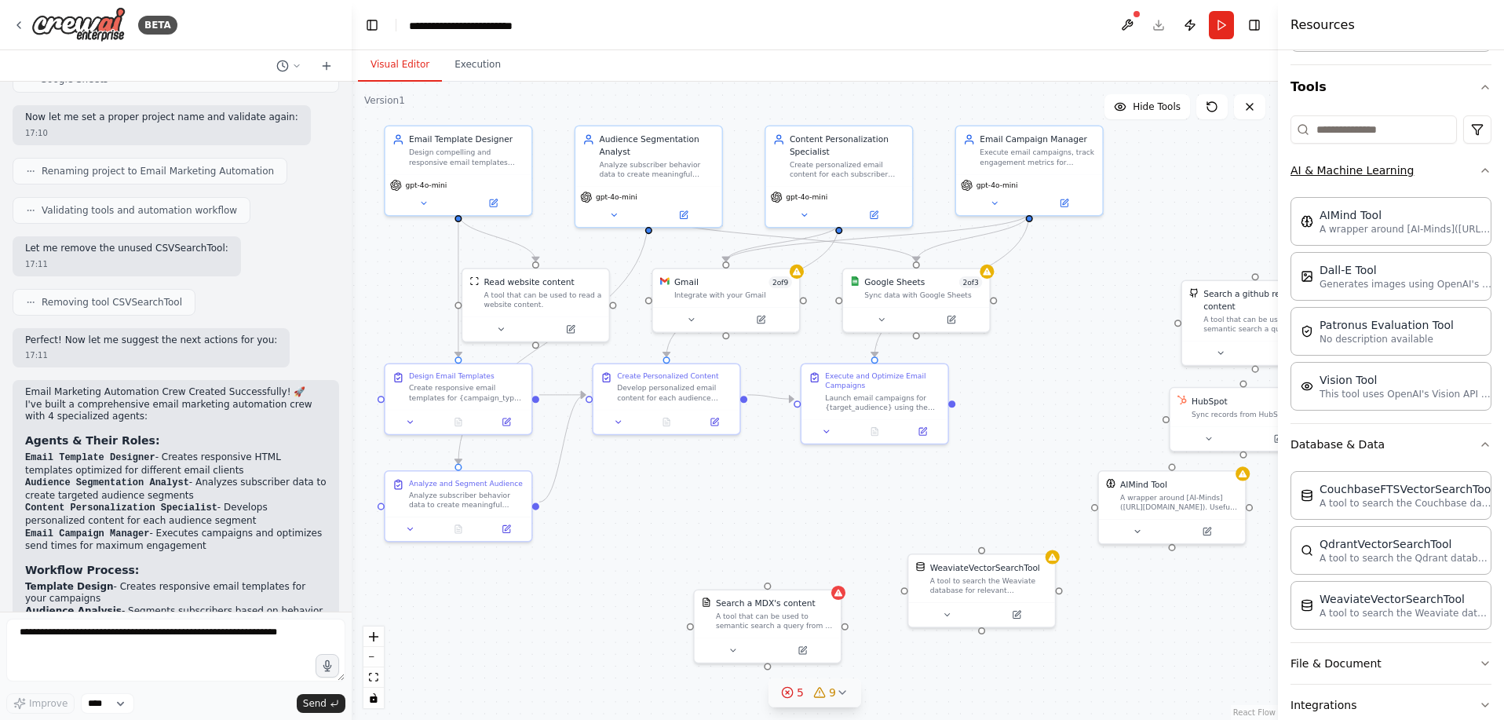
click at [1490, 164] on icon "button" at bounding box center [1485, 170] width 13 height 13
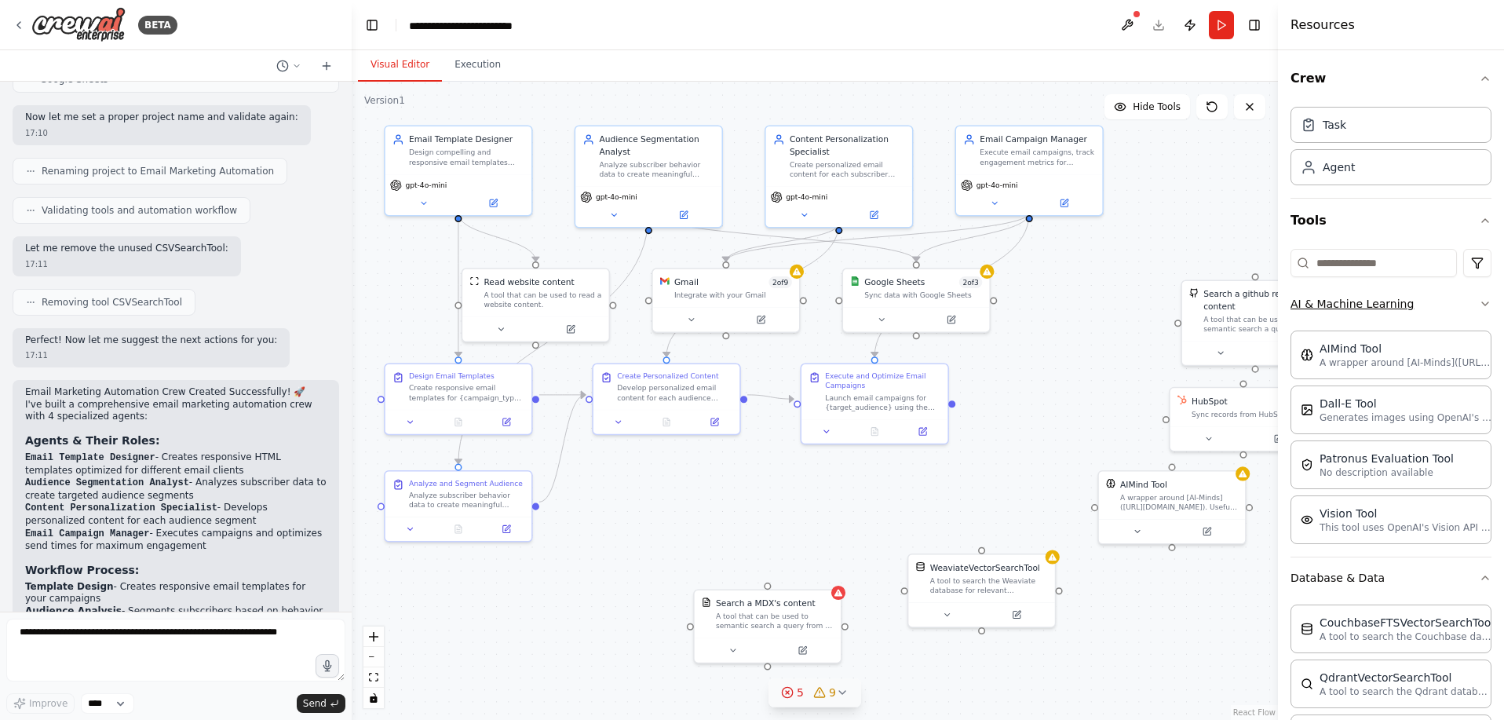
scroll to position [0, 0]
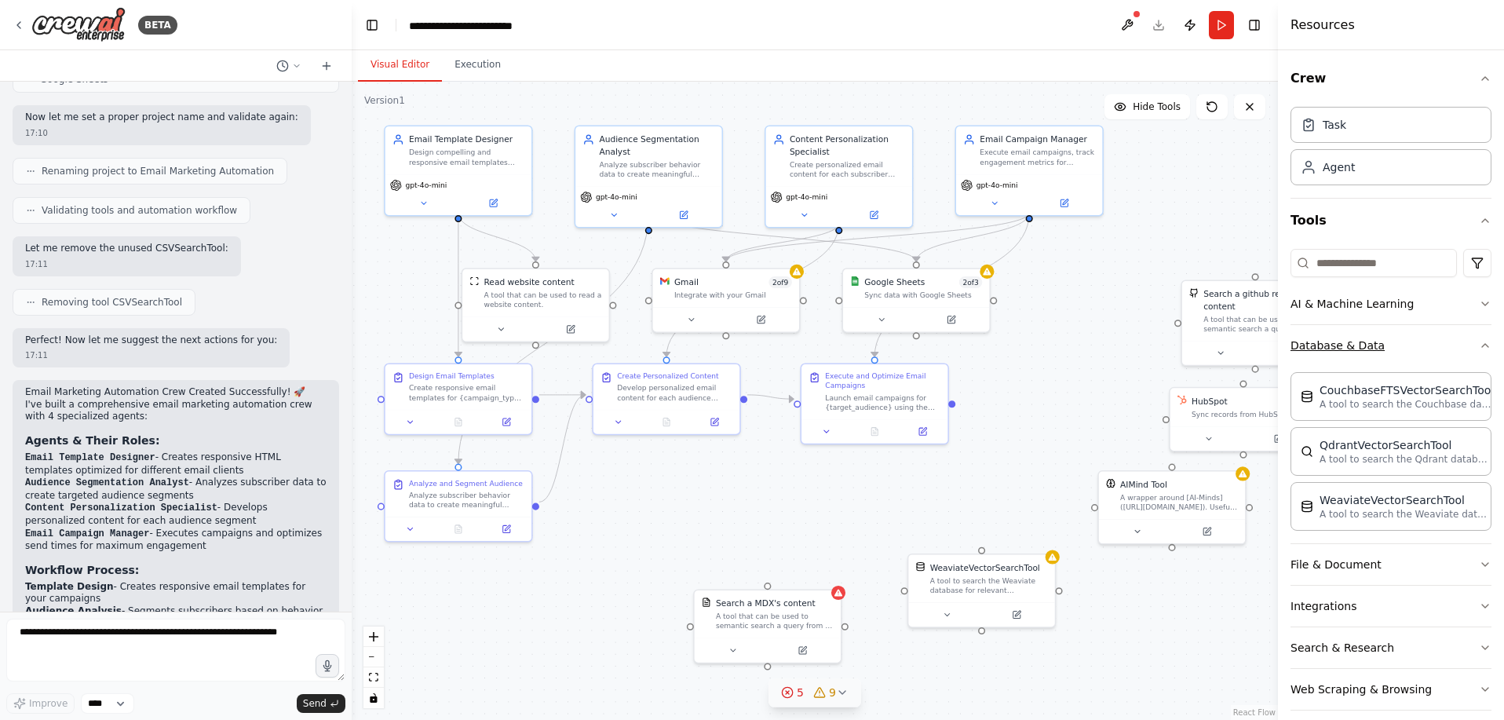
click at [1488, 344] on icon "button" at bounding box center [1485, 345] width 6 height 3
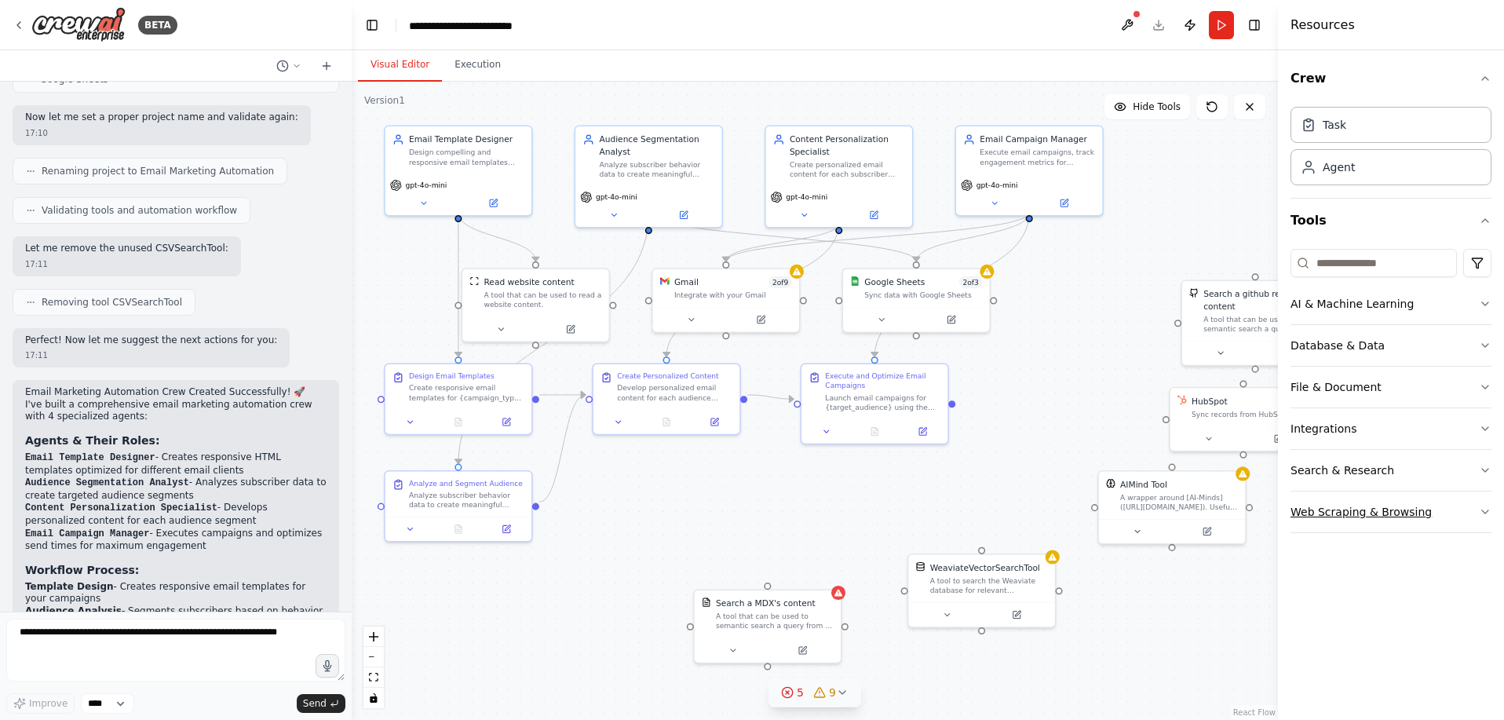
click at [1488, 510] on icon "button" at bounding box center [1485, 511] width 6 height 3
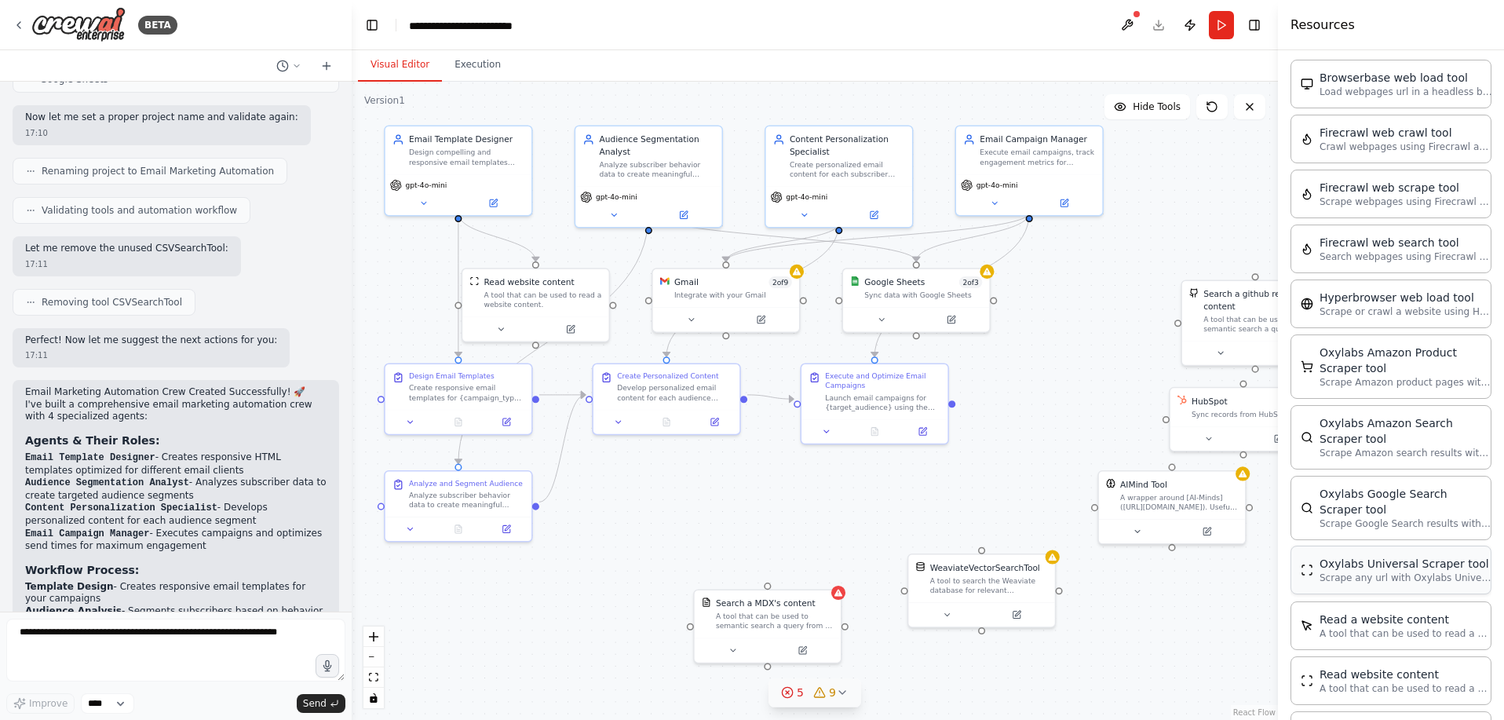
scroll to position [523, 0]
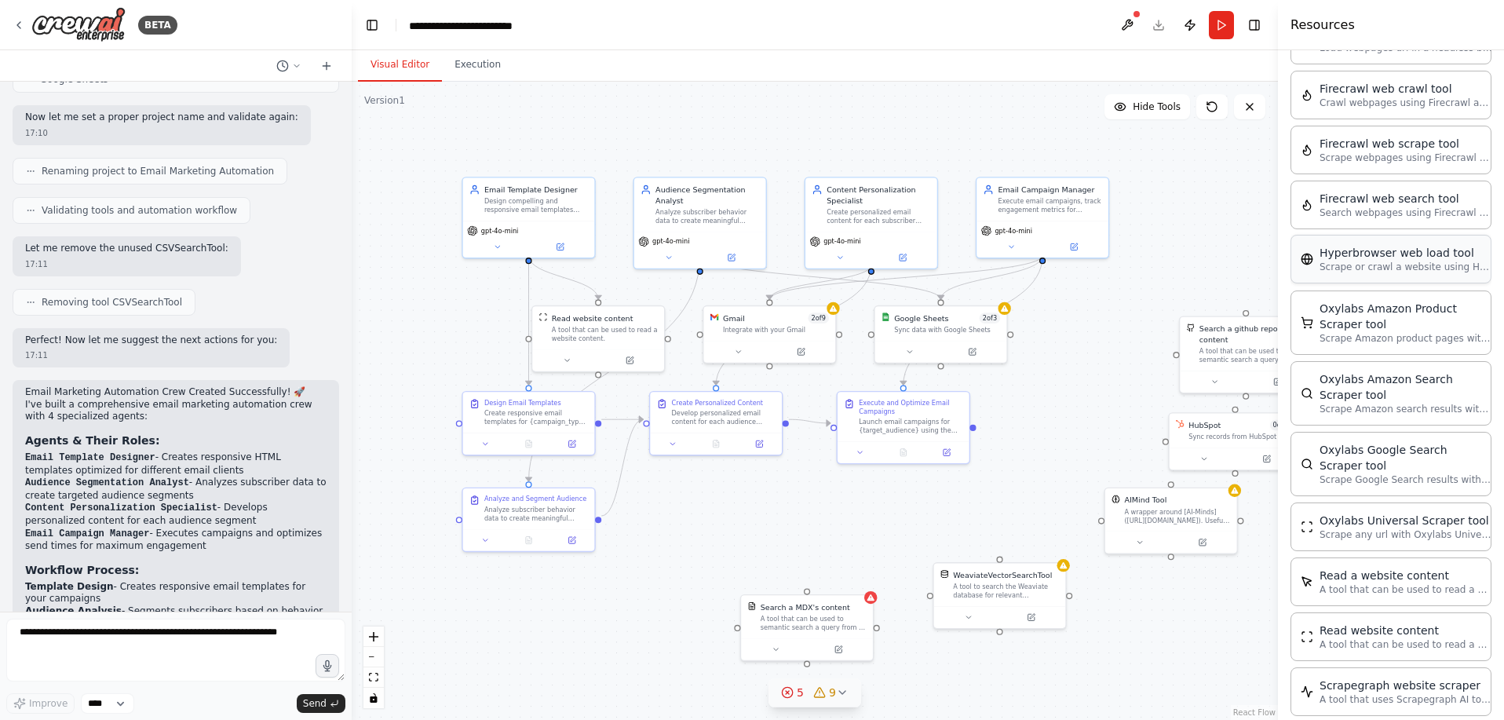
drag, startPoint x: 1365, startPoint y: 157, endPoint x: 1150, endPoint y: 637, distance: 526.2
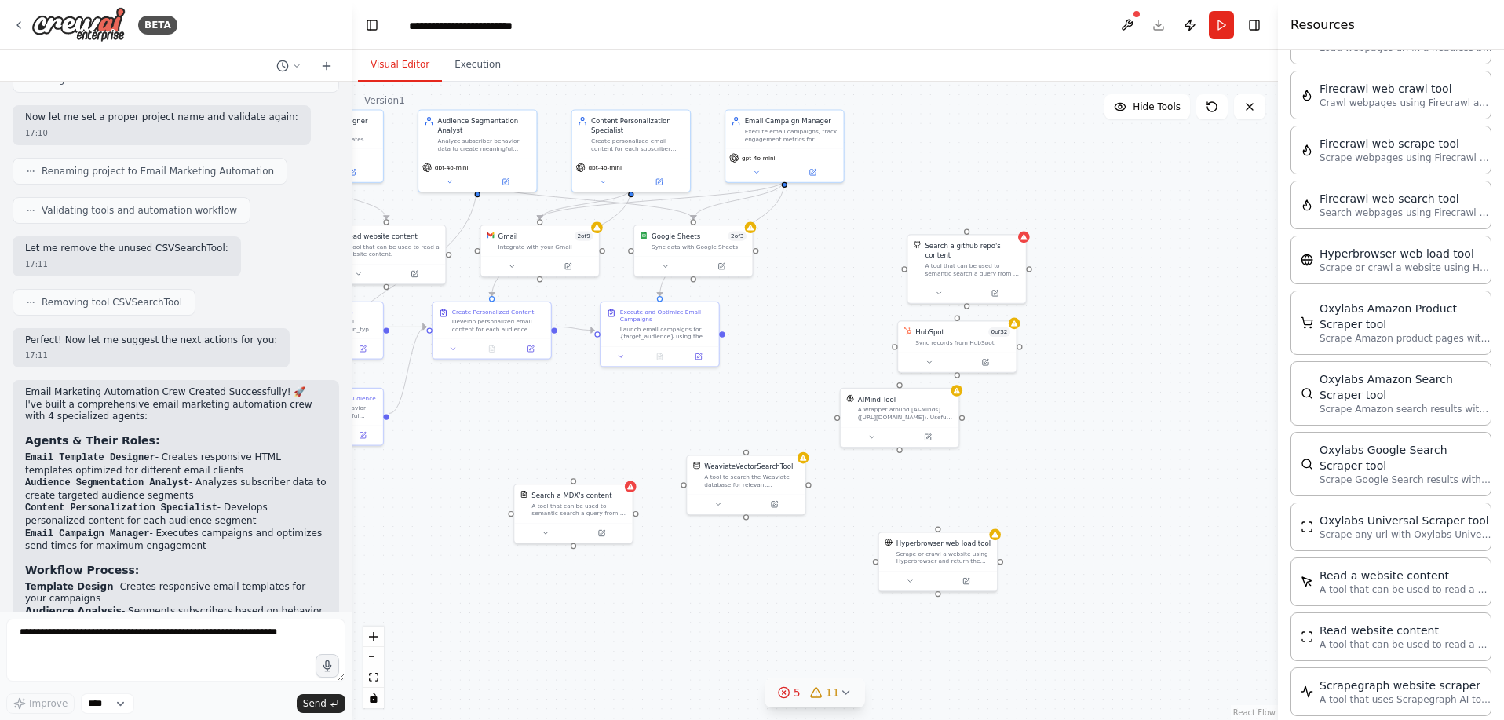
drag, startPoint x: 1128, startPoint y: 640, endPoint x: 844, endPoint y: 511, distance: 311.2
click at [844, 511] on div ".deletable-edge-delete-btn { width: 20px; height: 20px; border: 0px solid #ffff…" at bounding box center [815, 401] width 926 height 638
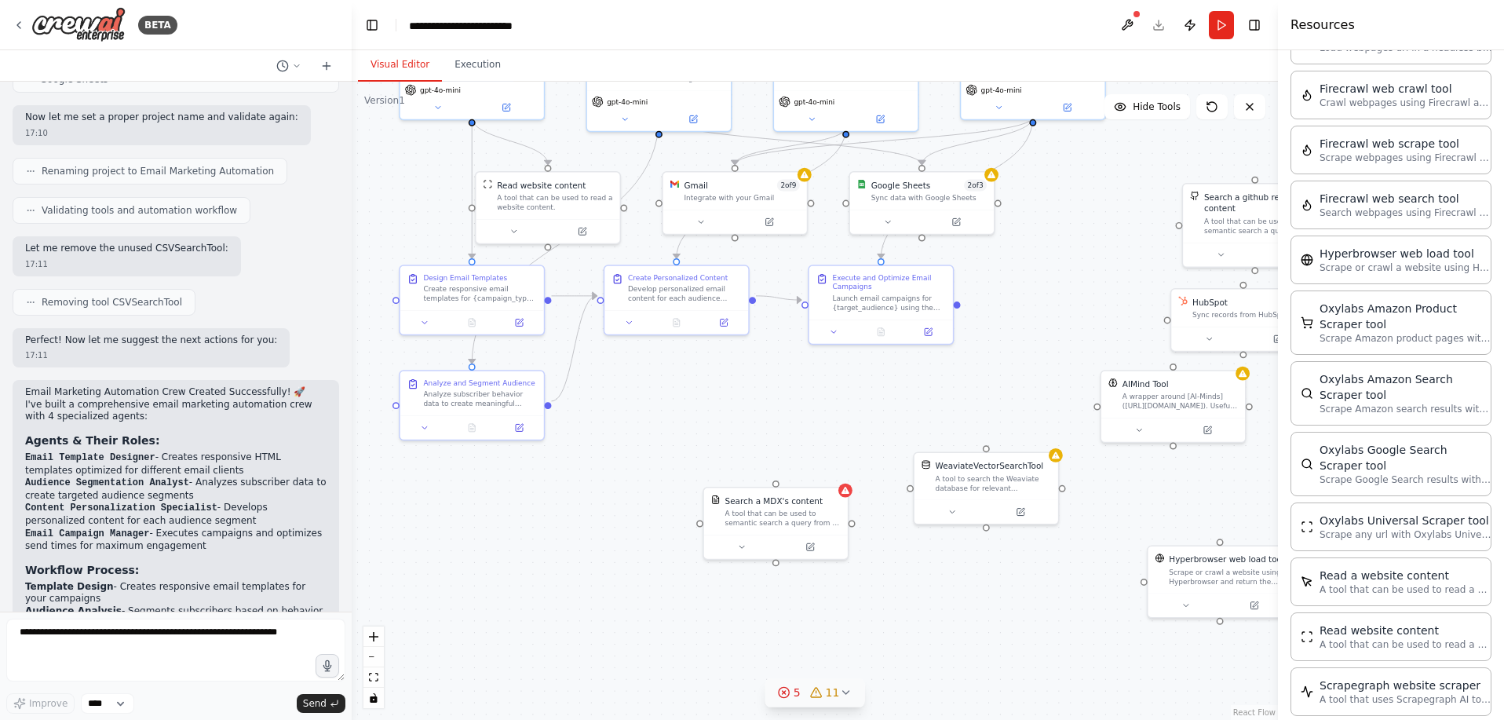
drag, startPoint x: 841, startPoint y: 482, endPoint x: 1123, endPoint y: 509, distance: 283.0
click at [1123, 509] on div ".deletable-edge-delete-btn { width: 20px; height: 20px; border: 0px solid #ffff…" at bounding box center [815, 401] width 926 height 638
drag, startPoint x: 958, startPoint y: 289, endPoint x: 1138, endPoint y: 567, distance: 330.9
click at [1138, 567] on div ".deletable-edge-delete-btn { width: 20px; height: 20px; border: 0px solid #ffff…" at bounding box center [815, 401] width 926 height 638
click at [461, 388] on div "Analyze subscriber behavior data to create meaningful audience segments based o…" at bounding box center [479, 397] width 113 height 19
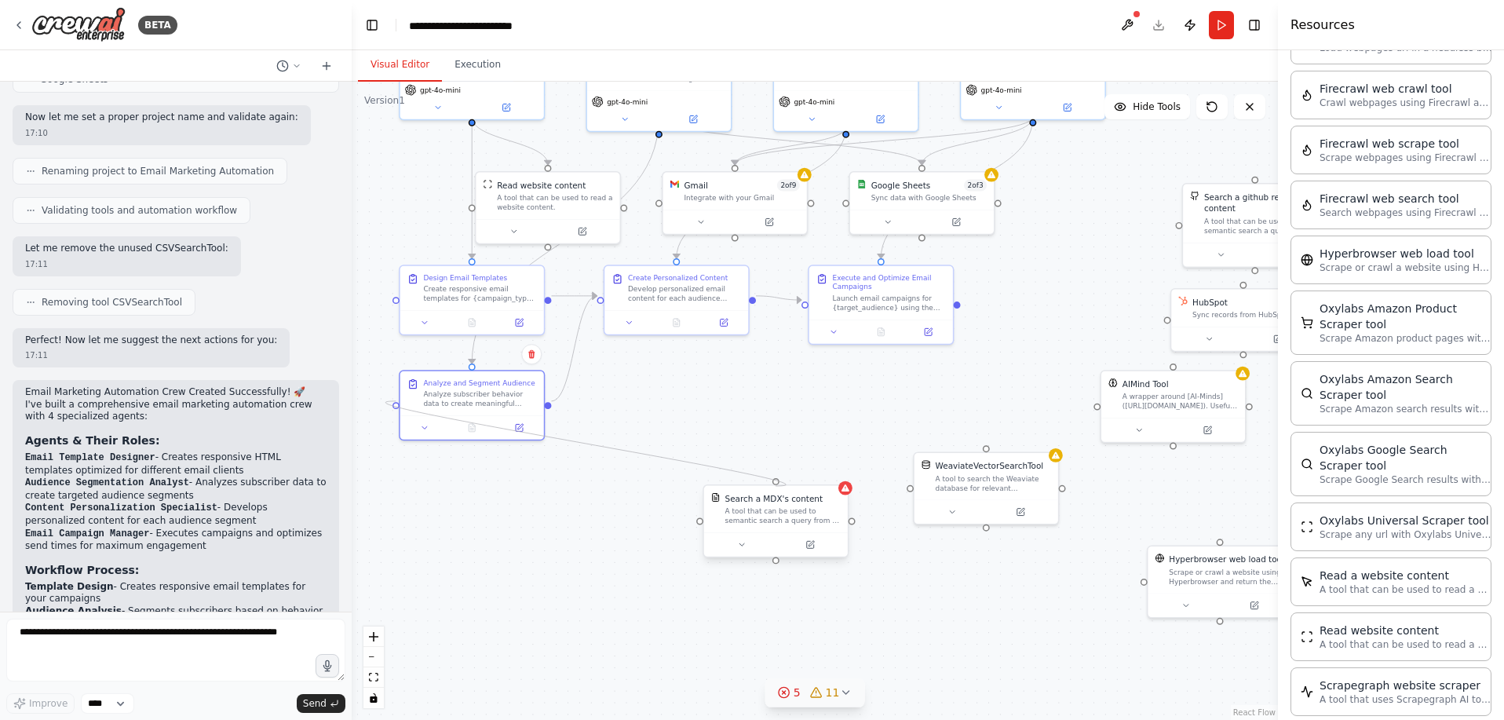
drag, startPoint x: 393, startPoint y: 391, endPoint x: 775, endPoint y: 476, distance: 391.5
click at [775, 447] on div "Email Template Designer Design compelling and responsive email templates optimi…" at bounding box center [685, 210] width 689 height 475
click at [562, 370] on icon "Edge from dd59c8c5-d477-453d-ae4c-82b59a61c43a to 802116f4-87e3-4f0a-8a48-02a19…" at bounding box center [574, 348] width 46 height 105
click at [574, 343] on icon at bounding box center [574, 348] width 9 height 10
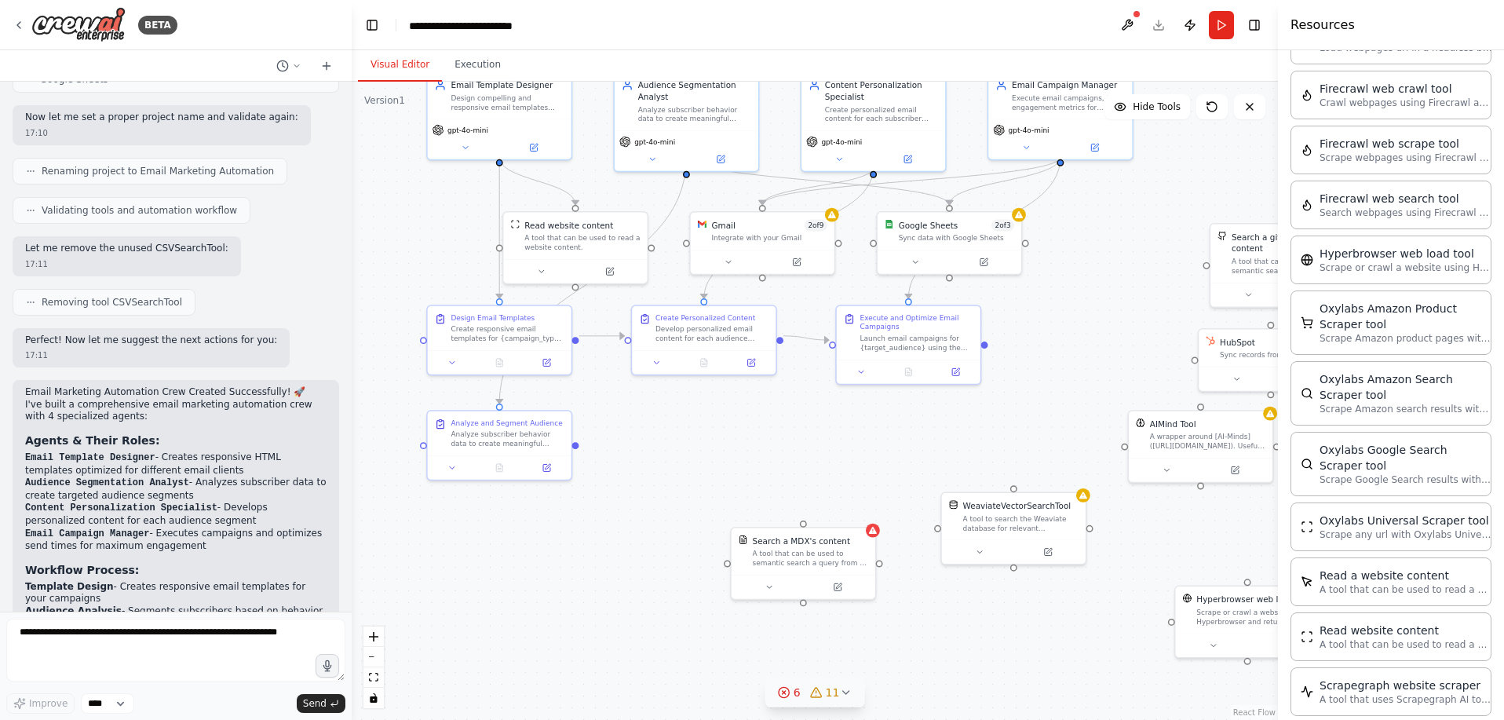
drag, startPoint x: 549, startPoint y: 396, endPoint x: 577, endPoint y: 436, distance: 48.5
click at [577, 436] on div ".deletable-edge-delete-btn { width: 20px; height: 20px; border: 0px solid #ffff…" at bounding box center [815, 401] width 926 height 638
drag, startPoint x: 574, startPoint y: 430, endPoint x: 726, endPoint y: 549, distance: 192.3
click at [726, 487] on div "Email Template Designer Design compelling and responsive email templates optimi…" at bounding box center [712, 250] width 689 height 475
drag, startPoint x: 578, startPoint y: 429, endPoint x: 934, endPoint y: 512, distance: 366.1
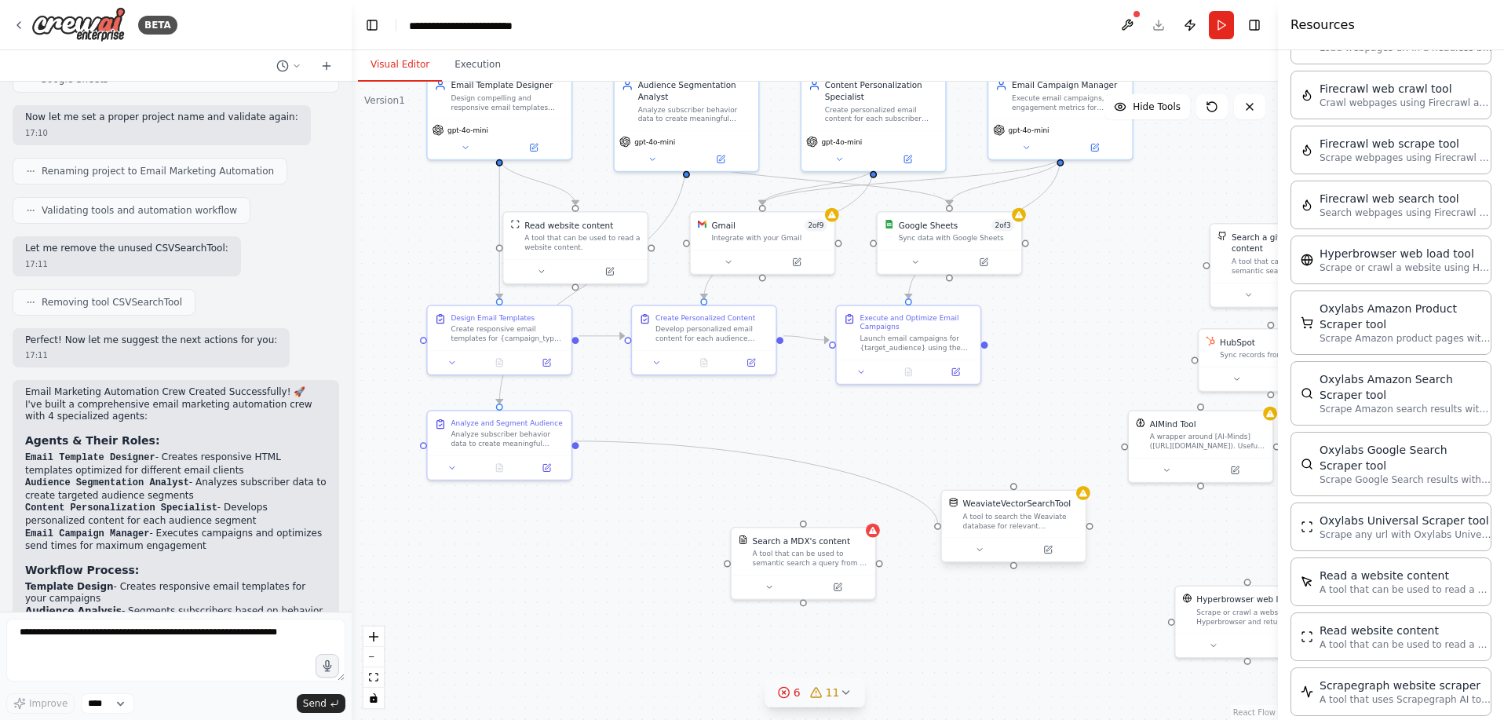
click at [934, 487] on div "Email Template Designer Design compelling and responsive email templates optimi…" at bounding box center [712, 250] width 689 height 475
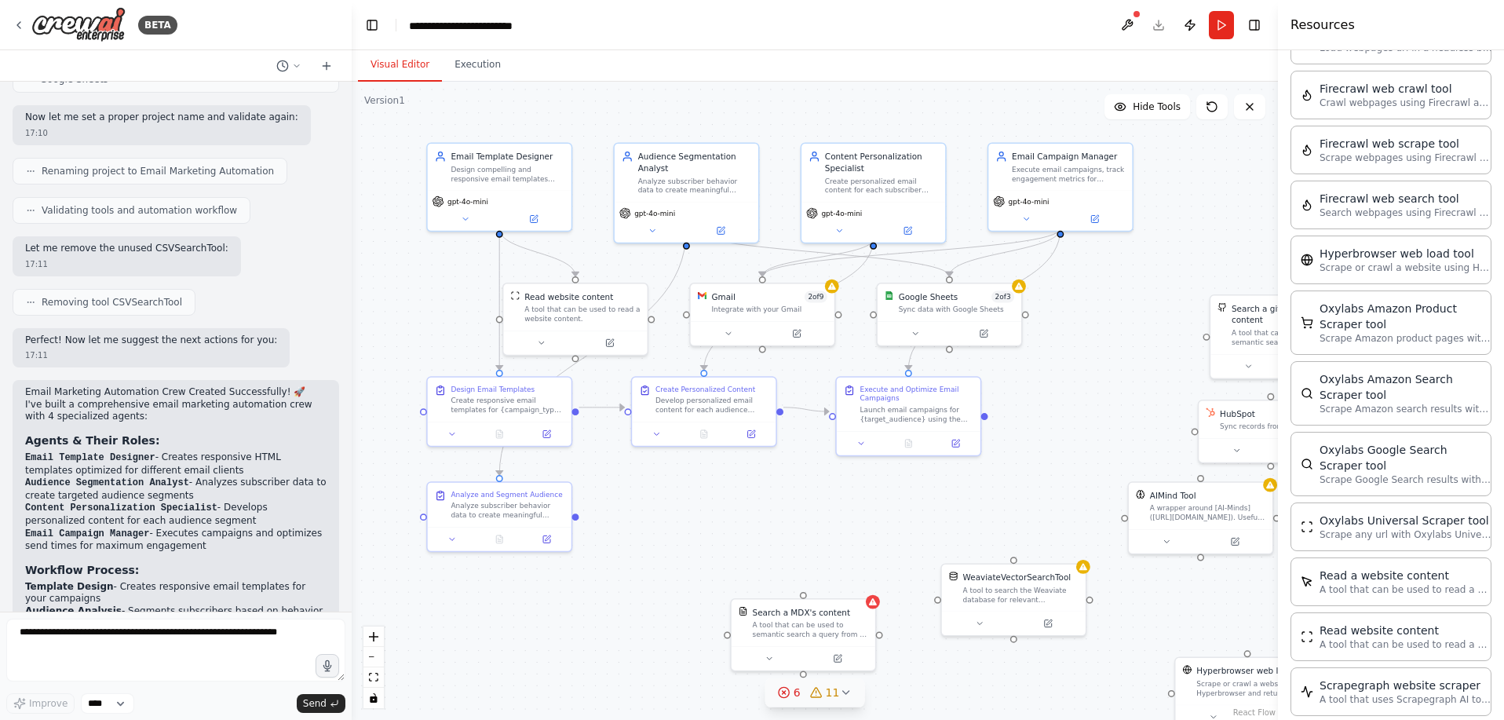
drag, startPoint x: 841, startPoint y: 470, endPoint x: 841, endPoint y: 543, distance: 73.0
click at [841, 543] on div ".deletable-edge-delete-btn { width: 20px; height: 20px; border: 0px solid #ffff…" at bounding box center [815, 401] width 926 height 638
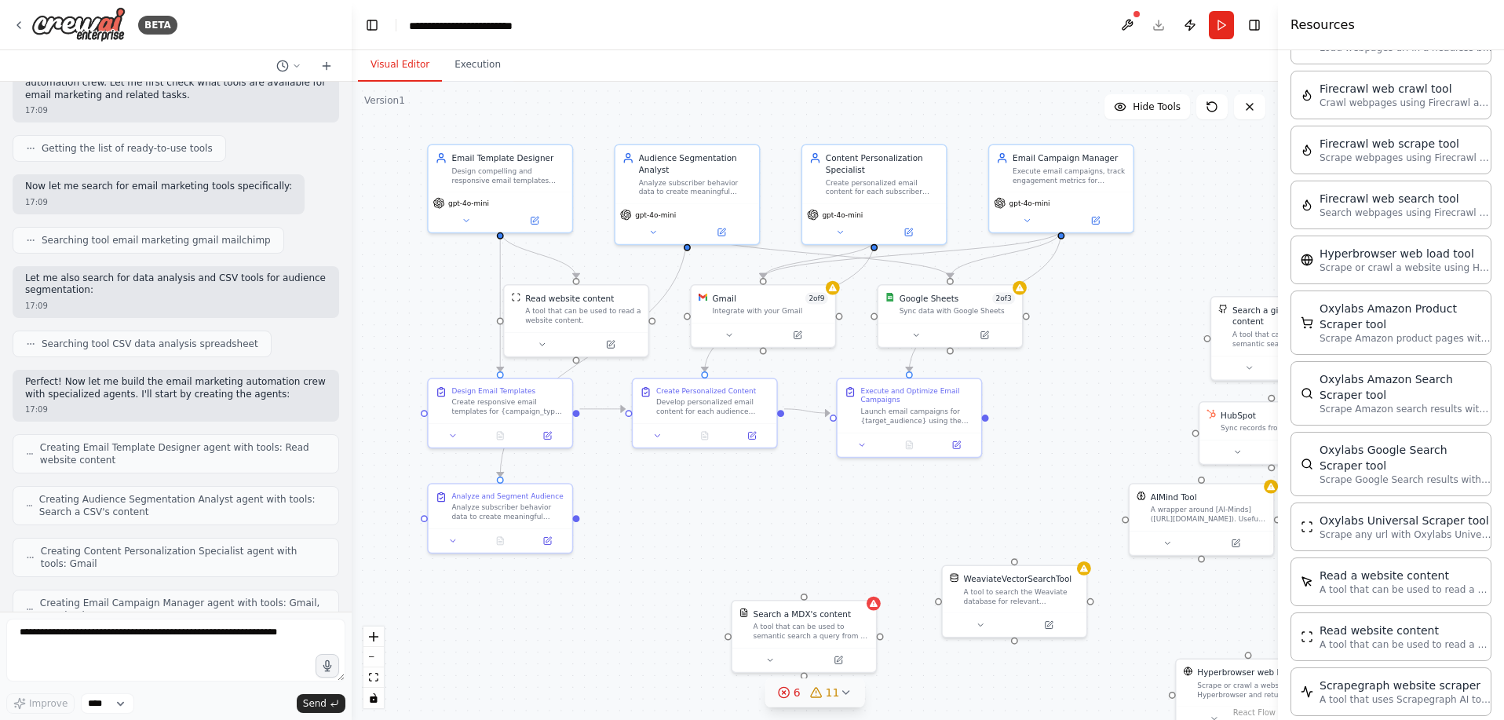
scroll to position [0, 0]
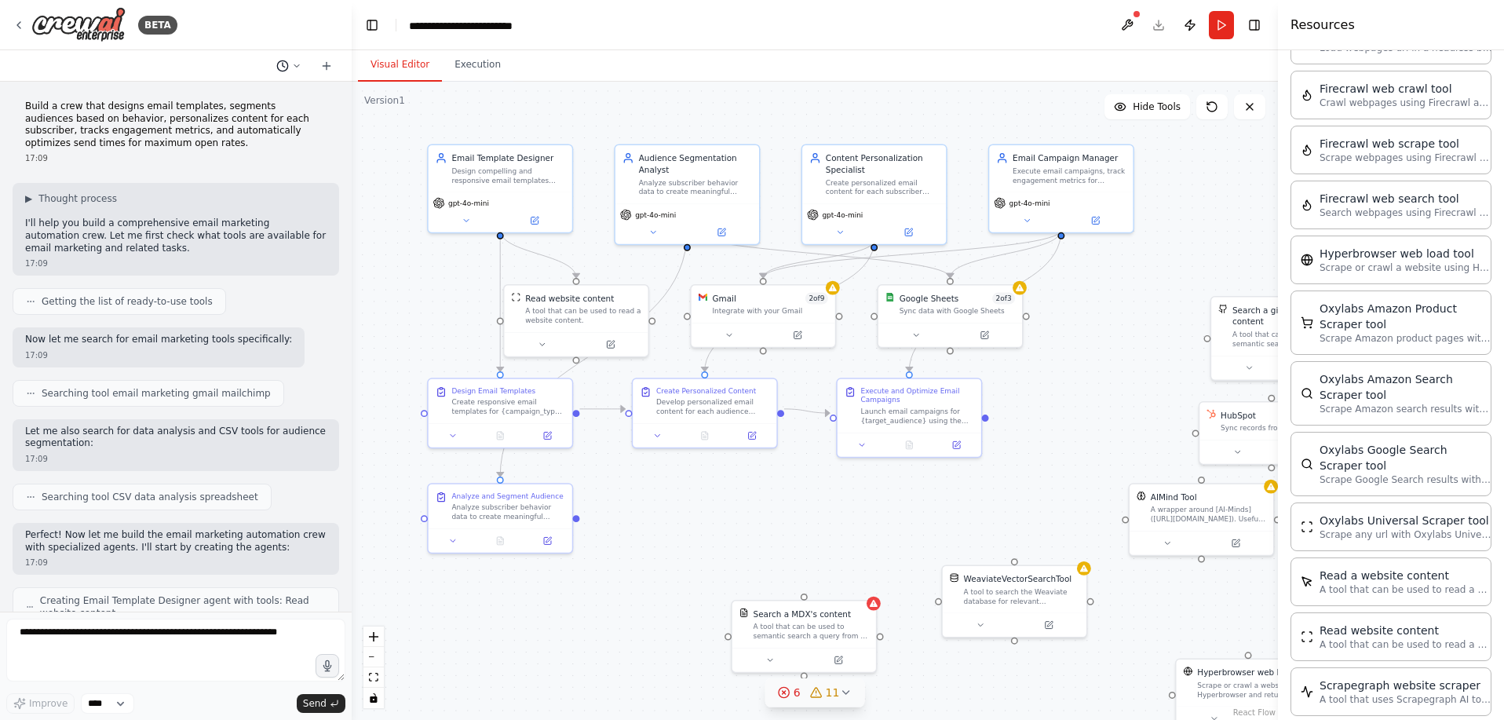
click at [308, 59] on button at bounding box center [289, 66] width 38 height 19
click at [308, 59] on div at bounding box center [176, 360] width 352 height 720
click at [333, 60] on icon at bounding box center [326, 66] width 13 height 13
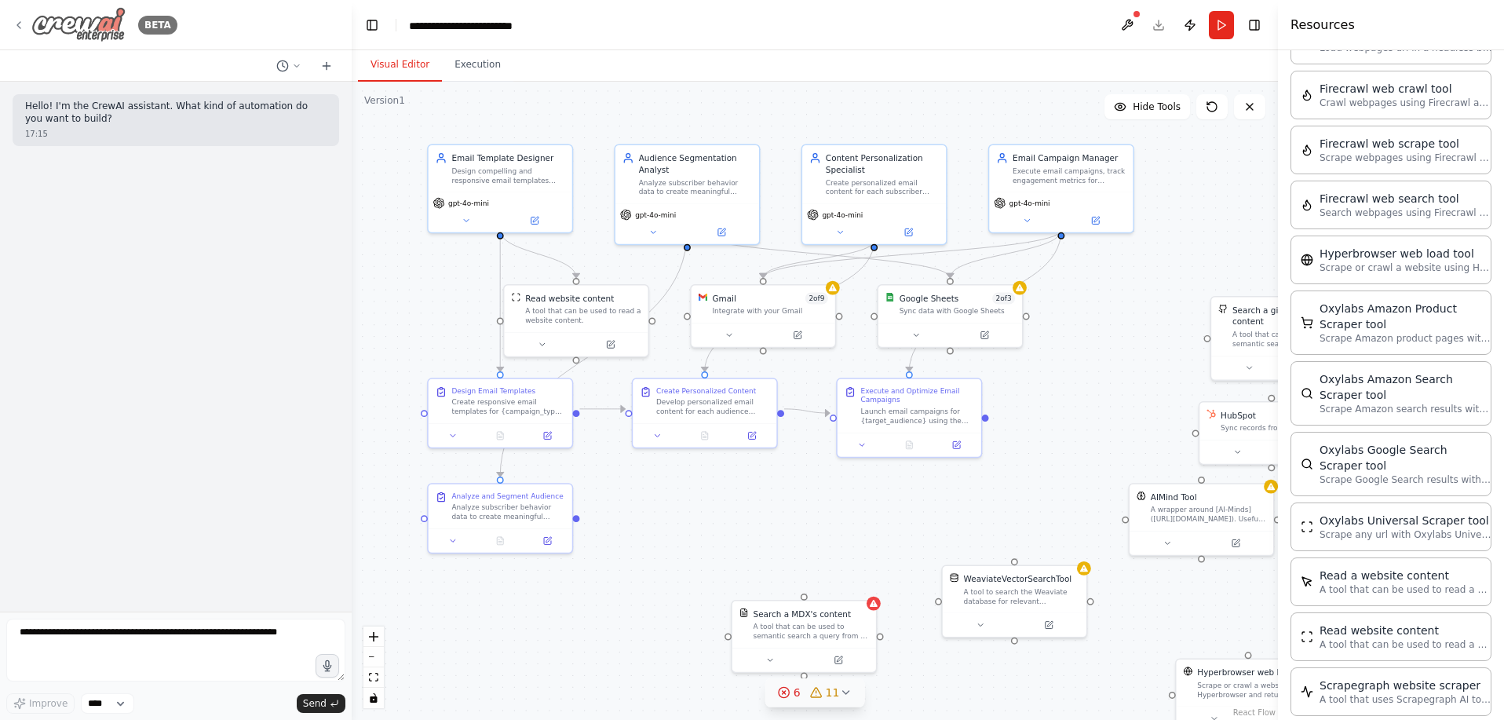
click at [19, 20] on icon at bounding box center [19, 25] width 13 height 13
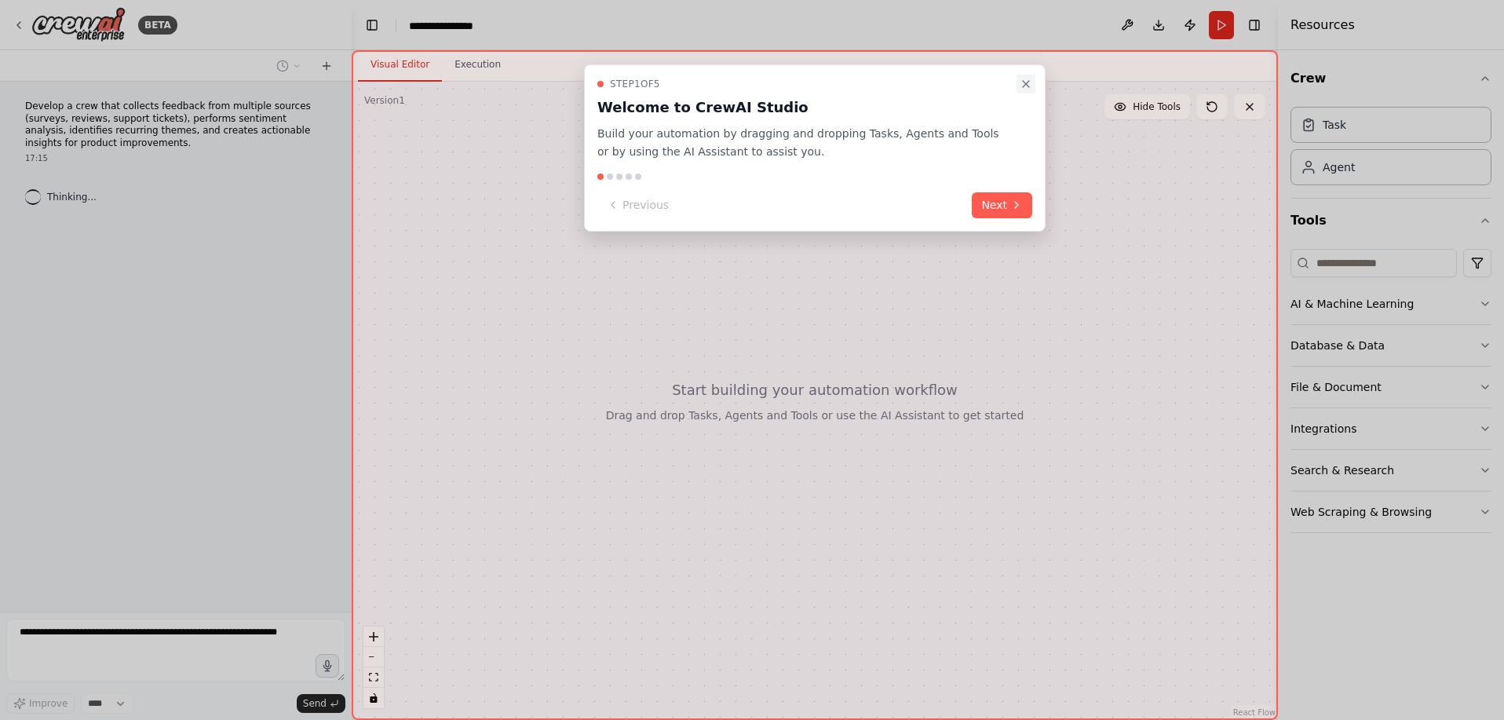
click at [1028, 78] on icon "Close walkthrough" at bounding box center [1025, 84] width 13 height 13
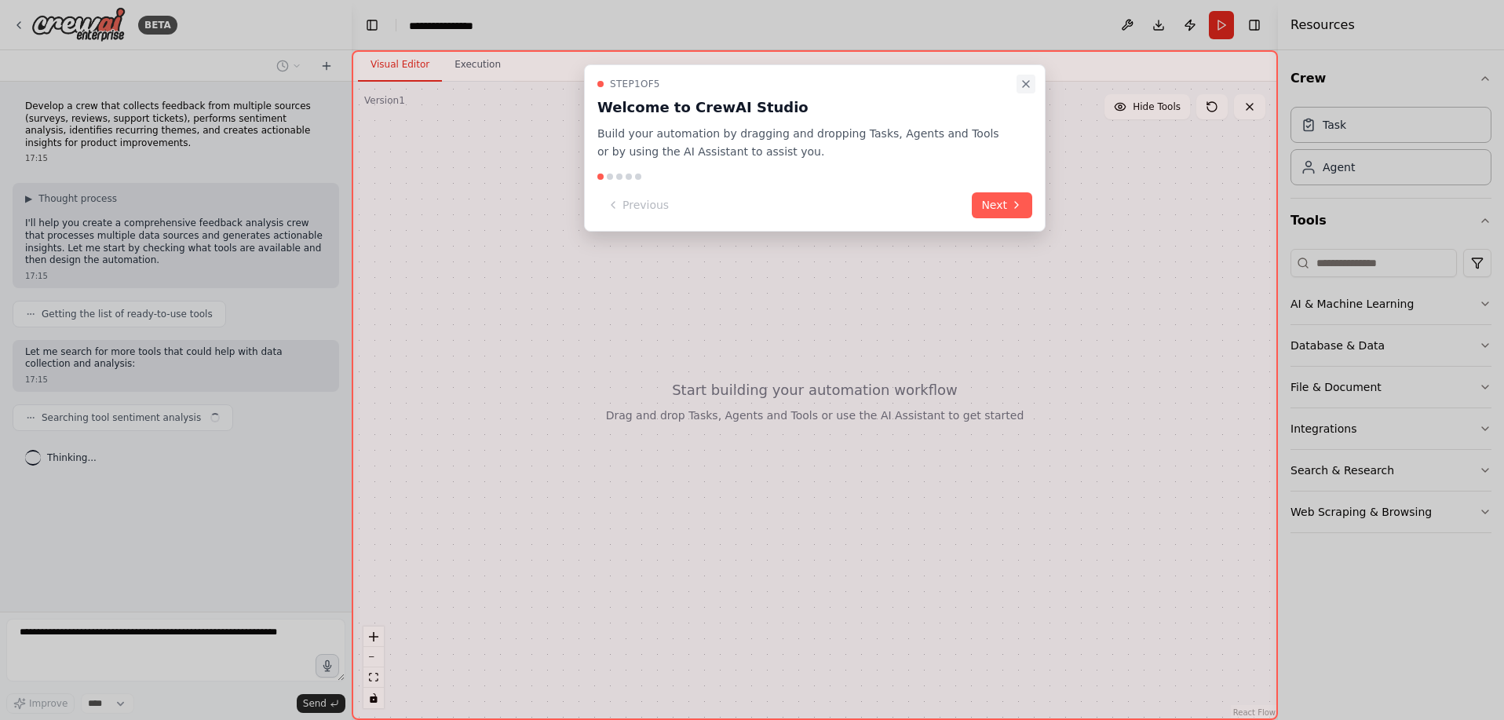
click at [1026, 81] on icon "Close walkthrough" at bounding box center [1026, 84] width 6 height 6
click at [1013, 199] on icon at bounding box center [1016, 205] width 13 height 13
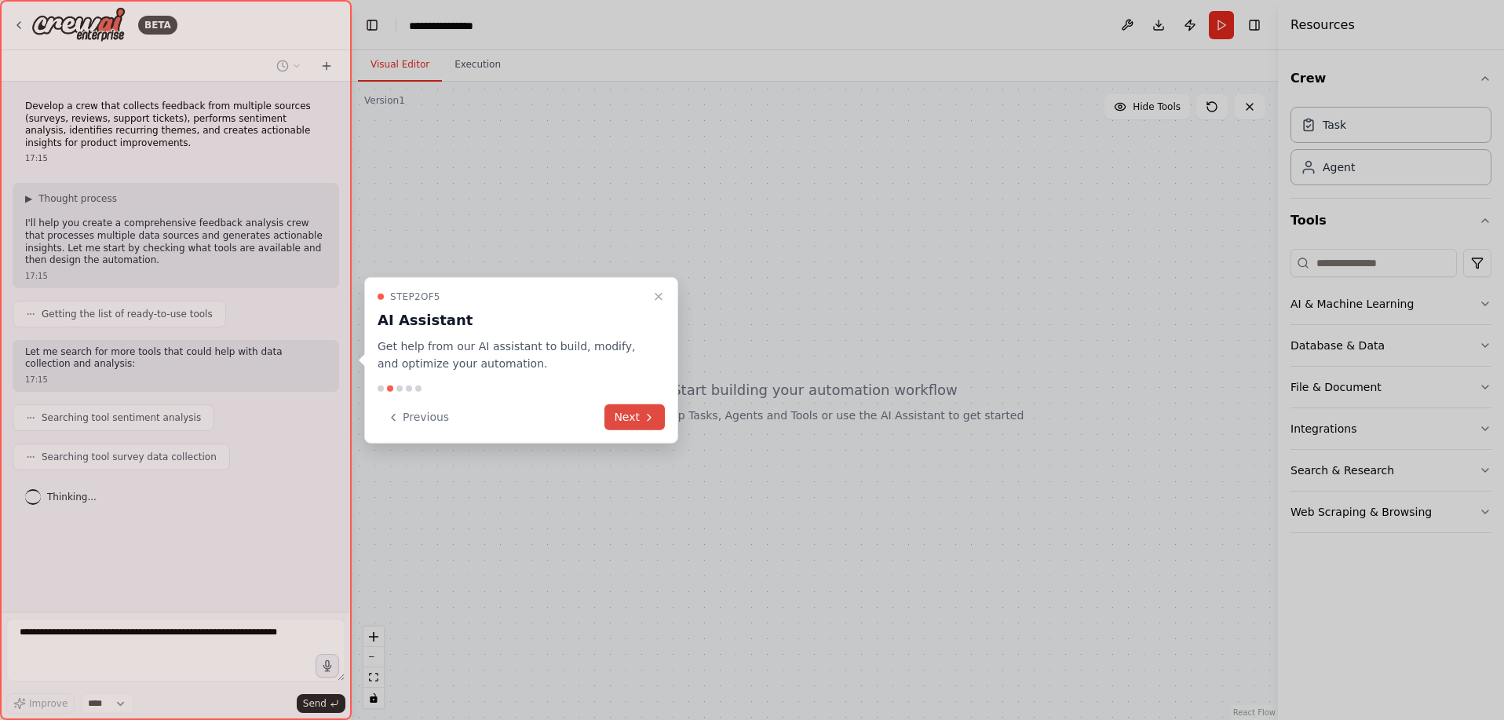
click at [635, 410] on button "Next" at bounding box center [634, 417] width 60 height 26
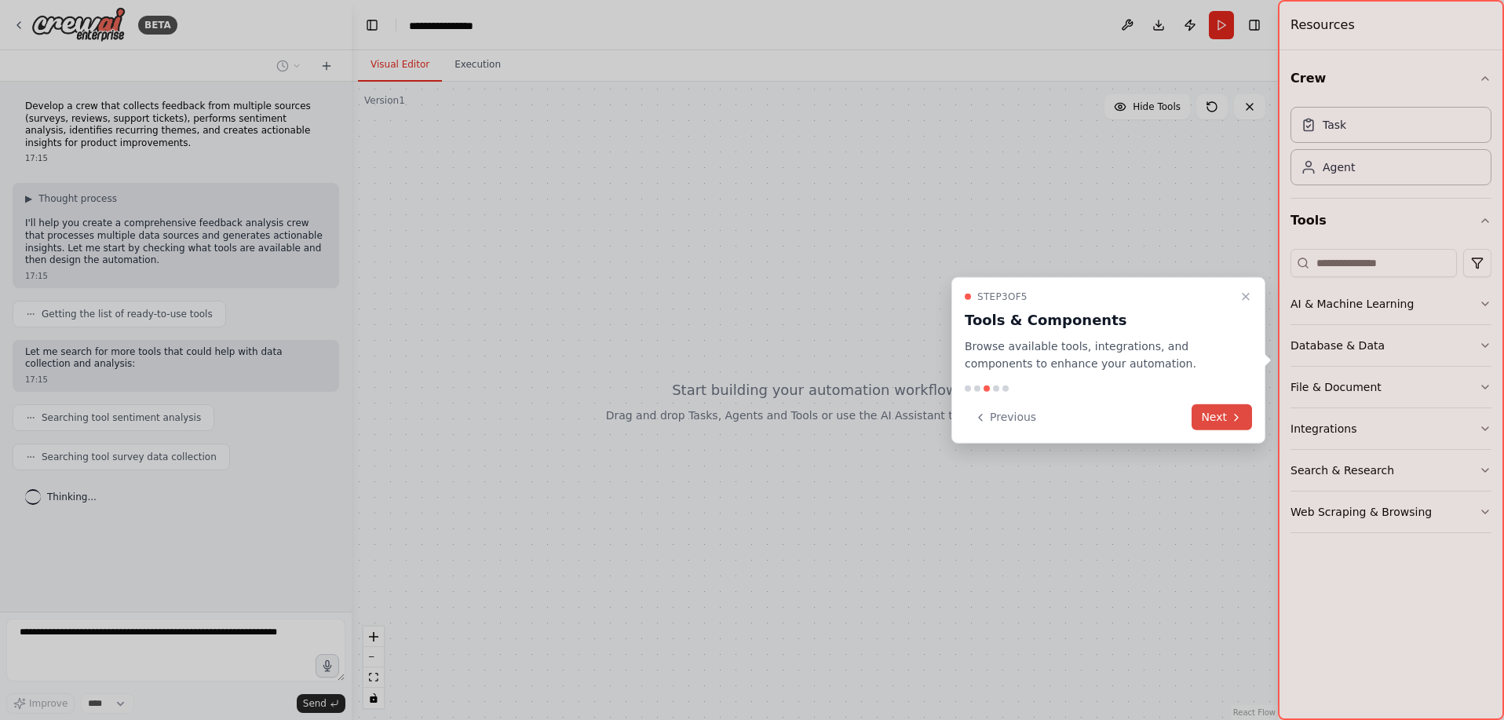
click at [1240, 410] on icon at bounding box center [1236, 416] width 13 height 13
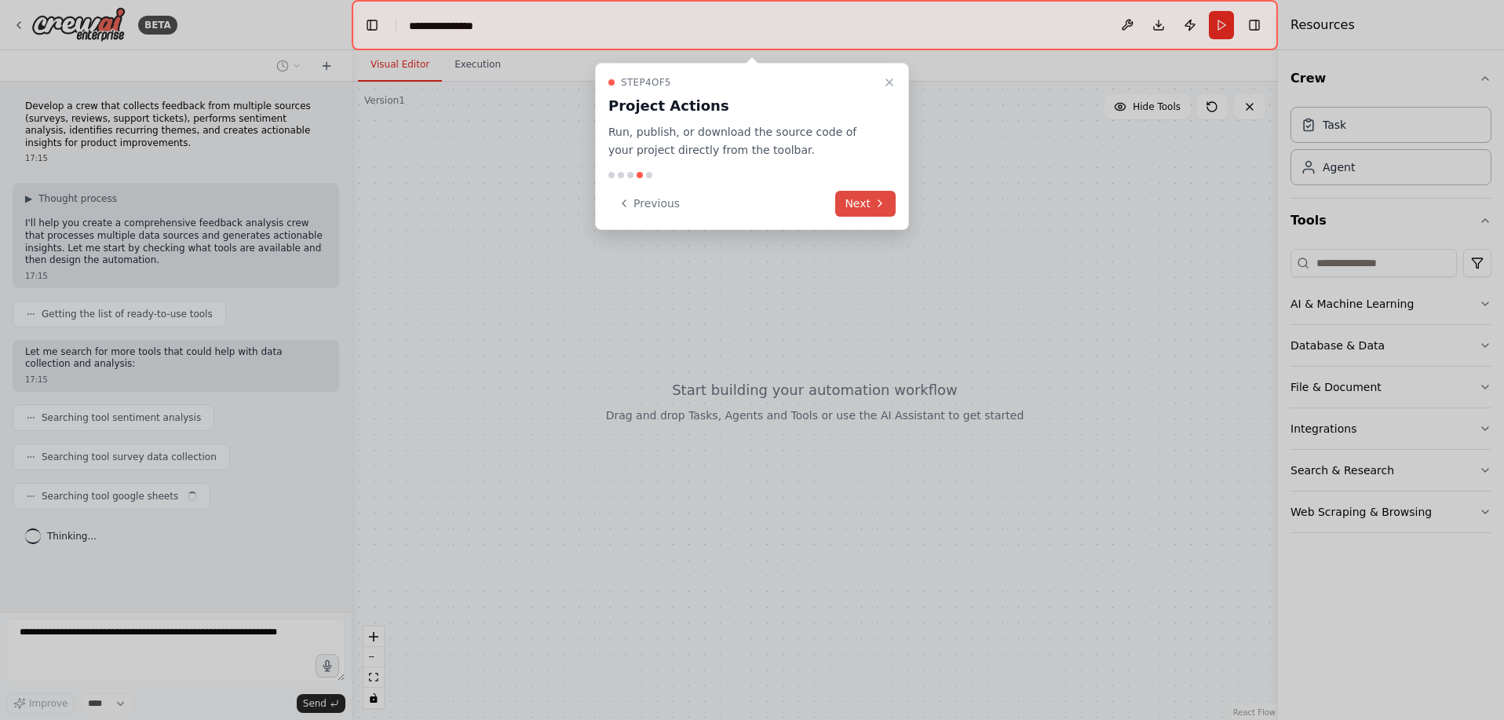
click at [873, 191] on button "Next" at bounding box center [865, 204] width 60 height 26
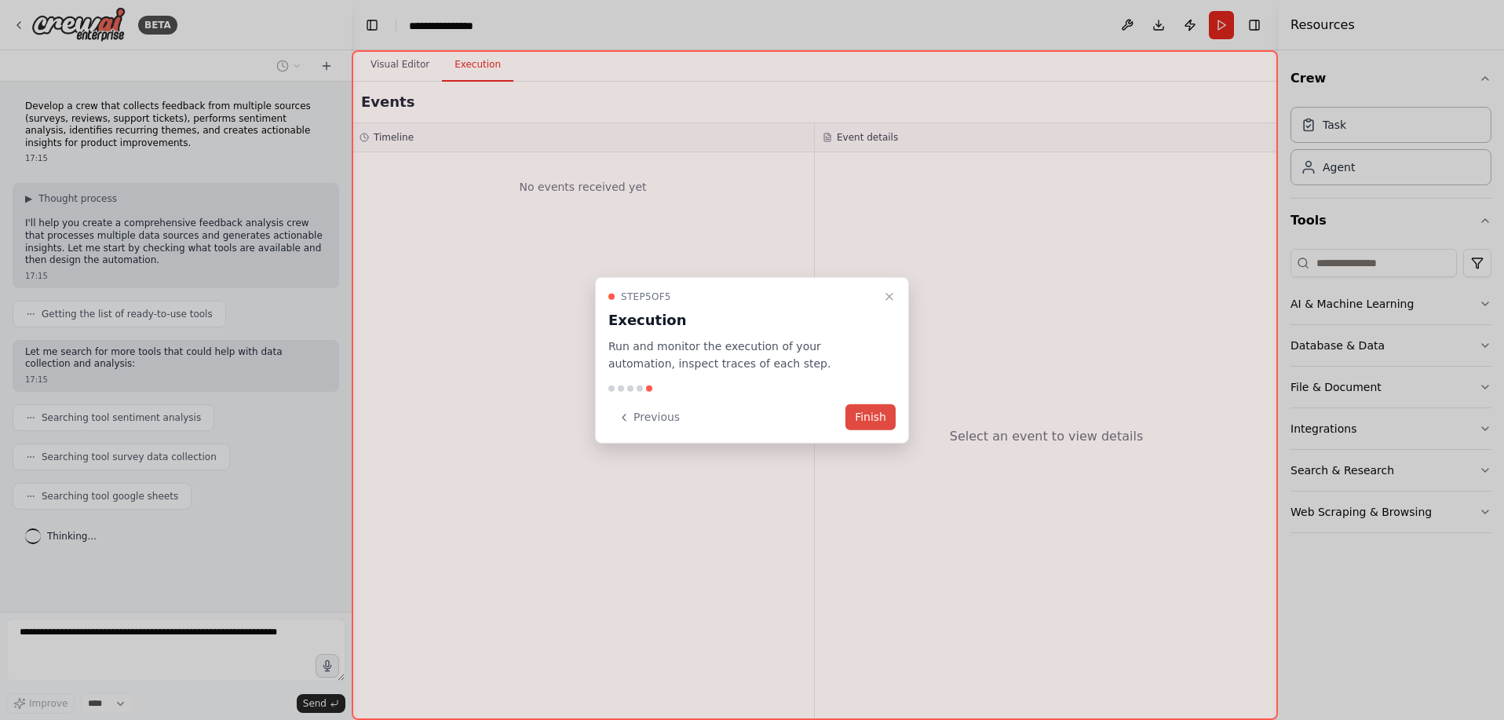
click at [881, 418] on button "Finish" at bounding box center [870, 417] width 50 height 26
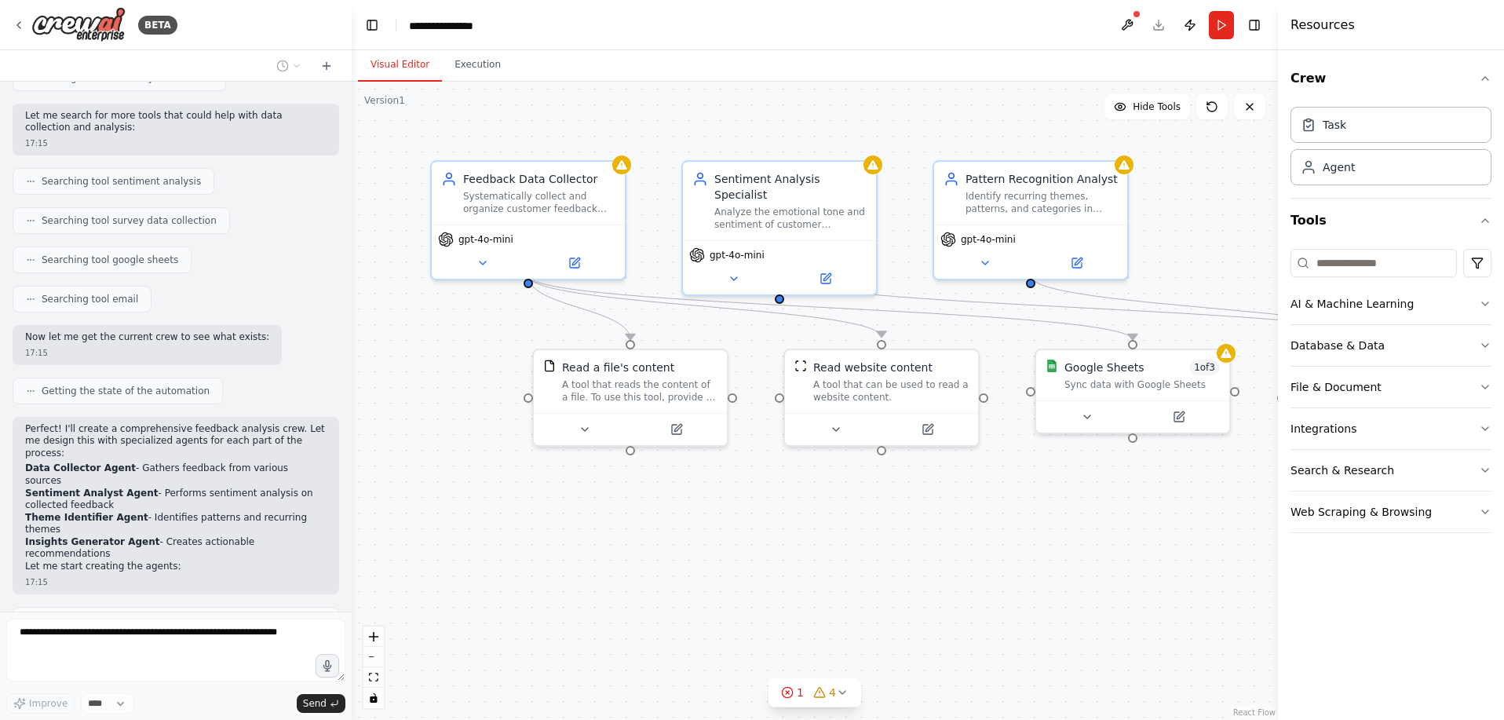
scroll to position [271, 0]
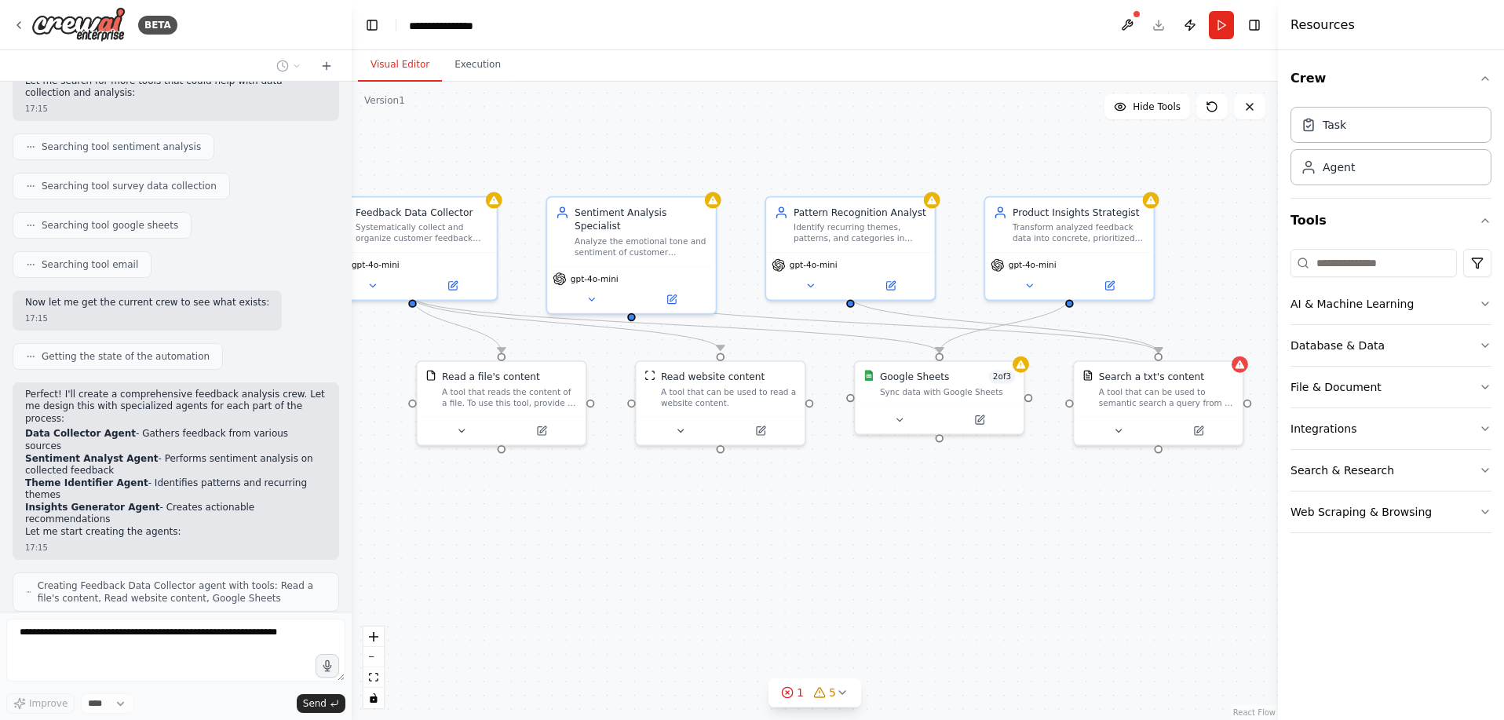
drag, startPoint x: 947, startPoint y: 546, endPoint x: 778, endPoint y: 531, distance: 170.2
click at [778, 531] on div ".deletable-edge-delete-btn { width: 20px; height: 20px; border: 0px solid #ffff…" at bounding box center [815, 401] width 926 height 638
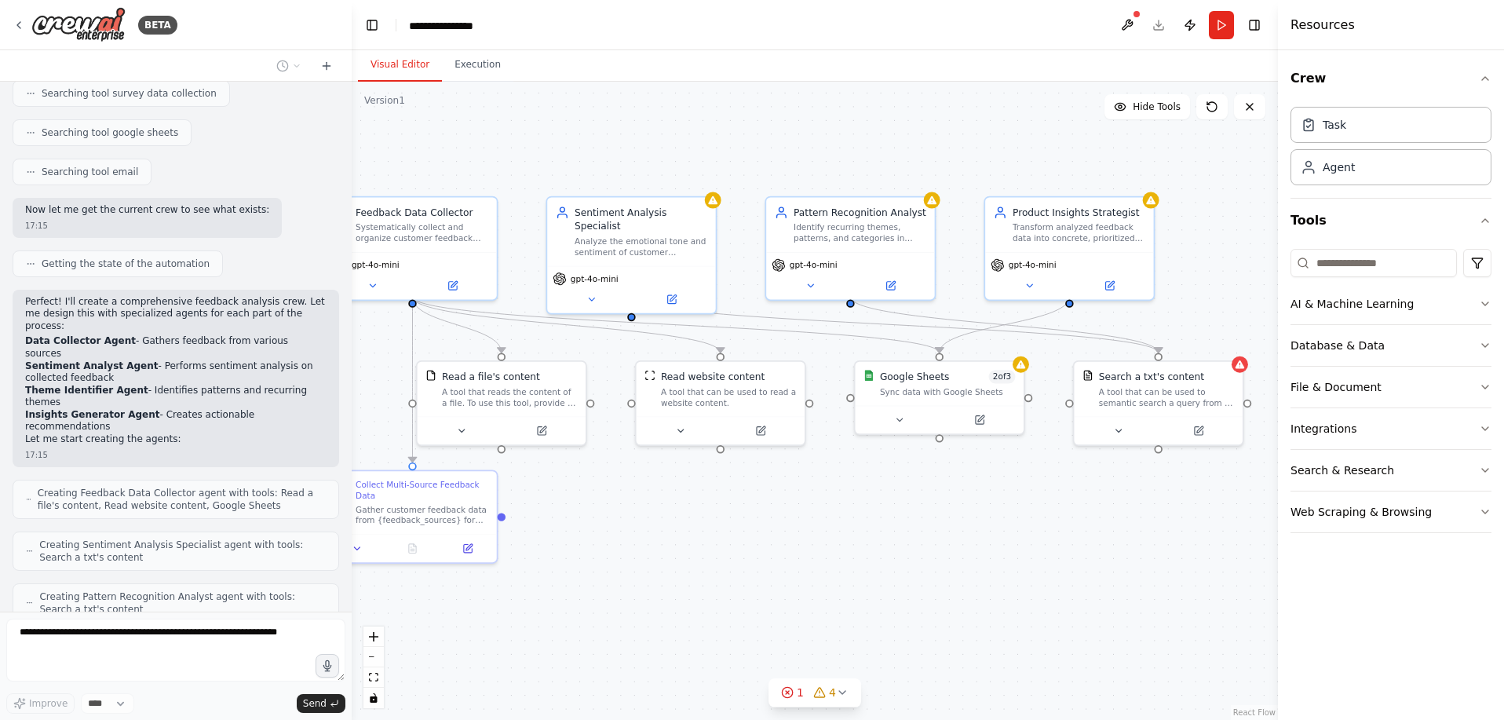
scroll to position [398, 0]
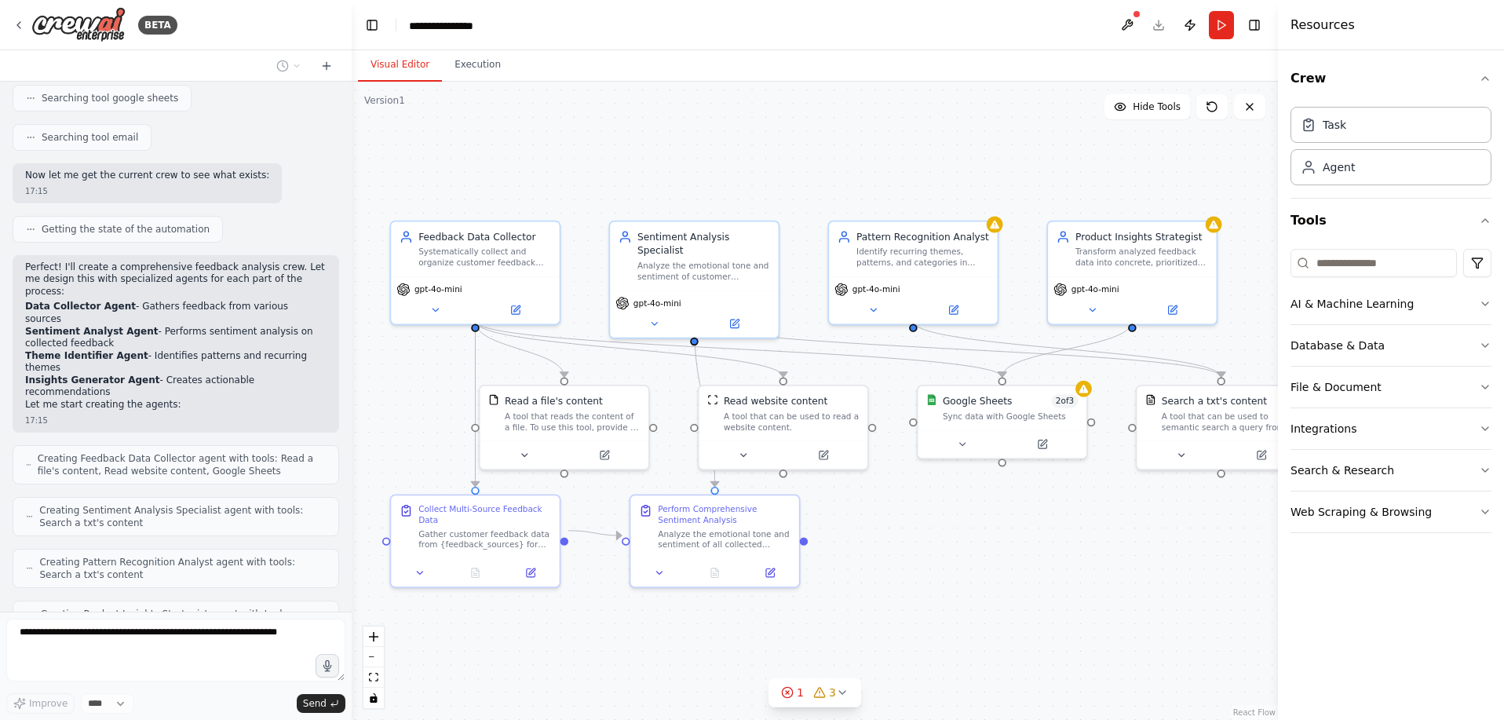
drag, startPoint x: 849, startPoint y: 543, endPoint x: 912, endPoint y: 567, distance: 67.3
click at [912, 567] on div ".deletable-edge-delete-btn { width: 20px; height: 20px; border: 0px solid #ffff…" at bounding box center [815, 401] width 926 height 638
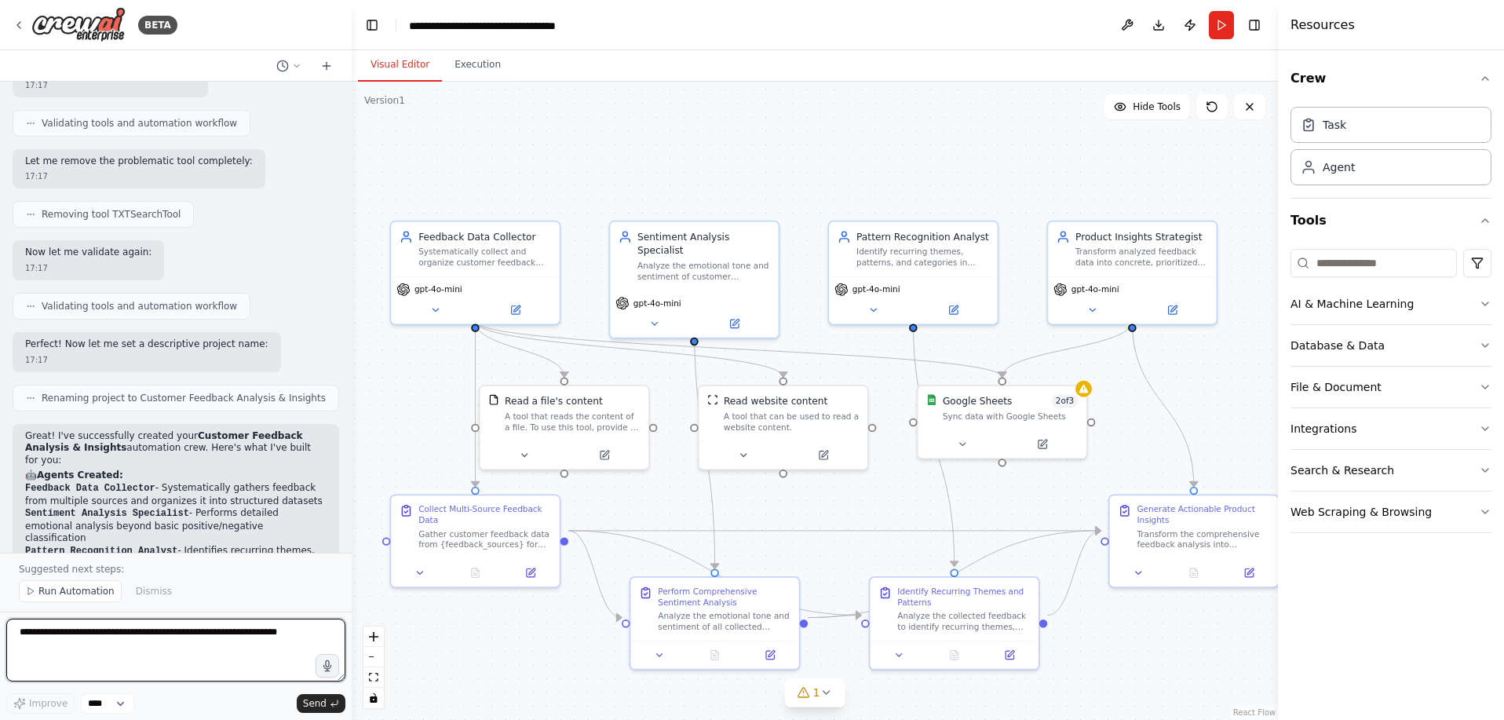
scroll to position [1795, 0]
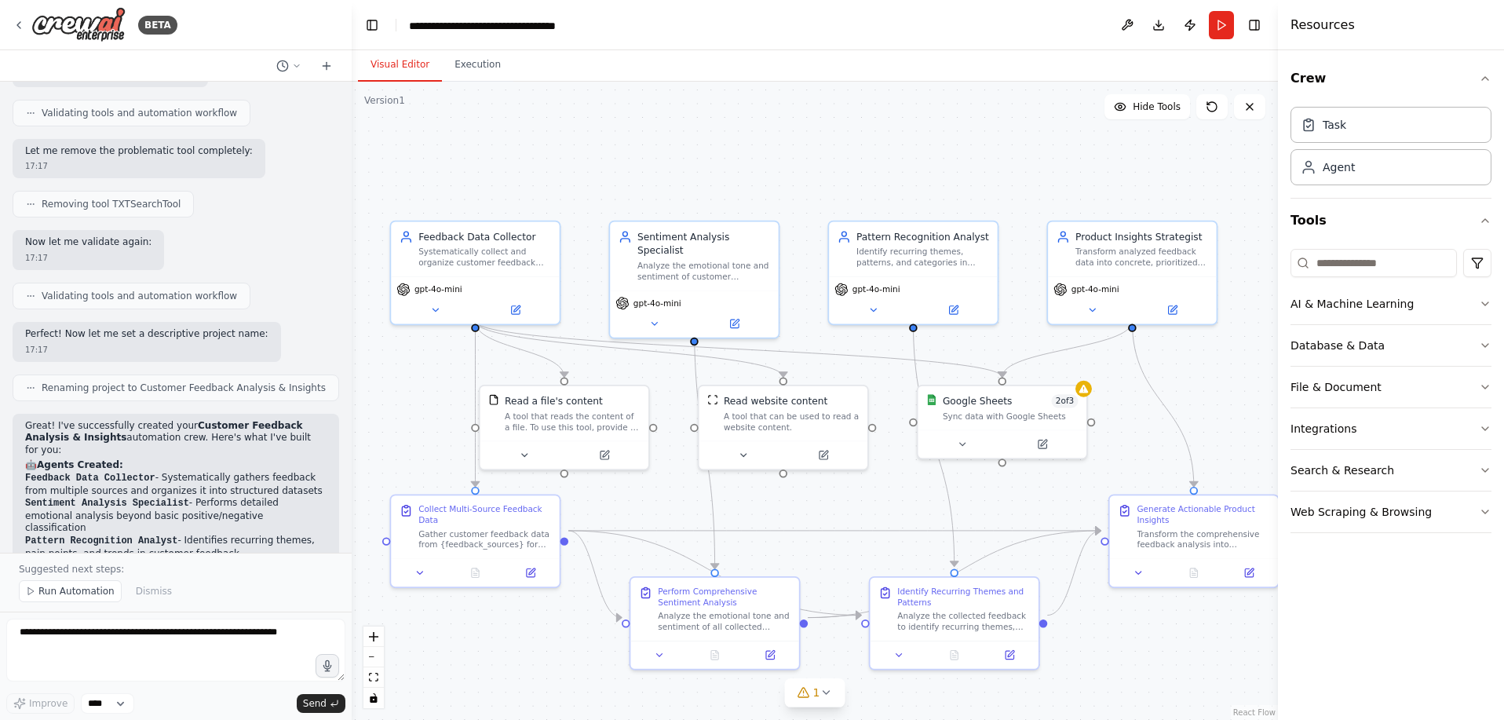
click at [1088, 127] on div ".deletable-edge-delete-btn { width: 20px; height: 20px; border: 0px solid #ffff…" at bounding box center [815, 401] width 926 height 638
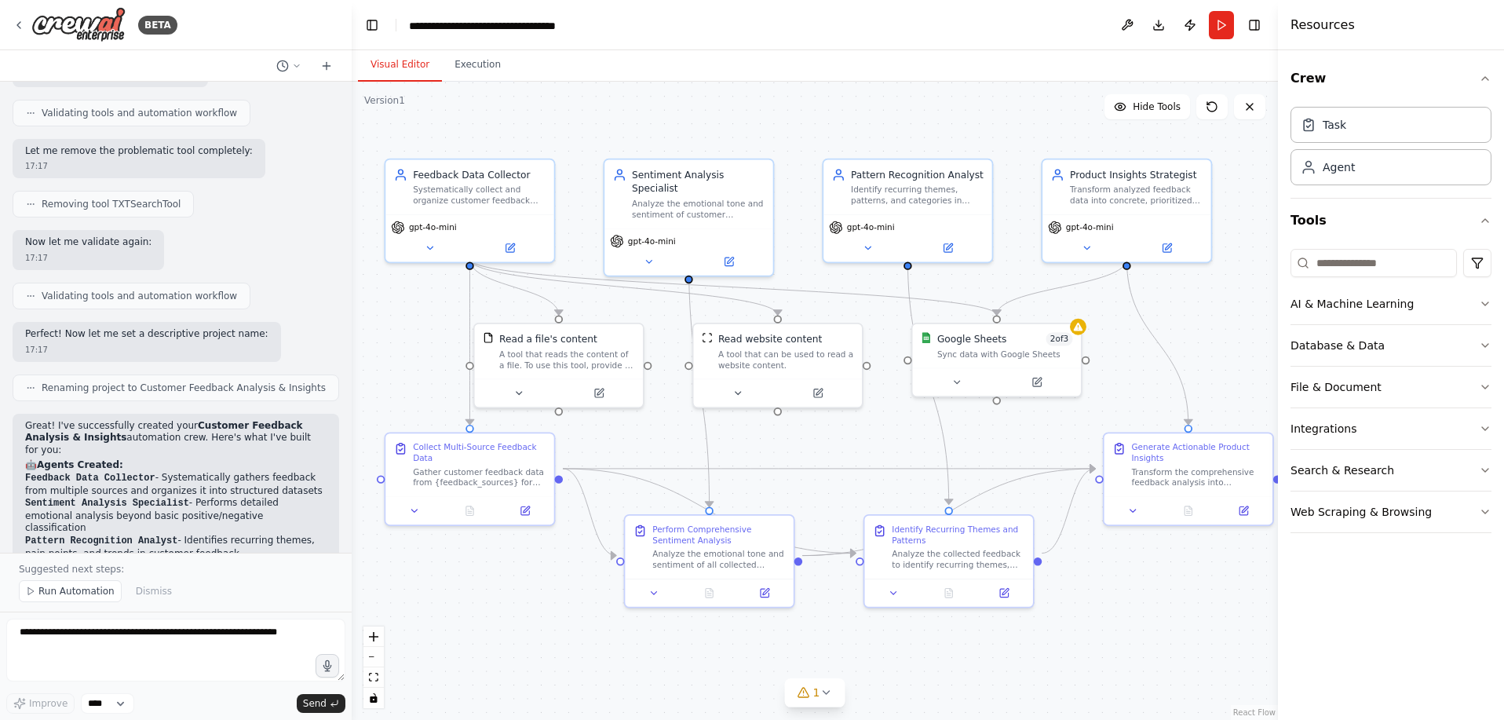
drag, startPoint x: 917, startPoint y: 162, endPoint x: 912, endPoint y: 100, distance: 62.2
click at [912, 100] on div ".deletable-edge-delete-btn { width: 20px; height: 20px; border: 0px solid #ffff…" at bounding box center [815, 401] width 926 height 638
click at [16, 26] on icon at bounding box center [19, 25] width 13 height 13
